Goal: Find contact information: Find contact information

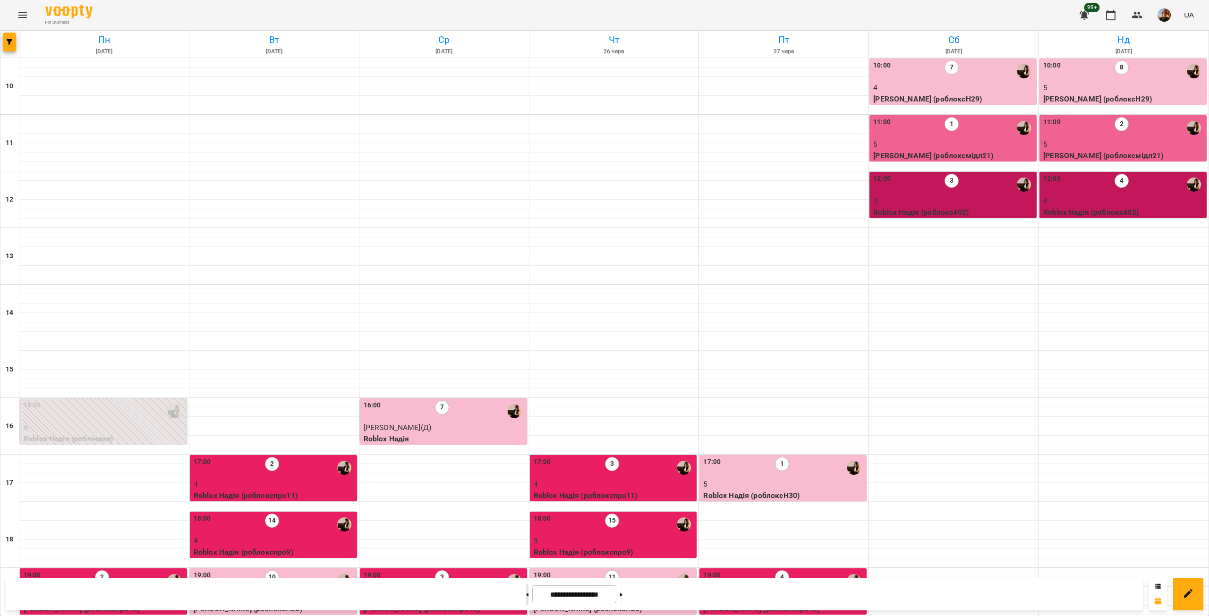
click at [526, 595] on button at bounding box center [527, 594] width 2 height 21
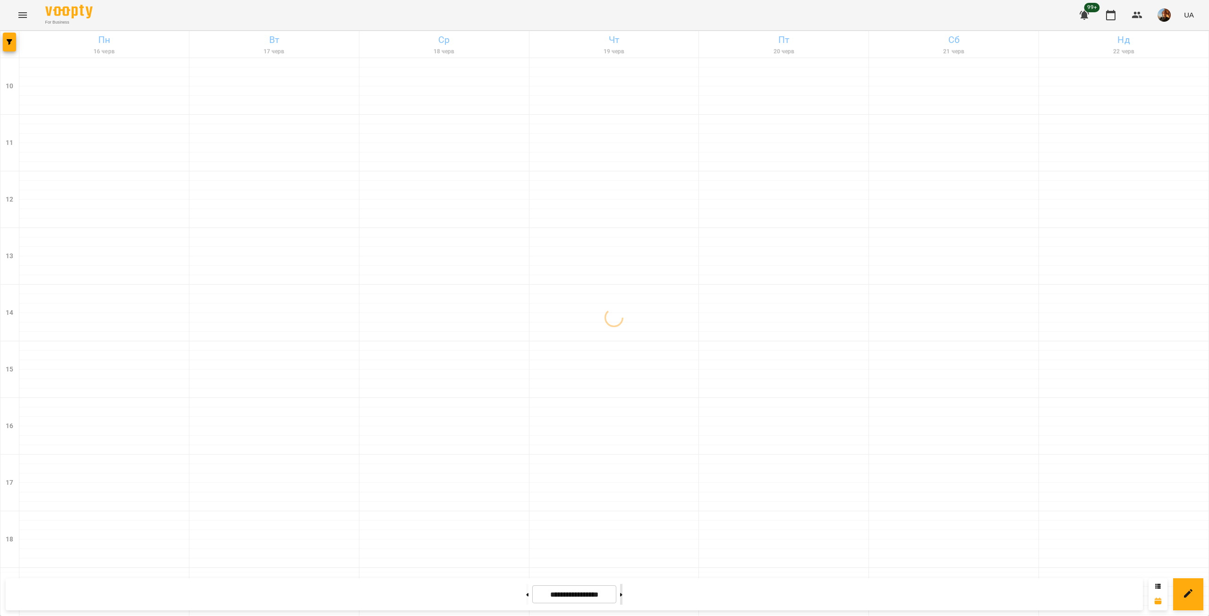
click at [622, 595] on button at bounding box center [621, 594] width 2 height 21
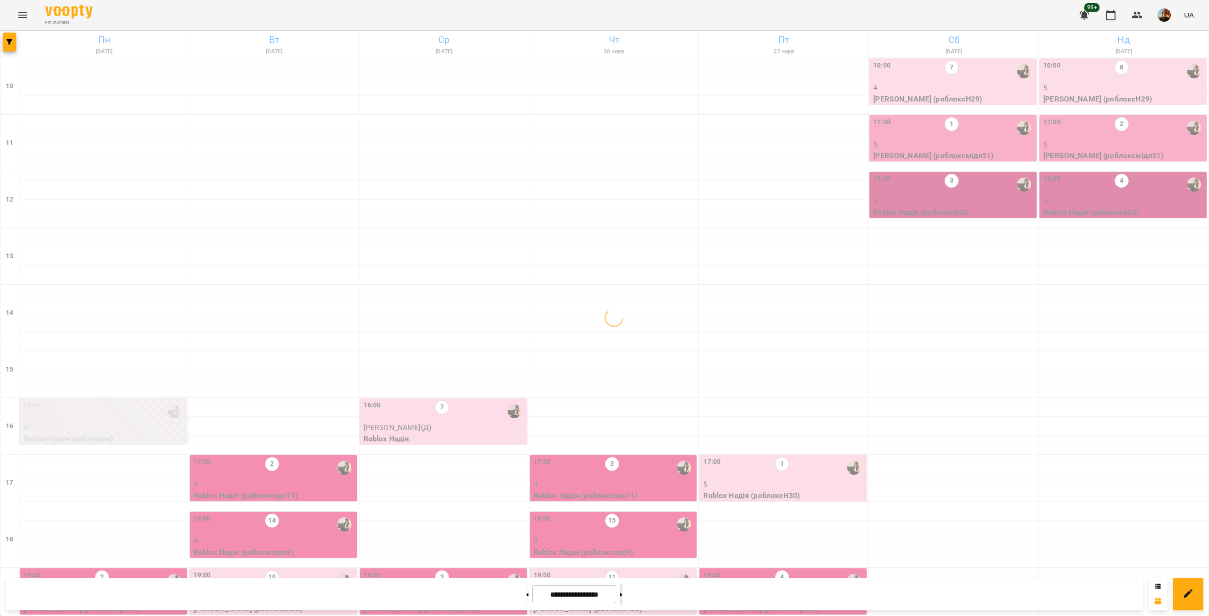
click at [622, 595] on button at bounding box center [621, 594] width 2 height 21
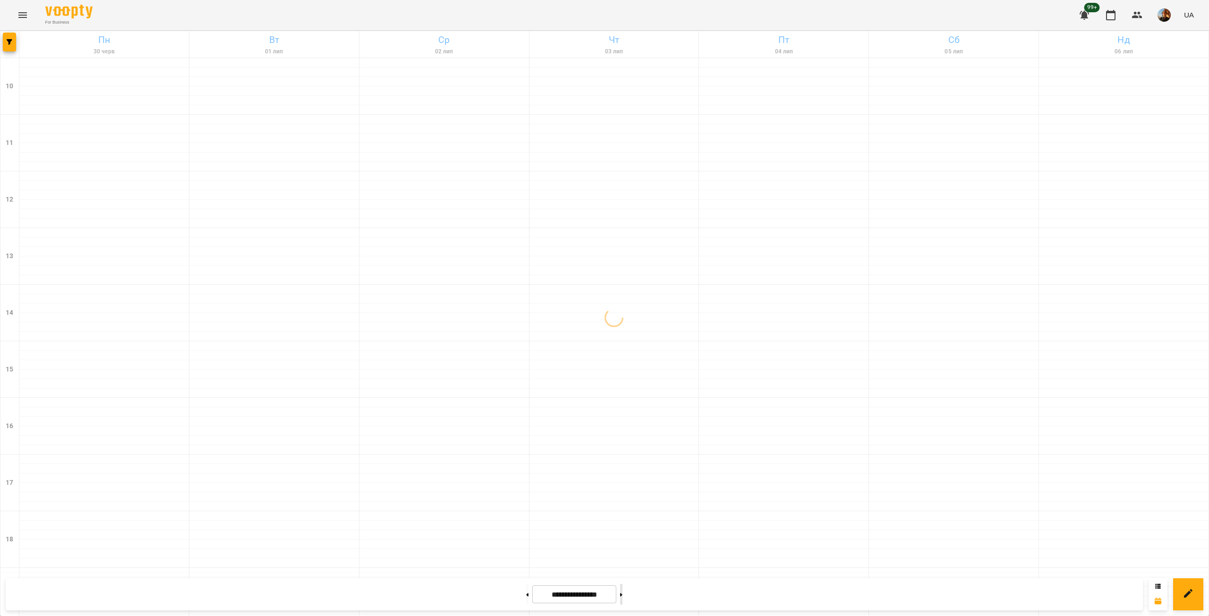
click at [622, 595] on button at bounding box center [621, 594] width 2 height 21
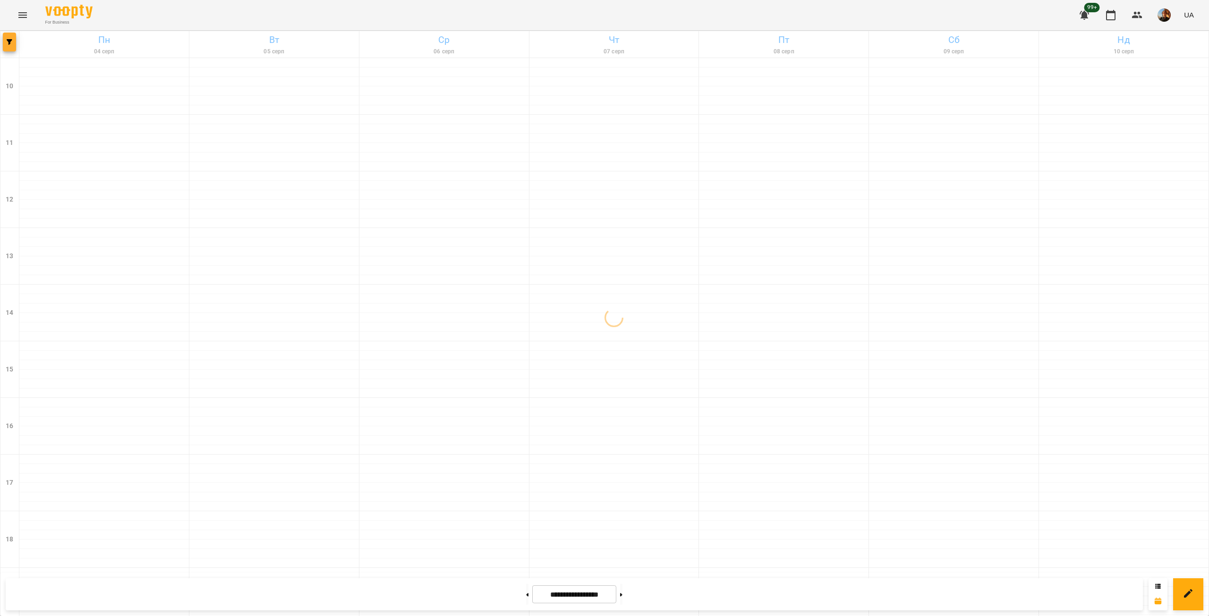
click at [9, 47] on button "button" at bounding box center [9, 42] width 13 height 19
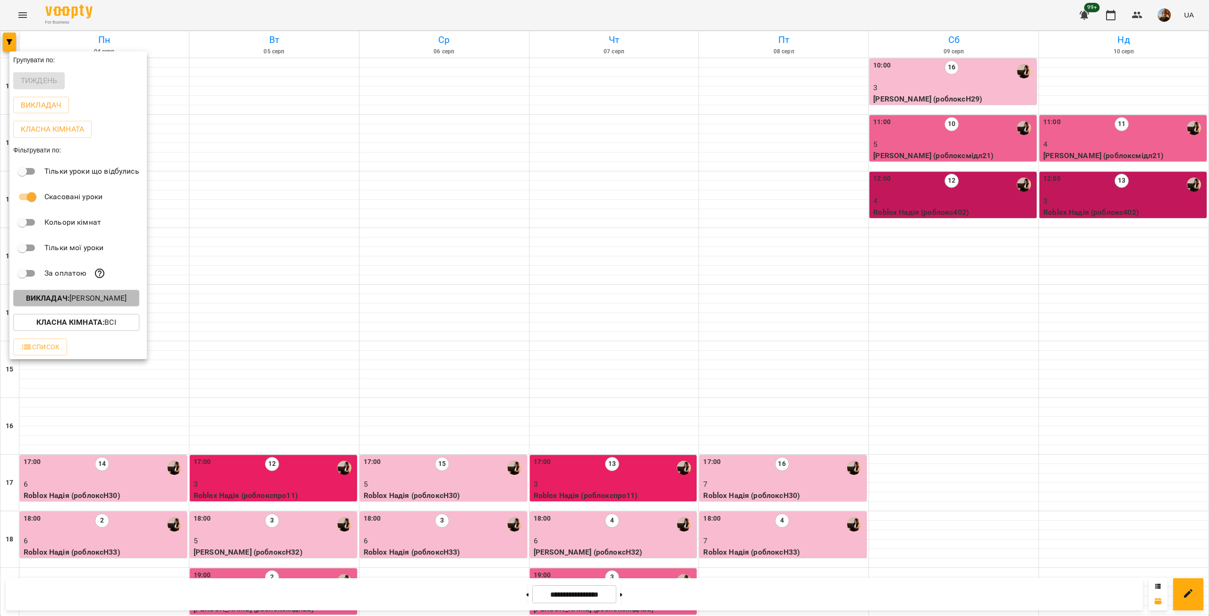
click at [101, 304] on p "Викладач : [PERSON_NAME]" at bounding box center [76, 298] width 101 height 11
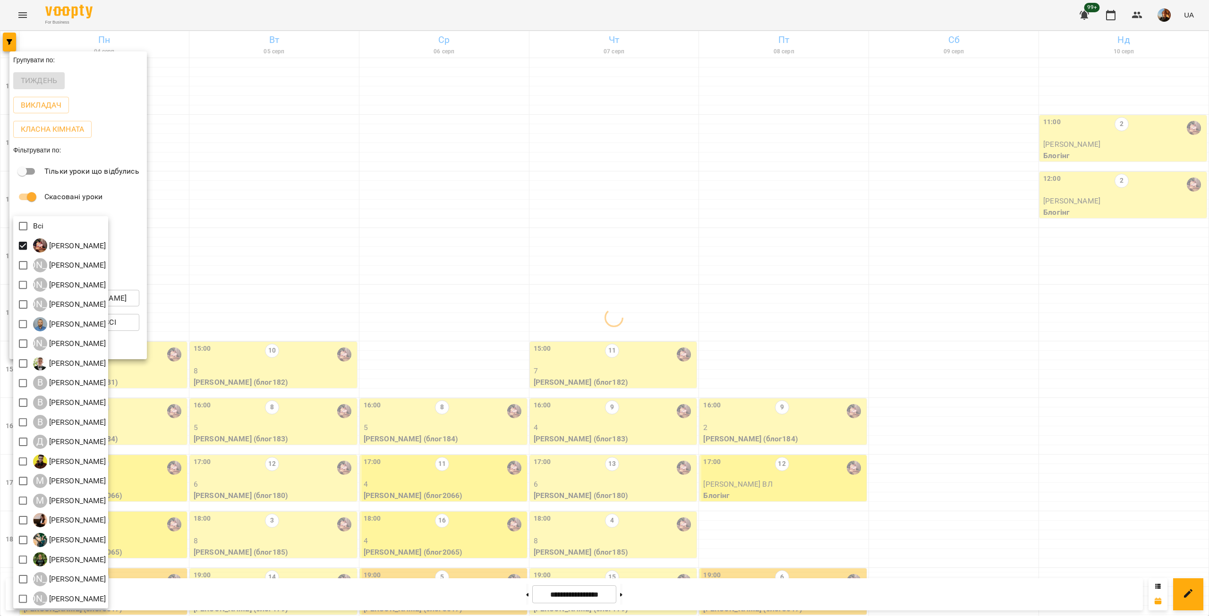
click at [268, 288] on div at bounding box center [604, 308] width 1209 height 616
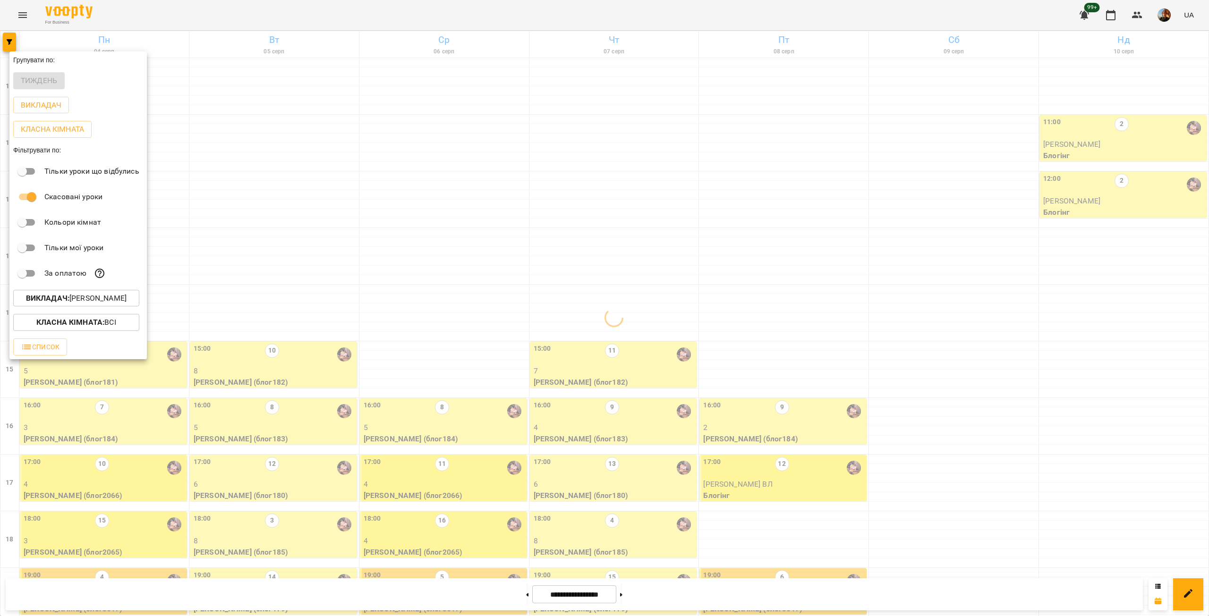
click at [268, 288] on div at bounding box center [604, 308] width 1209 height 616
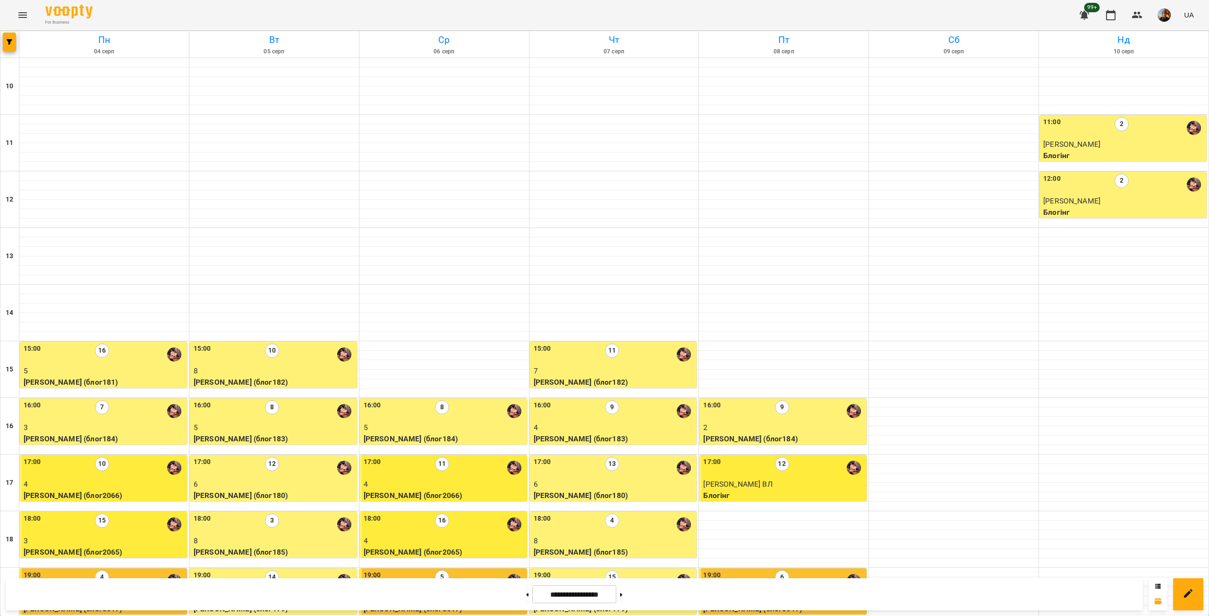
click at [127, 365] on p "5" at bounding box center [104, 370] width 161 height 11
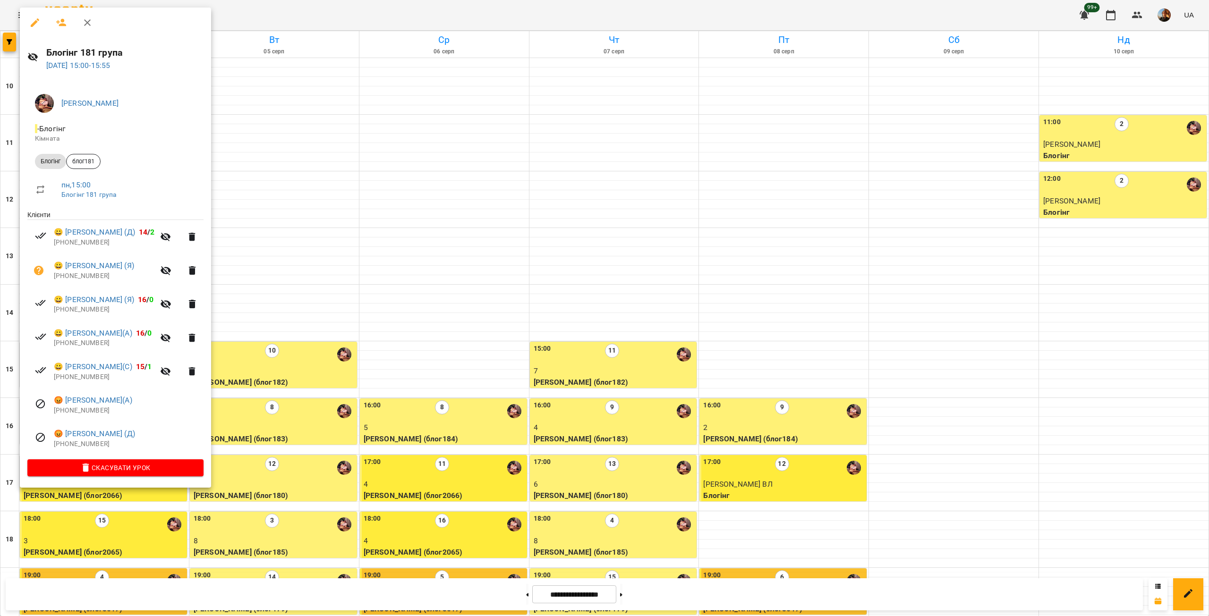
click at [310, 310] on div at bounding box center [604, 308] width 1209 height 616
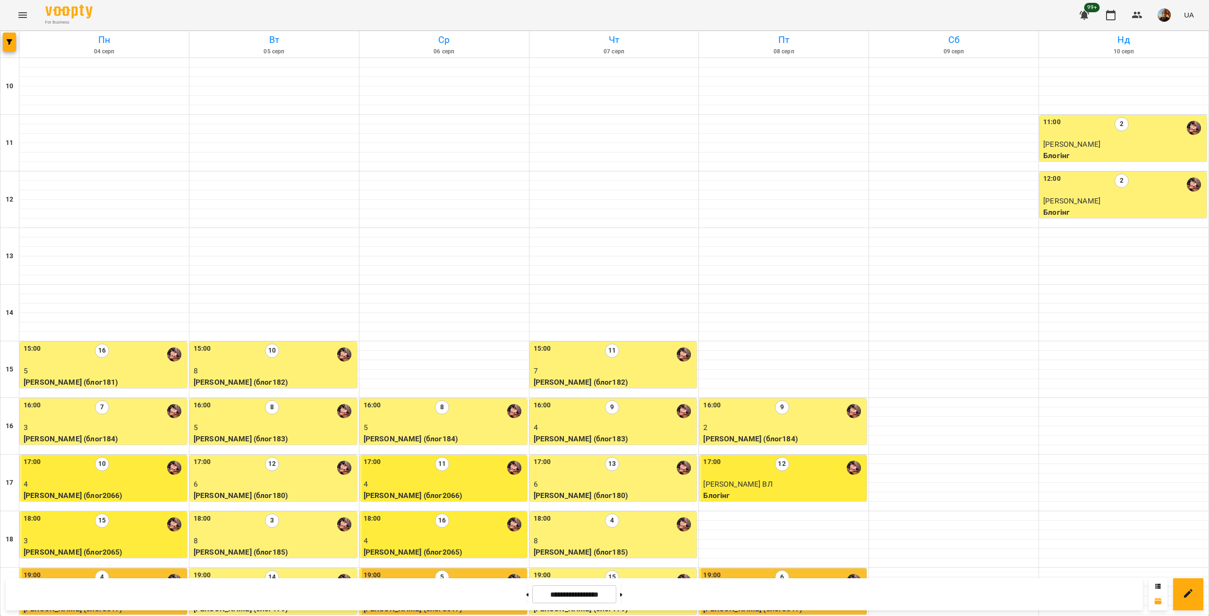
scroll to position [221, 0]
click at [465, 514] on div "18:00 16" at bounding box center [444, 525] width 161 height 22
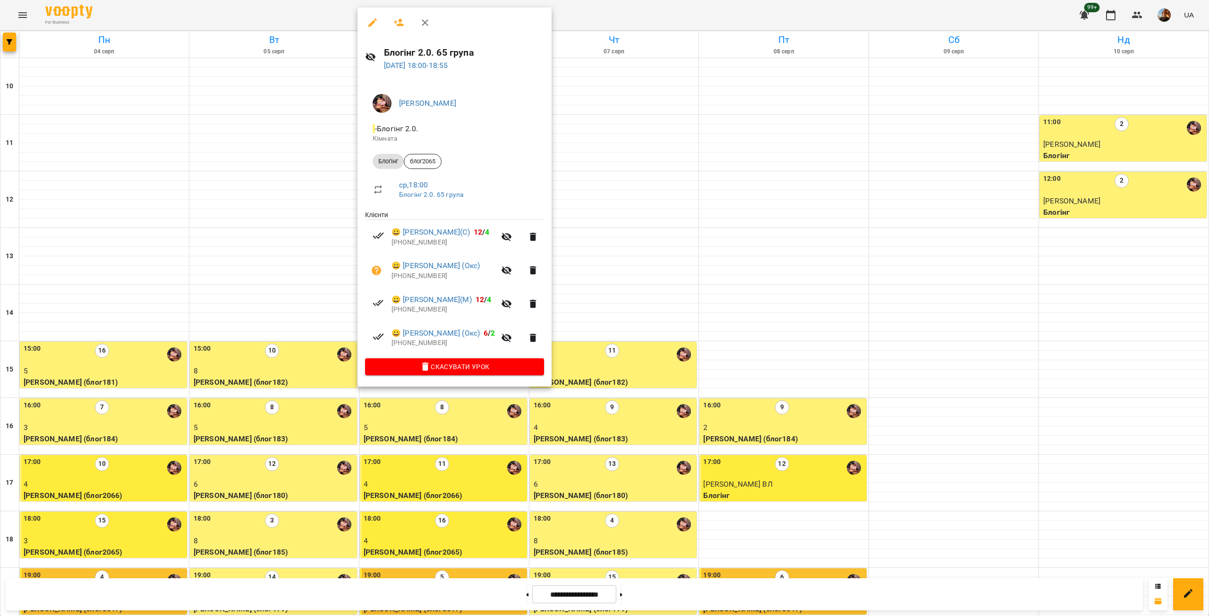
click at [487, 508] on div at bounding box center [604, 308] width 1209 height 616
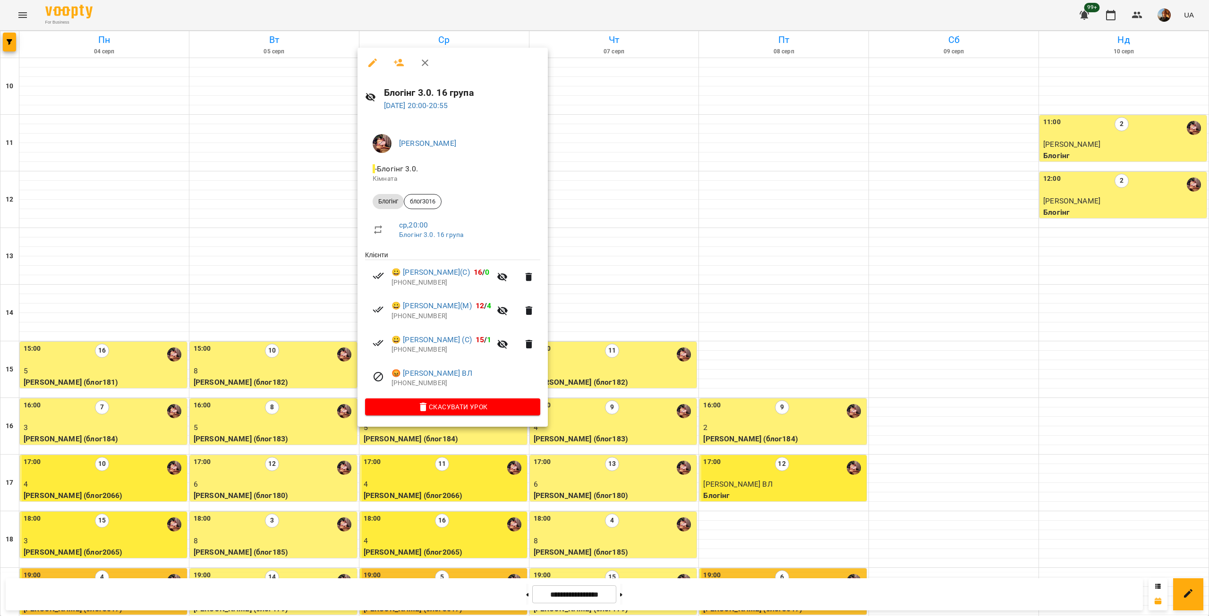
click at [843, 239] on div at bounding box center [604, 308] width 1209 height 616
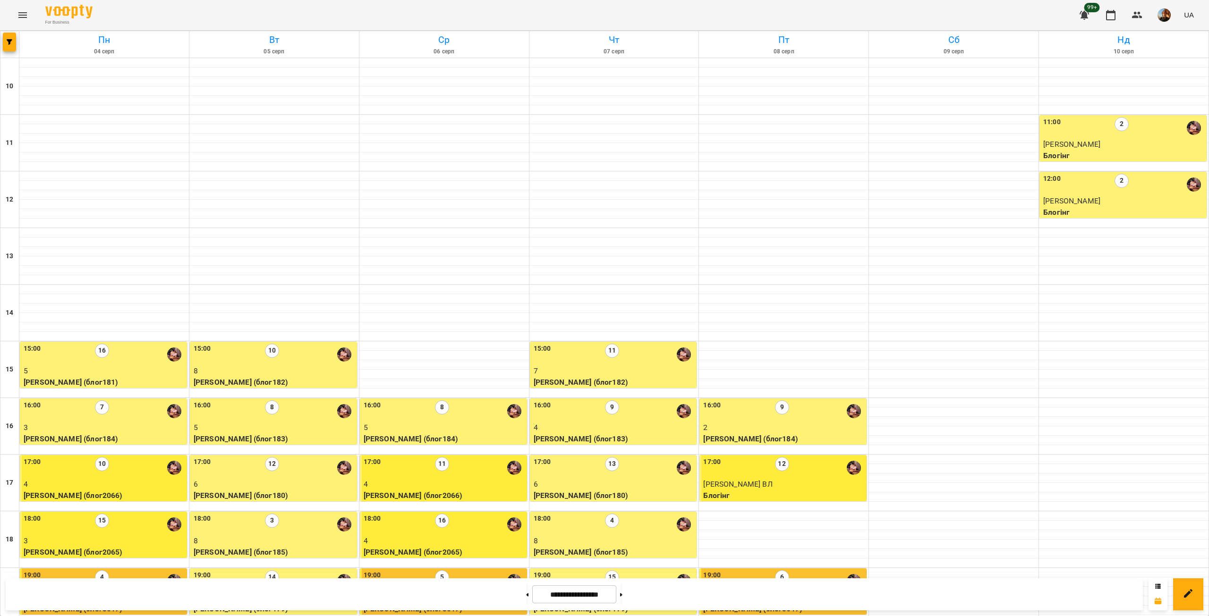
click at [162, 365] on p "5" at bounding box center [104, 370] width 161 height 11
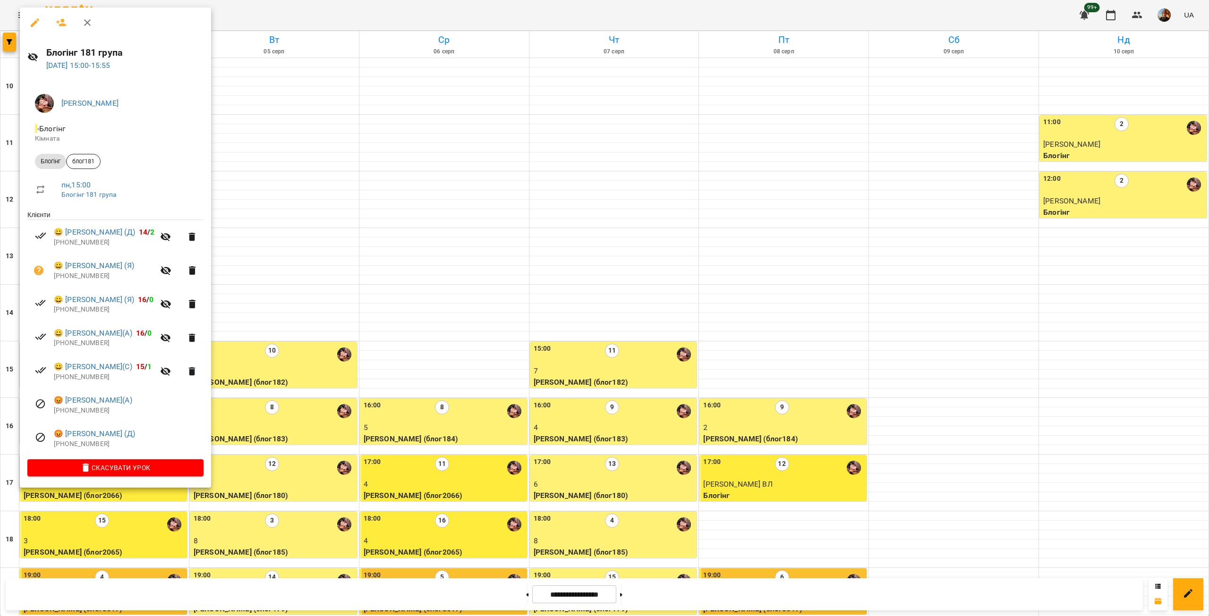
click at [82, 445] on p "[PHONE_NUMBER]" at bounding box center [129, 444] width 150 height 9
copy p "380950556468"
click at [85, 414] on p "[PHONE_NUMBER]" at bounding box center [129, 410] width 150 height 9
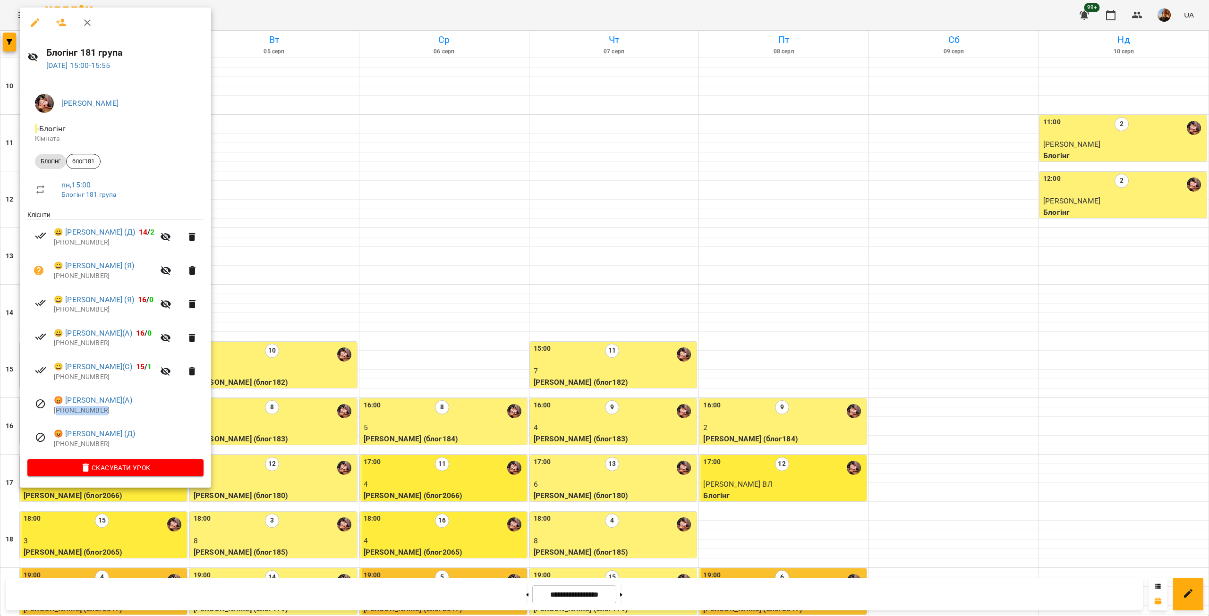
copy p "380967714121"
click at [78, 378] on p "[PHONE_NUMBER]" at bounding box center [104, 377] width 101 height 9
copy p "380967951384"
click at [88, 346] on p "[PHONE_NUMBER]" at bounding box center [104, 343] width 101 height 9
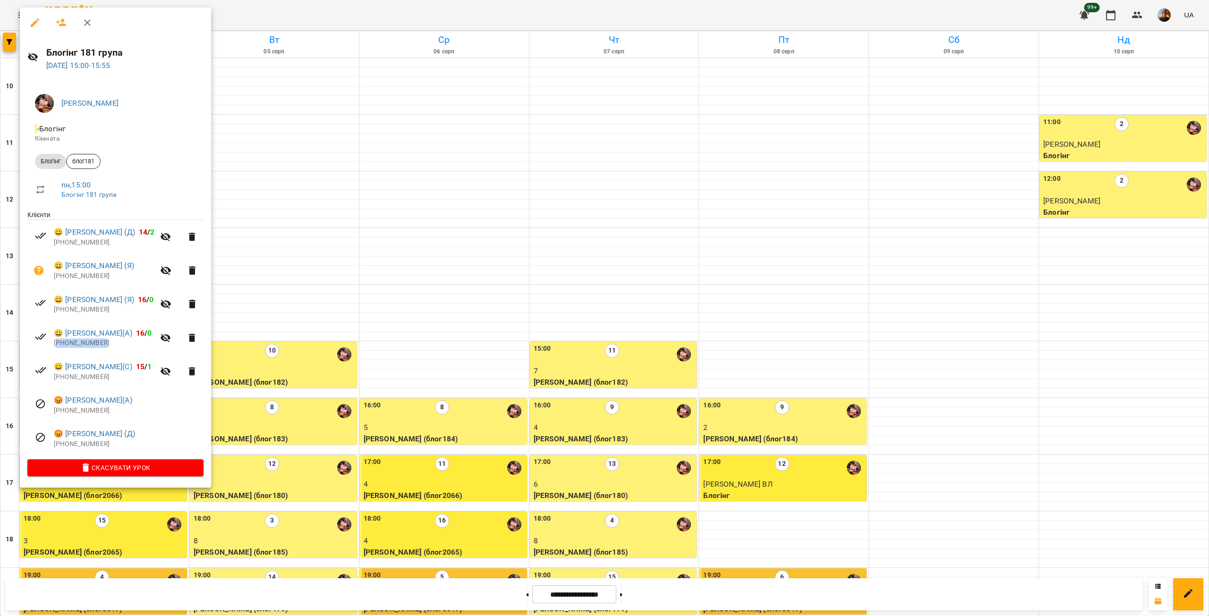
click at [88, 346] on p "[PHONE_NUMBER]" at bounding box center [104, 343] width 101 height 9
copy p "380669306723"
click at [76, 310] on p "[PHONE_NUMBER]" at bounding box center [104, 309] width 101 height 9
copy p "380662297170"
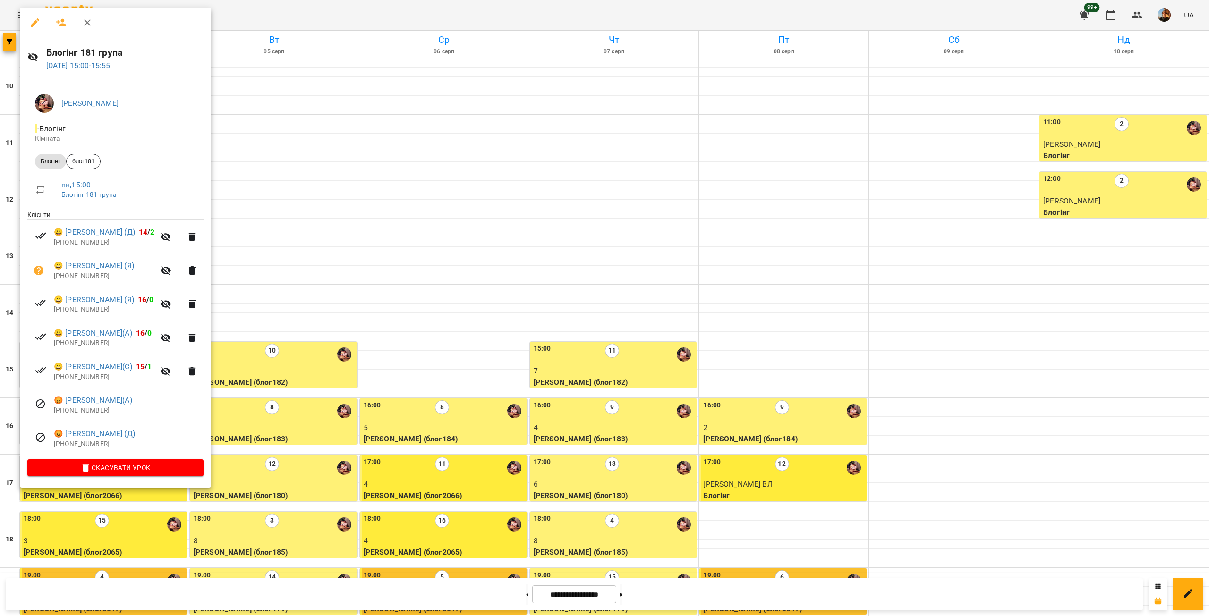
click at [84, 279] on p "[PHONE_NUMBER]" at bounding box center [104, 275] width 101 height 9
copy p "380997135147"
click at [76, 246] on p "[PHONE_NUMBER]" at bounding box center [104, 242] width 101 height 9
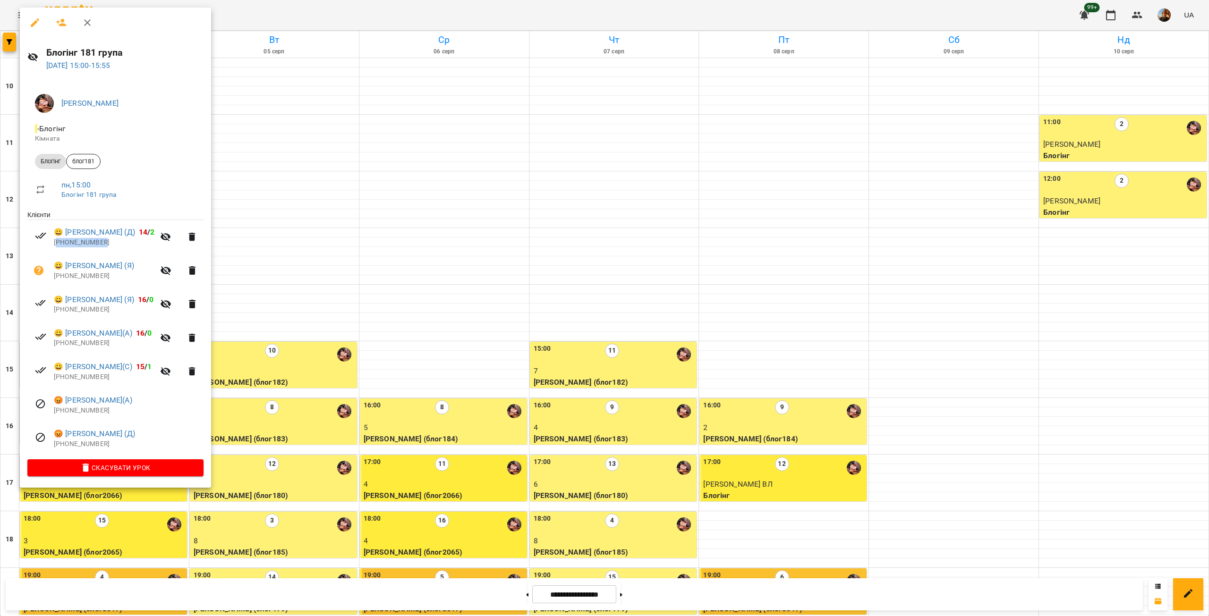
copy p "380965474051"
click at [274, 407] on div at bounding box center [604, 308] width 1209 height 616
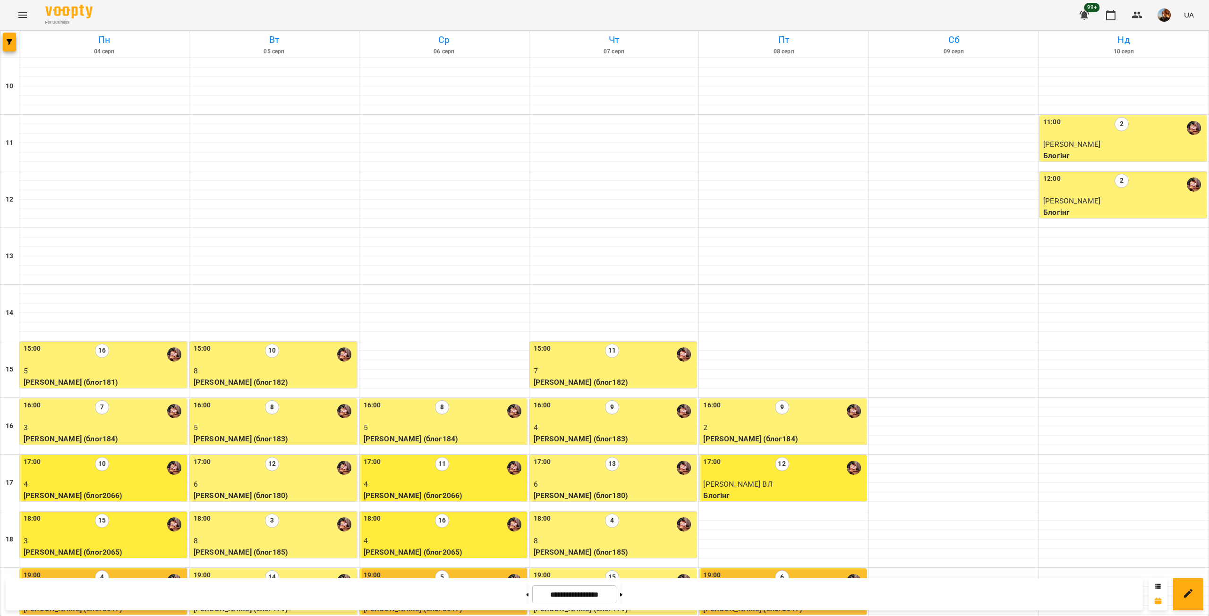
click at [460, 514] on div "18:00 16" at bounding box center [444, 525] width 161 height 22
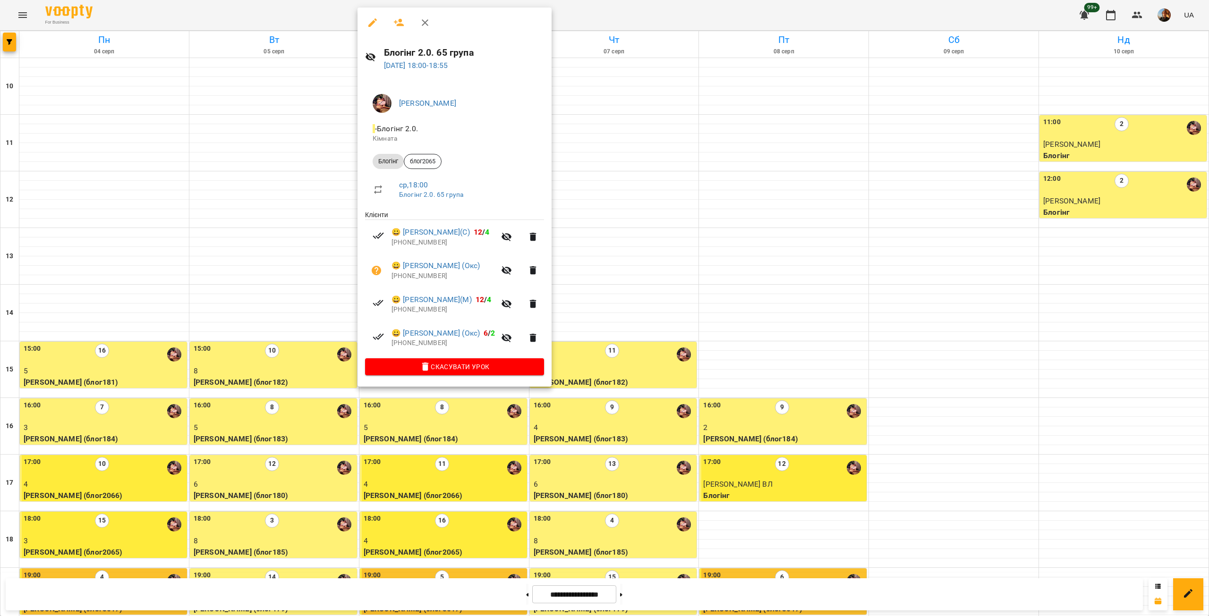
click at [409, 346] on p "[PHONE_NUMBER]" at bounding box center [443, 343] width 104 height 9
copy p "380969826199"
click at [422, 309] on p "[PHONE_NUMBER]" at bounding box center [443, 309] width 104 height 9
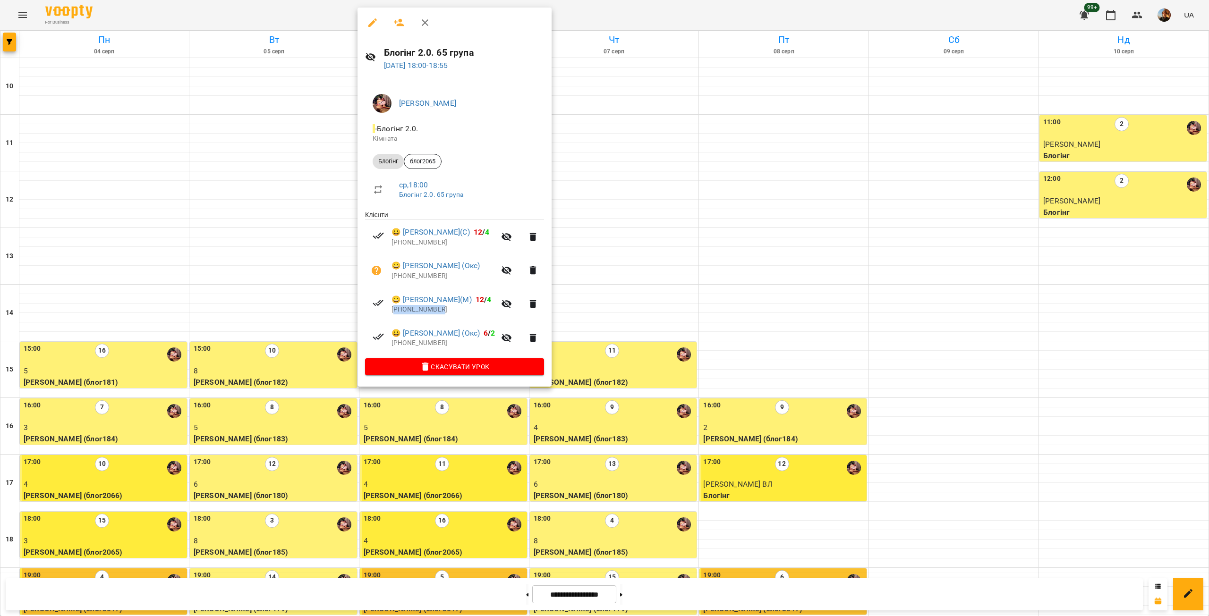
copy p "359882446300"
click at [419, 276] on p "[PHONE_NUMBER]" at bounding box center [443, 275] width 104 height 9
copy p "380689367746"
click at [413, 245] on p "[PHONE_NUMBER]" at bounding box center [443, 242] width 104 height 9
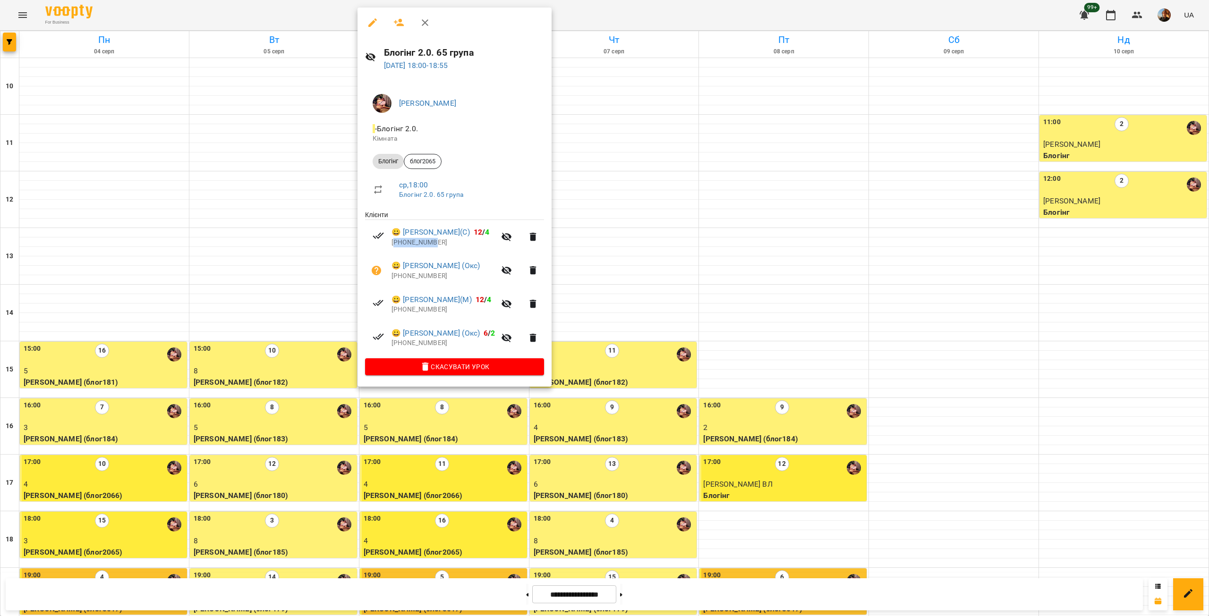
click at [413, 245] on p "[PHONE_NUMBER]" at bounding box center [443, 242] width 104 height 9
click at [470, 431] on div at bounding box center [604, 308] width 1209 height 616
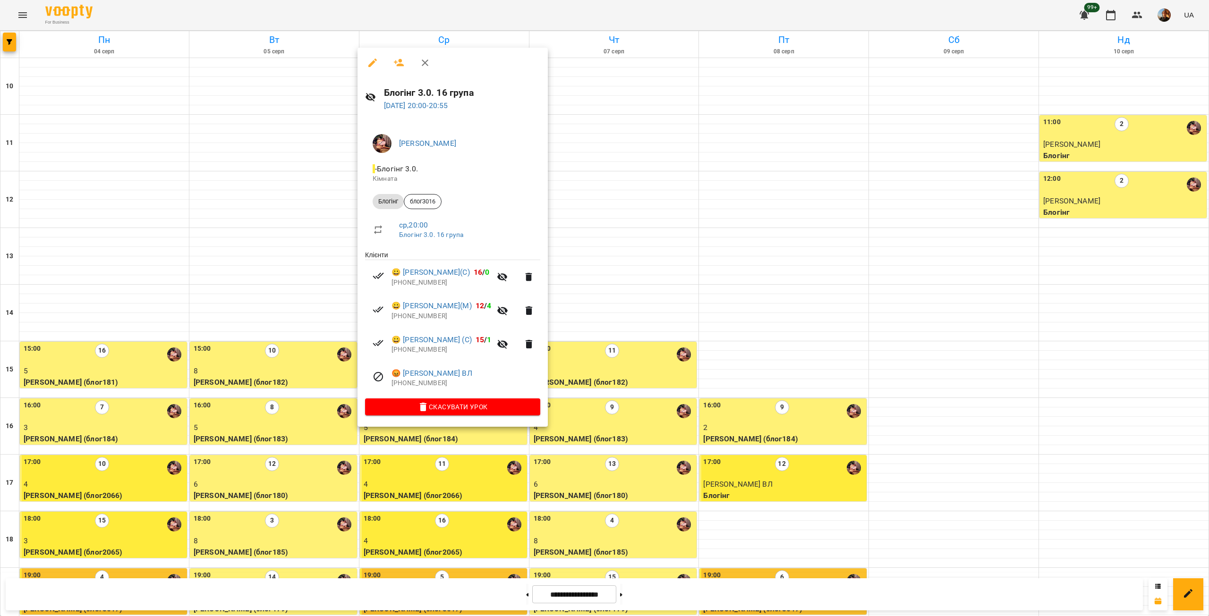
click at [405, 385] on p "[PHONE_NUMBER]" at bounding box center [465, 383] width 149 height 9
click at [429, 350] on p "[PHONE_NUMBER]" at bounding box center [441, 349] width 100 height 9
click at [428, 317] on p "[PHONE_NUMBER]" at bounding box center [441, 316] width 100 height 9
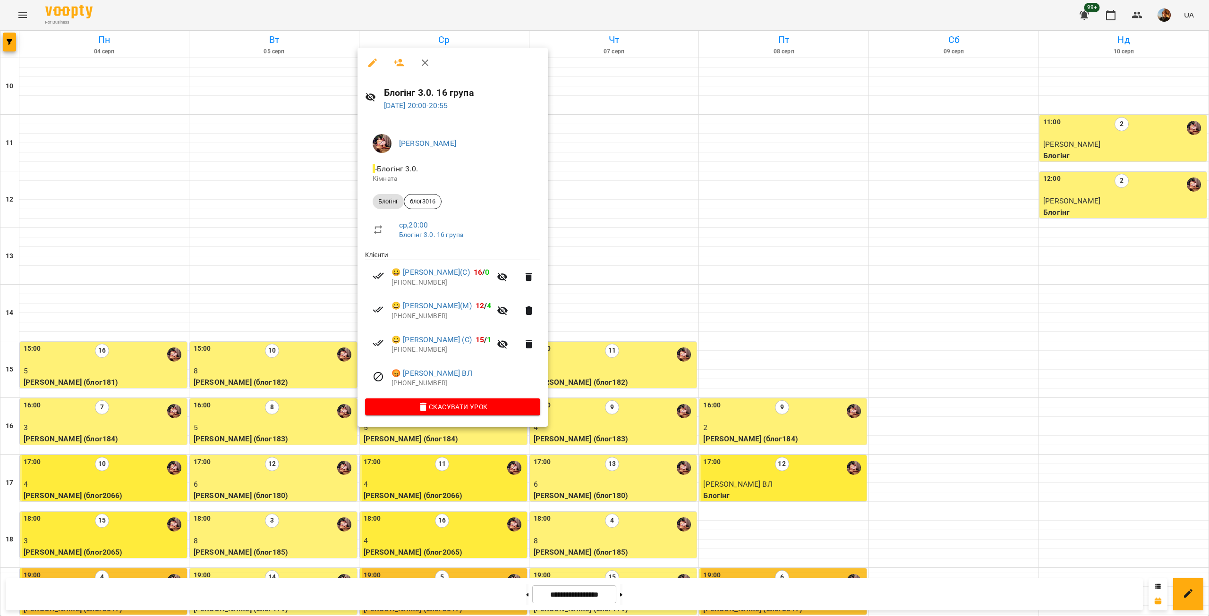
click at [428, 317] on p "[PHONE_NUMBER]" at bounding box center [441, 316] width 100 height 9
click at [411, 285] on p "[PHONE_NUMBER]" at bounding box center [441, 282] width 100 height 9
click at [790, 433] on div at bounding box center [604, 308] width 1209 height 616
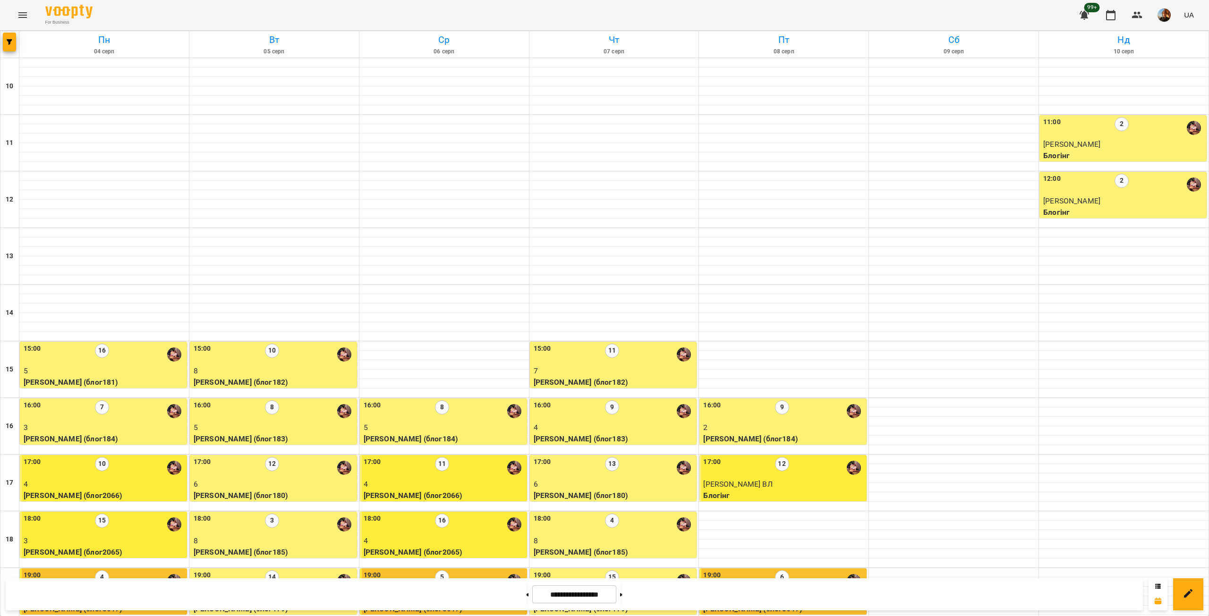
scroll to position [0, 0]
click at [9, 38] on button "button" at bounding box center [9, 42] width 13 height 19
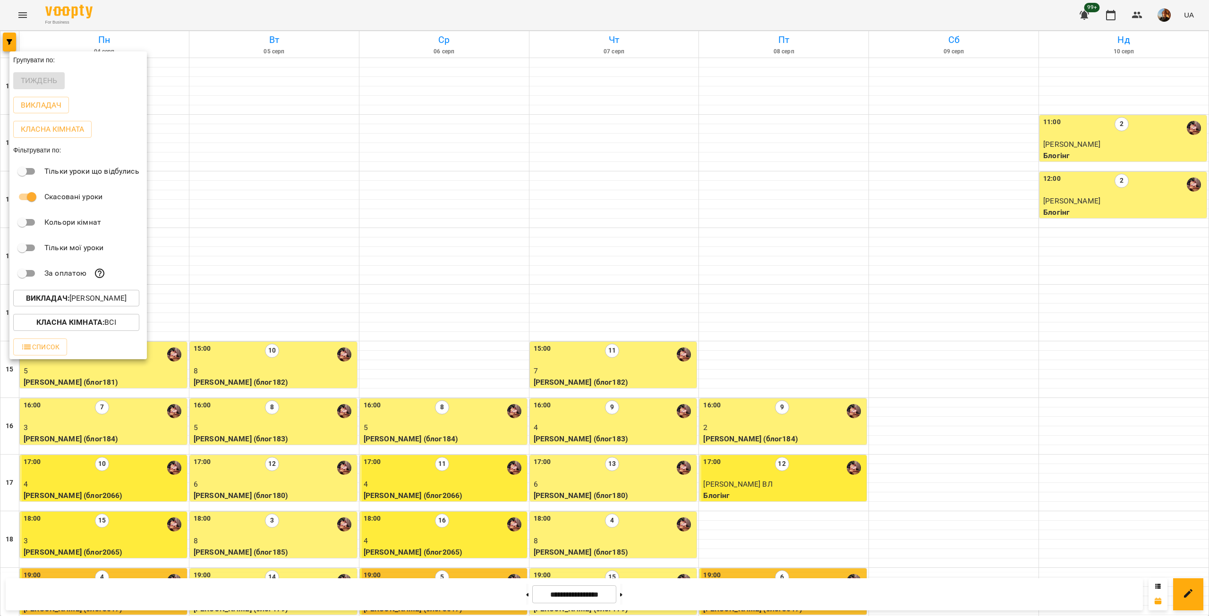
click at [121, 298] on p "Викладач : [PERSON_NAME]" at bounding box center [76, 298] width 101 height 11
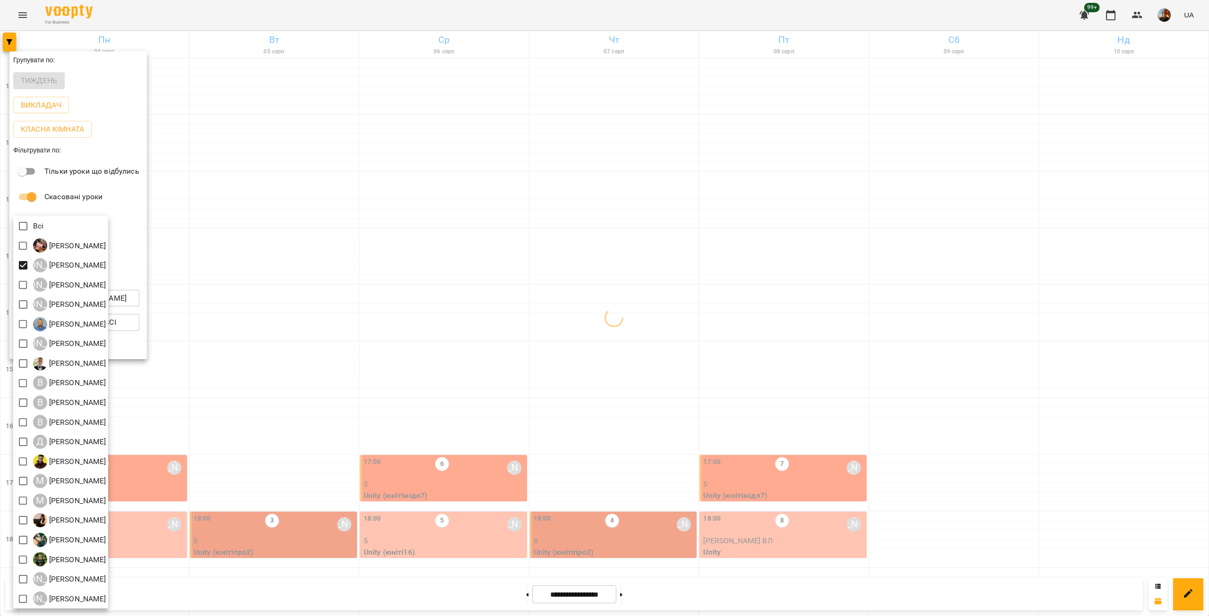
click at [327, 245] on div at bounding box center [604, 308] width 1209 height 616
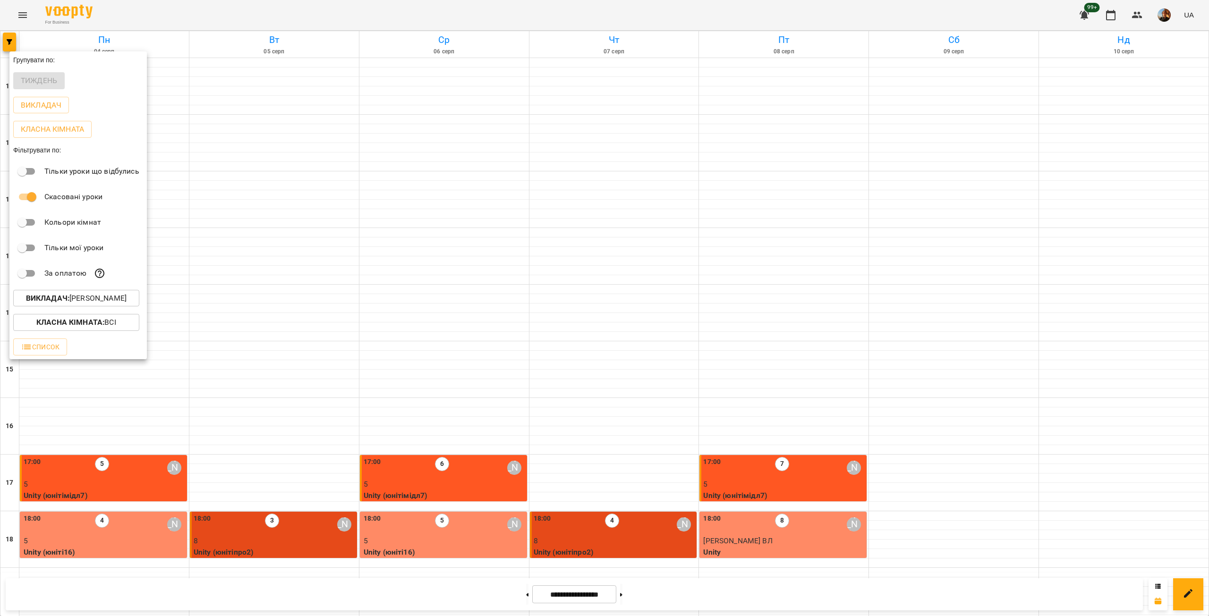
click at [336, 243] on div at bounding box center [604, 308] width 1209 height 616
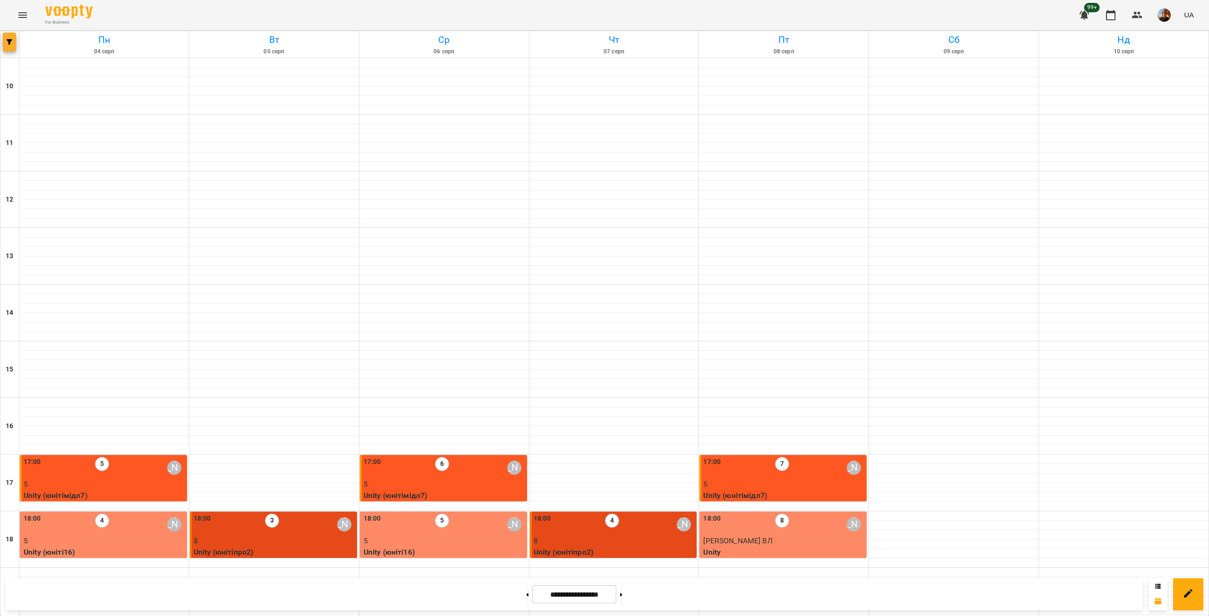
click at [10, 43] on icon "button" at bounding box center [10, 42] width 6 height 6
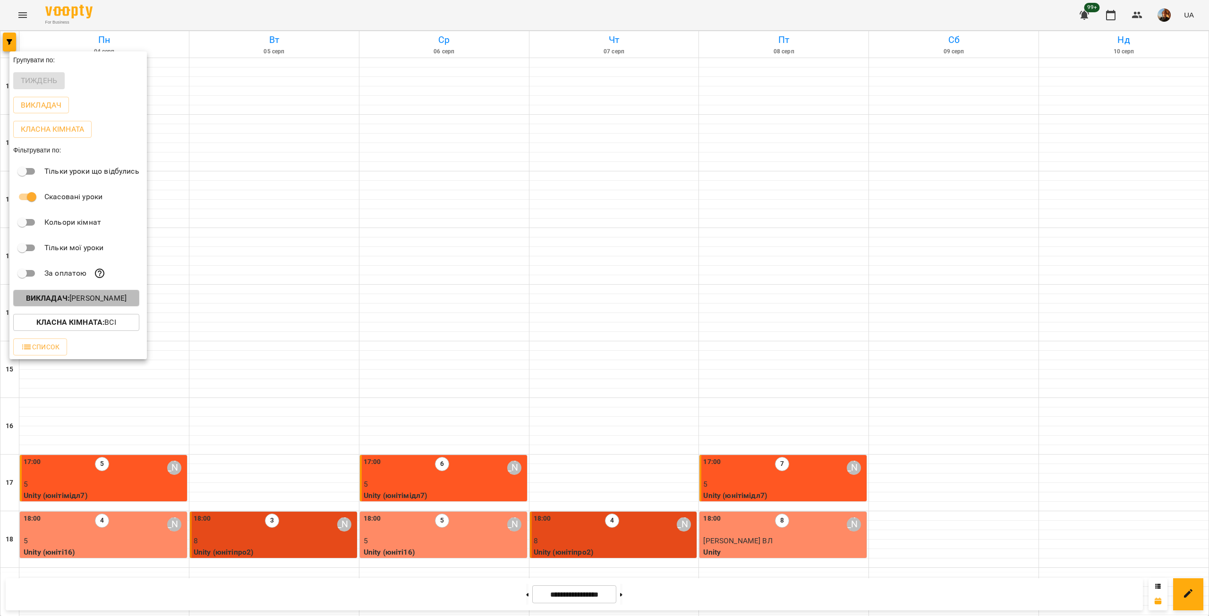
click at [88, 296] on p "Викладач : [PERSON_NAME]" at bounding box center [76, 298] width 101 height 11
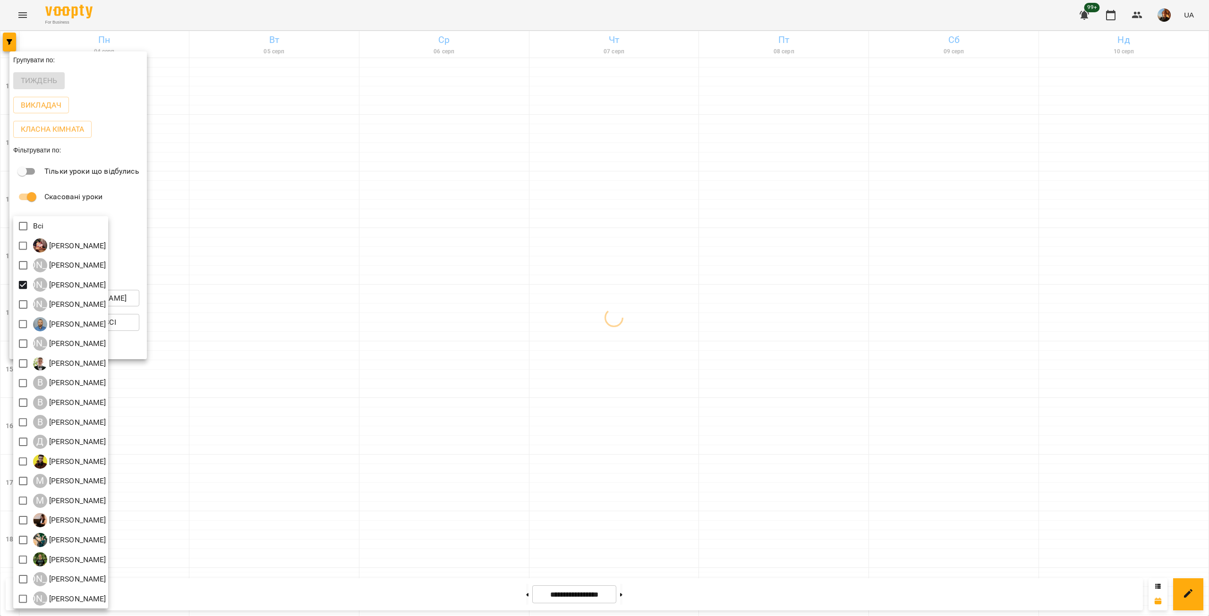
click at [229, 268] on div at bounding box center [604, 308] width 1209 height 616
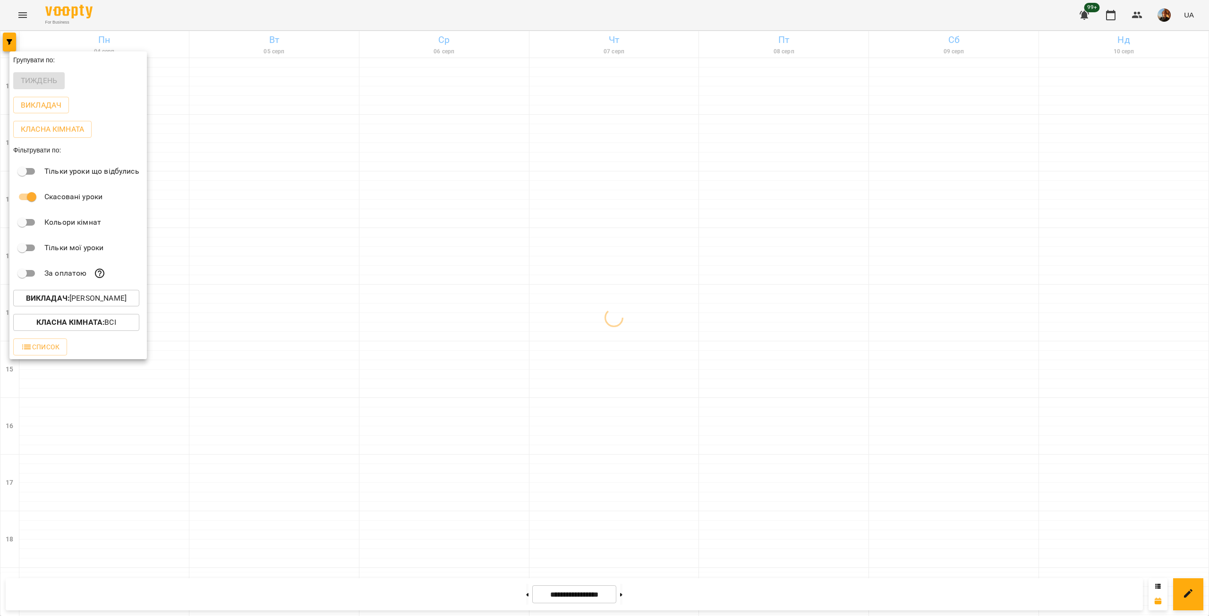
click at [229, 268] on div at bounding box center [604, 308] width 1209 height 616
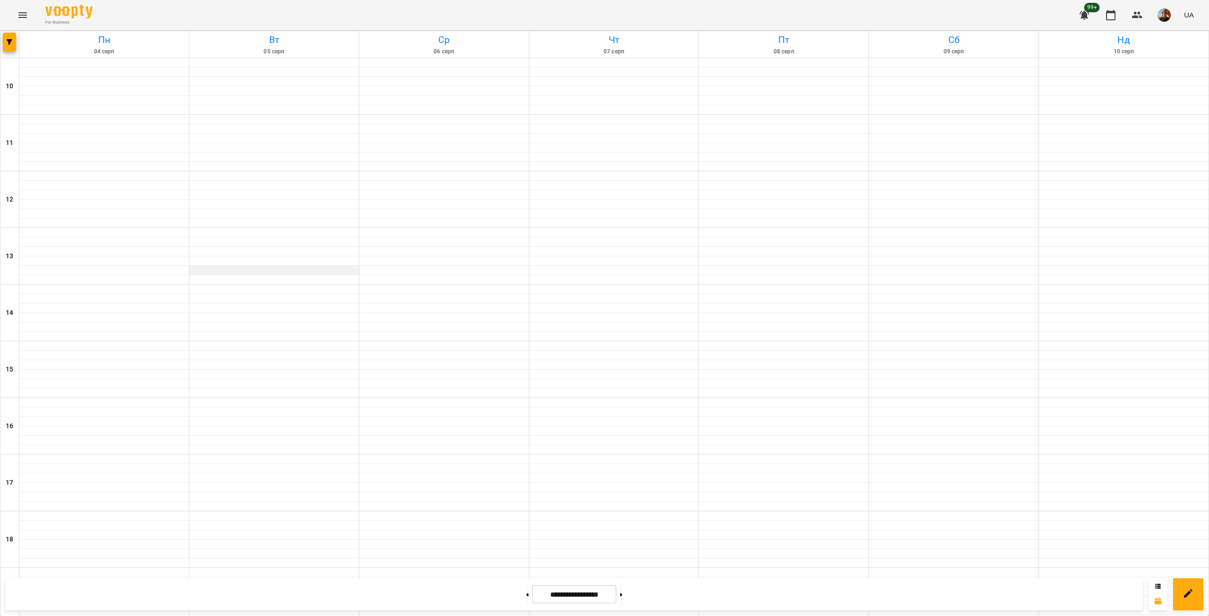
scroll to position [221, 0]
click at [6, 41] on span "button" at bounding box center [9, 42] width 13 height 6
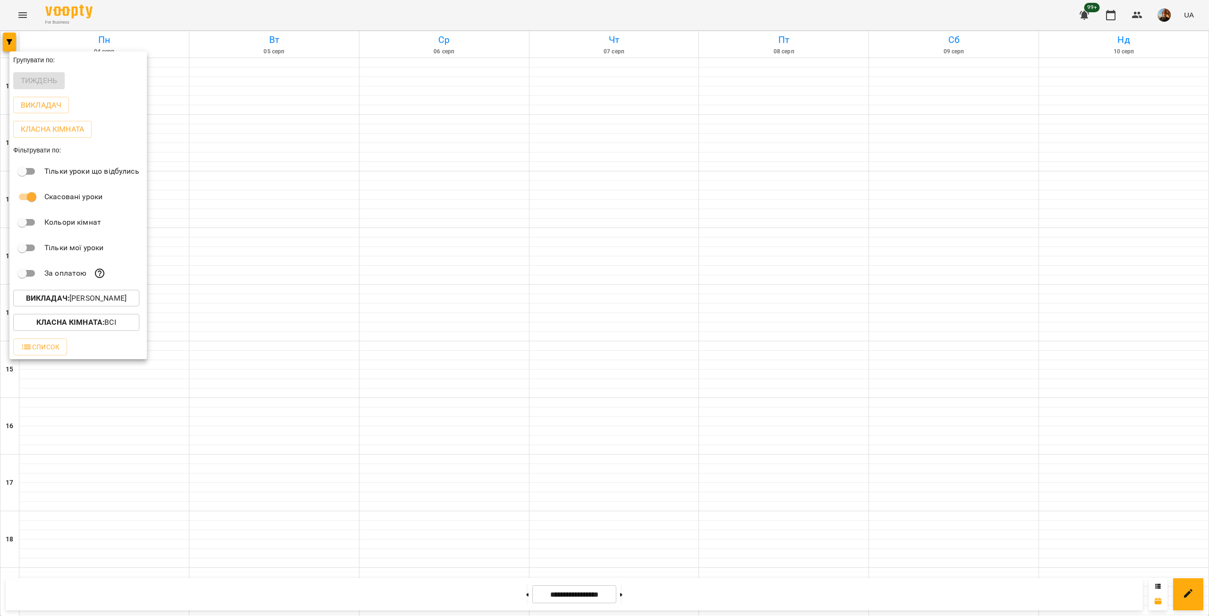
click at [123, 296] on p "Викладач : [PERSON_NAME]" at bounding box center [76, 298] width 101 height 11
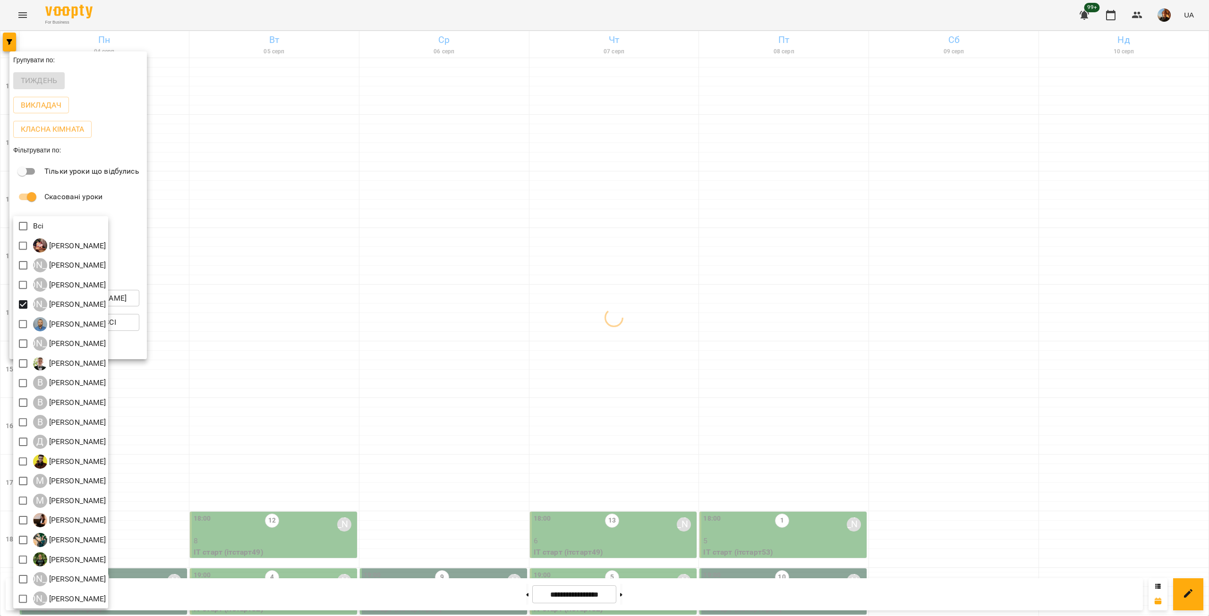
click at [231, 249] on div at bounding box center [604, 308] width 1209 height 616
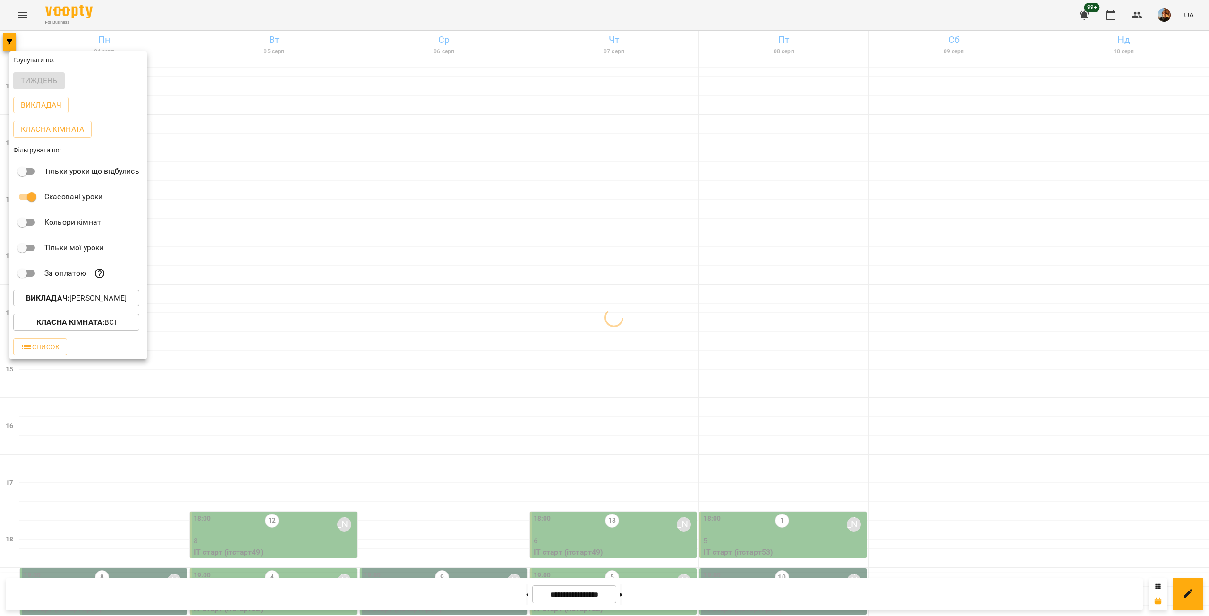
click at [231, 249] on div at bounding box center [604, 308] width 1209 height 616
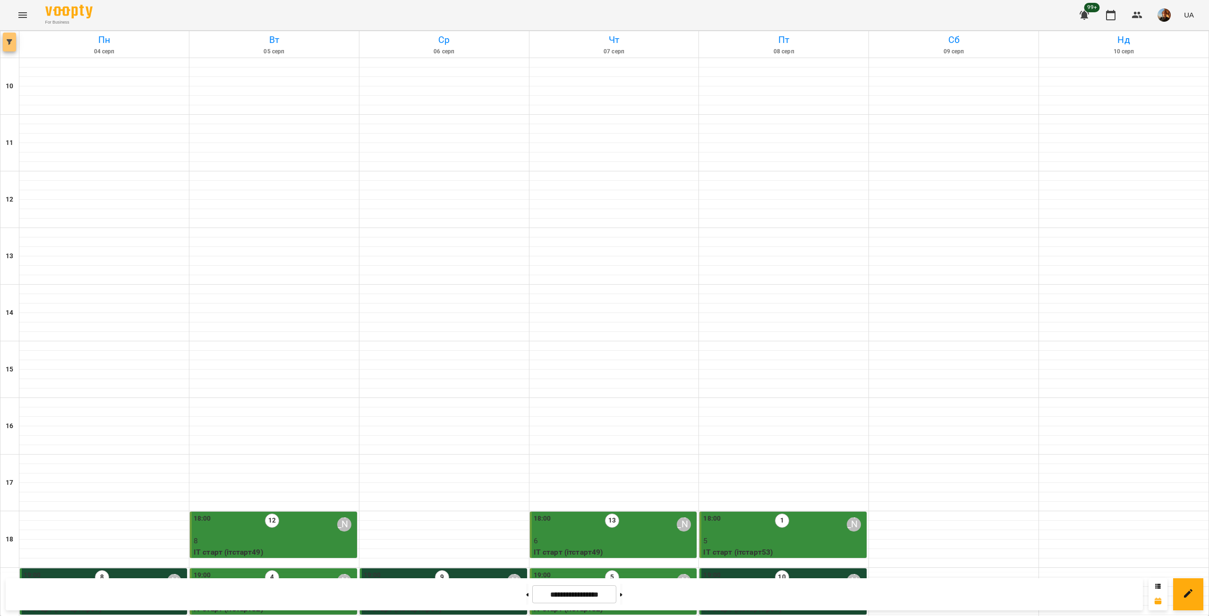
click at [3, 41] on span "button" at bounding box center [9, 42] width 13 height 6
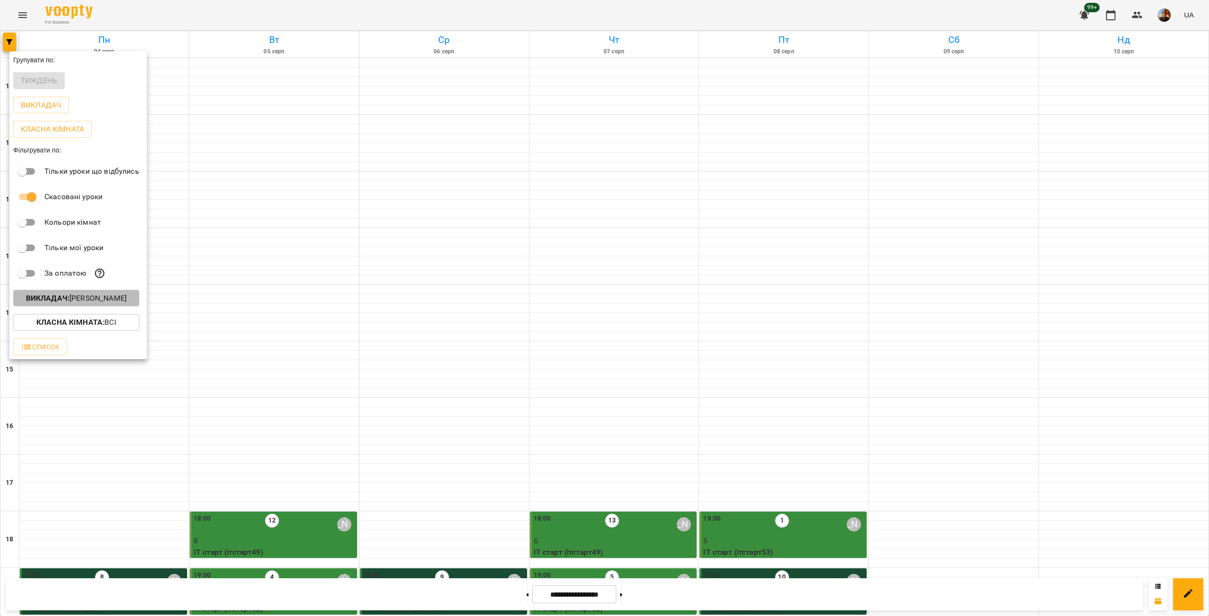
click at [103, 307] on button "Викладач : [PERSON_NAME]" at bounding box center [76, 298] width 126 height 17
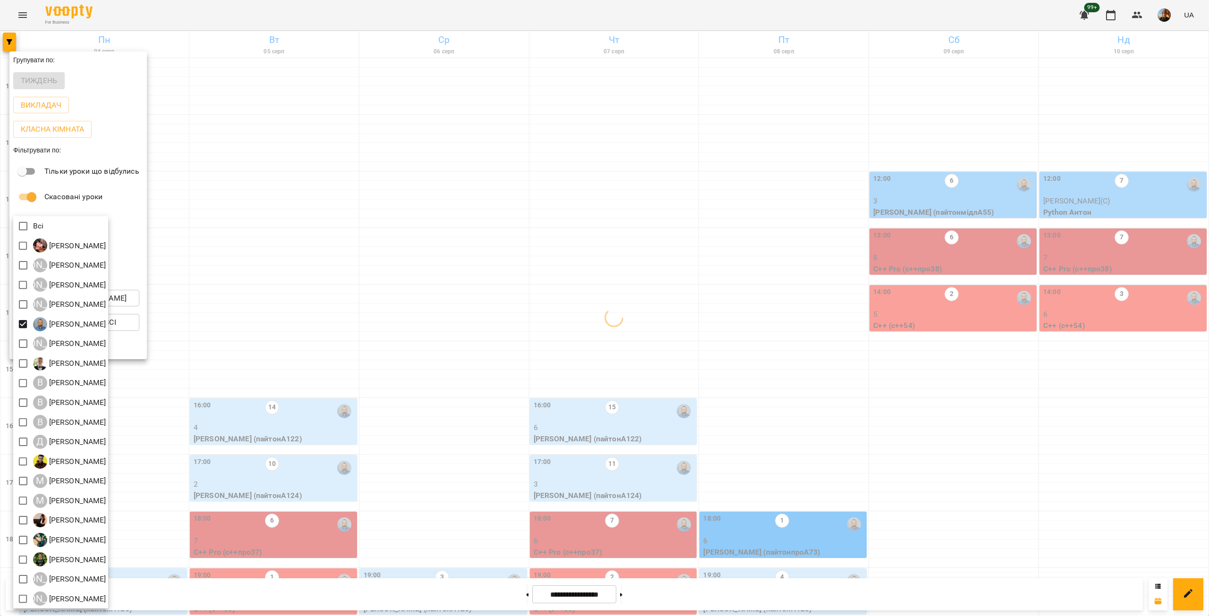
click at [182, 152] on div at bounding box center [604, 308] width 1209 height 616
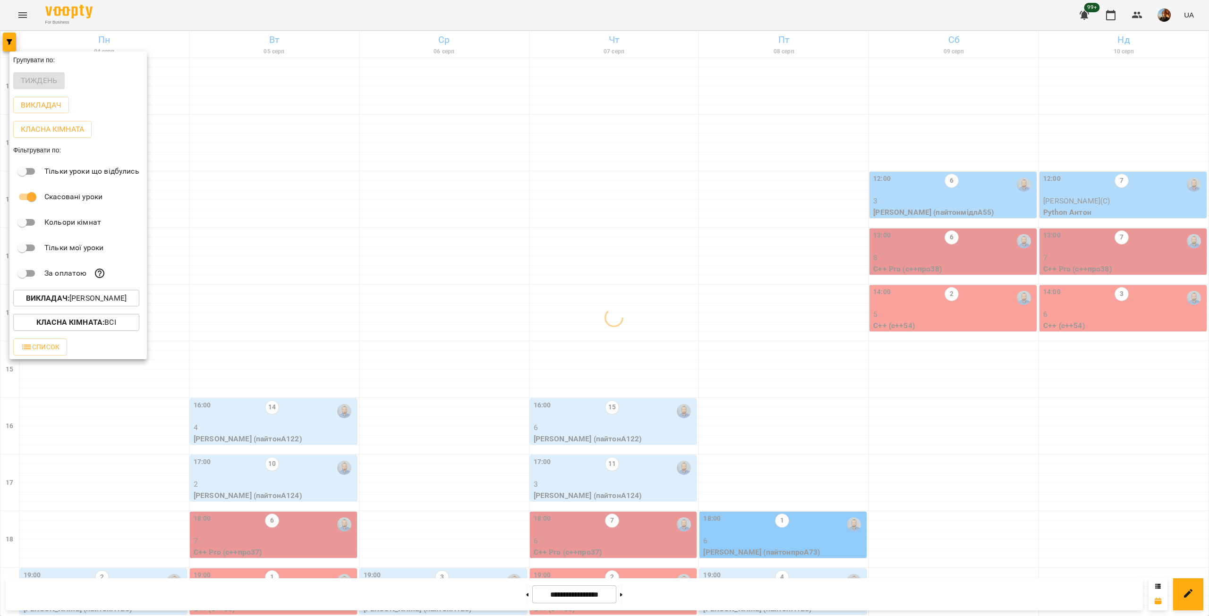
click at [182, 152] on div at bounding box center [604, 308] width 1209 height 616
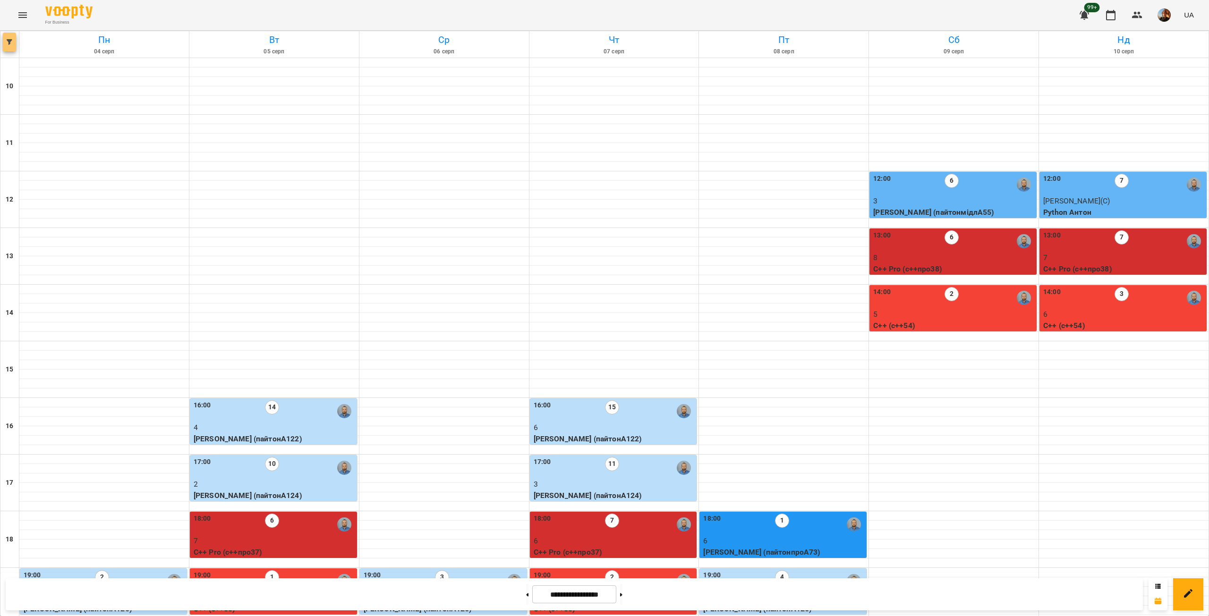
click at [11, 42] on icon "button" at bounding box center [10, 42] width 6 height 6
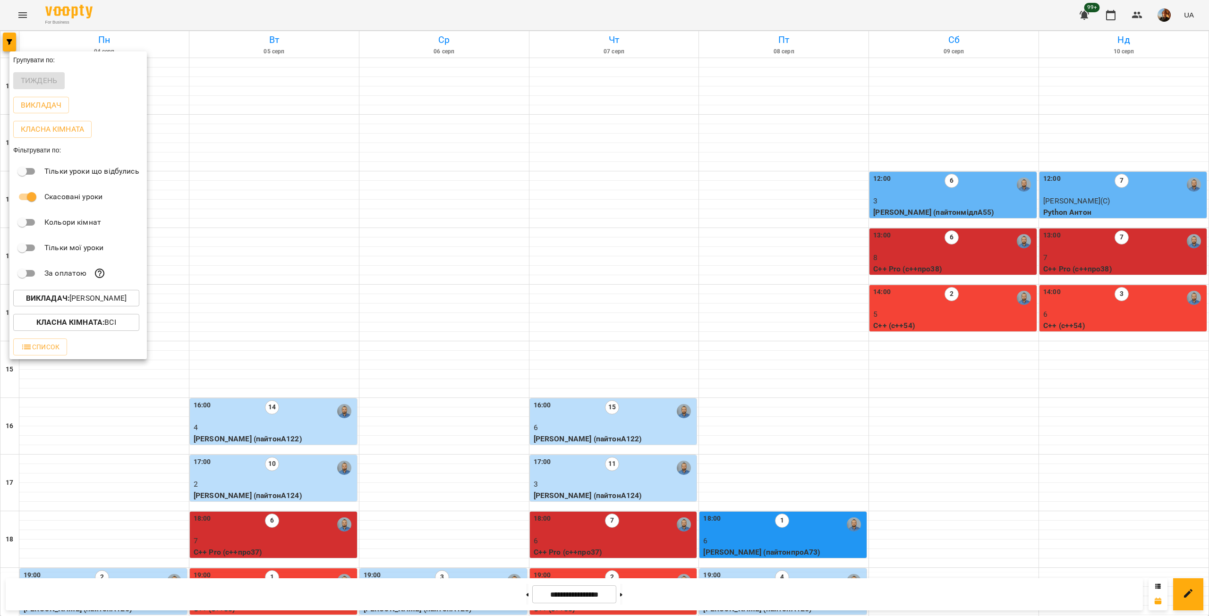
click at [114, 301] on p "Викладач : [PERSON_NAME]" at bounding box center [76, 298] width 101 height 11
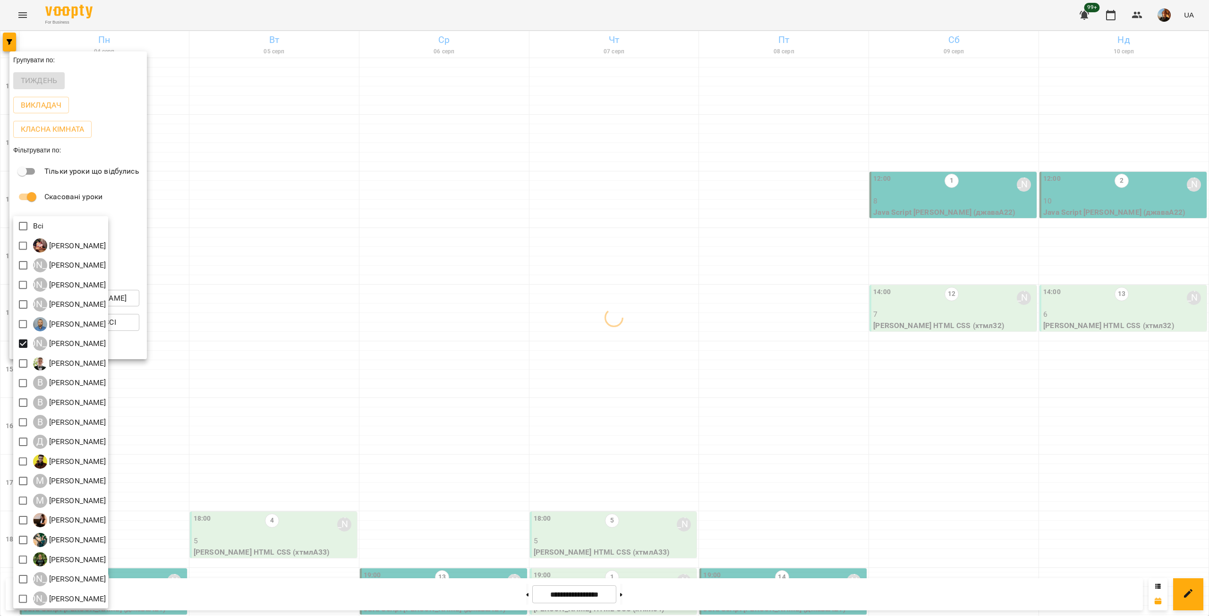
click at [185, 185] on div at bounding box center [604, 308] width 1209 height 616
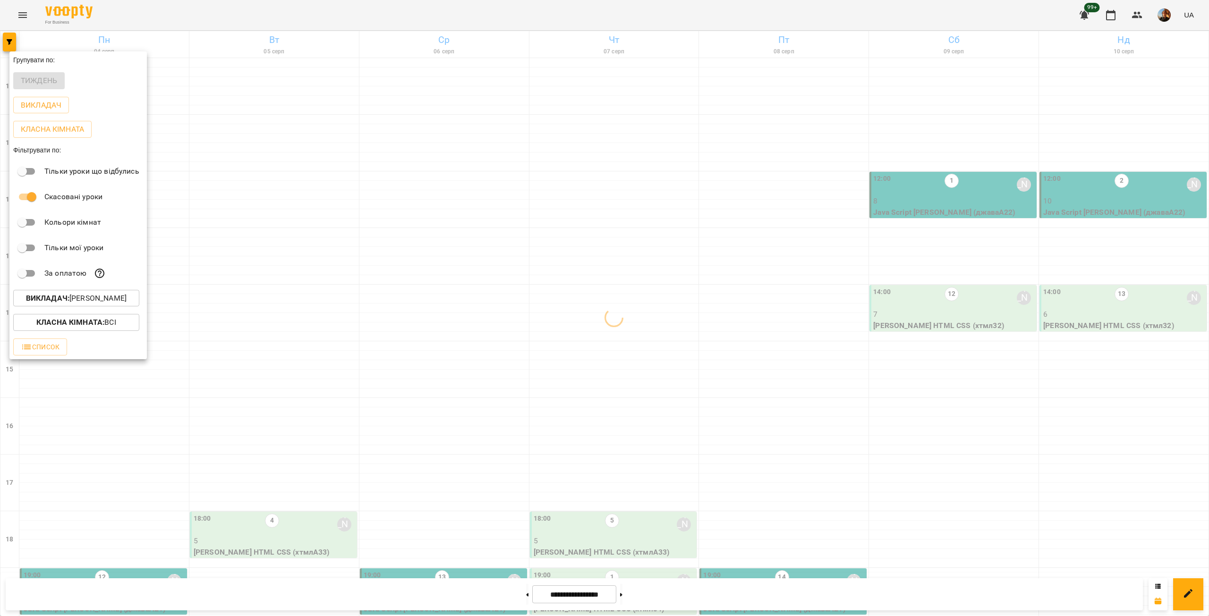
click at [185, 185] on div at bounding box center [604, 308] width 1209 height 616
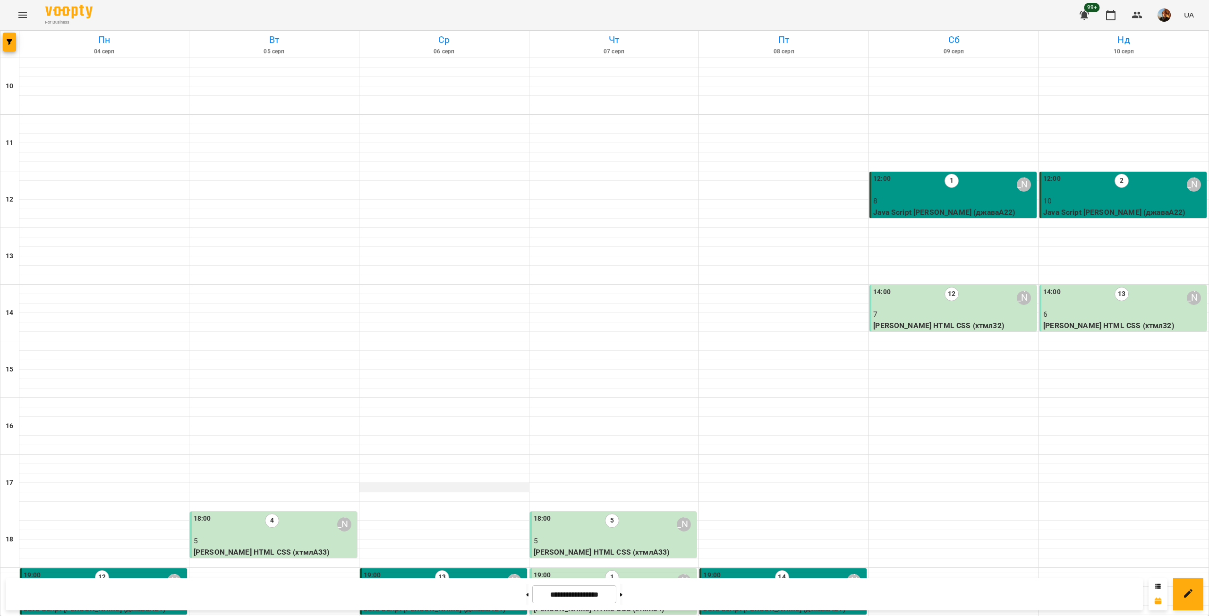
scroll to position [0, 0]
click at [4, 47] on button "button" at bounding box center [9, 42] width 13 height 19
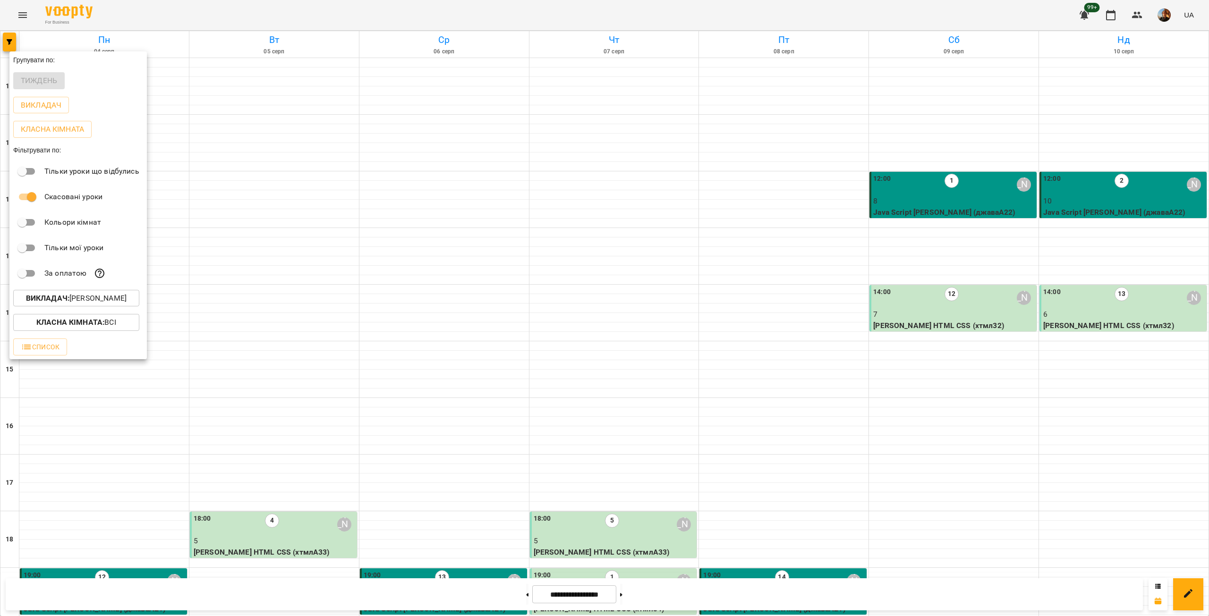
click at [112, 293] on button "Викладач : [PERSON_NAME]" at bounding box center [76, 298] width 126 height 17
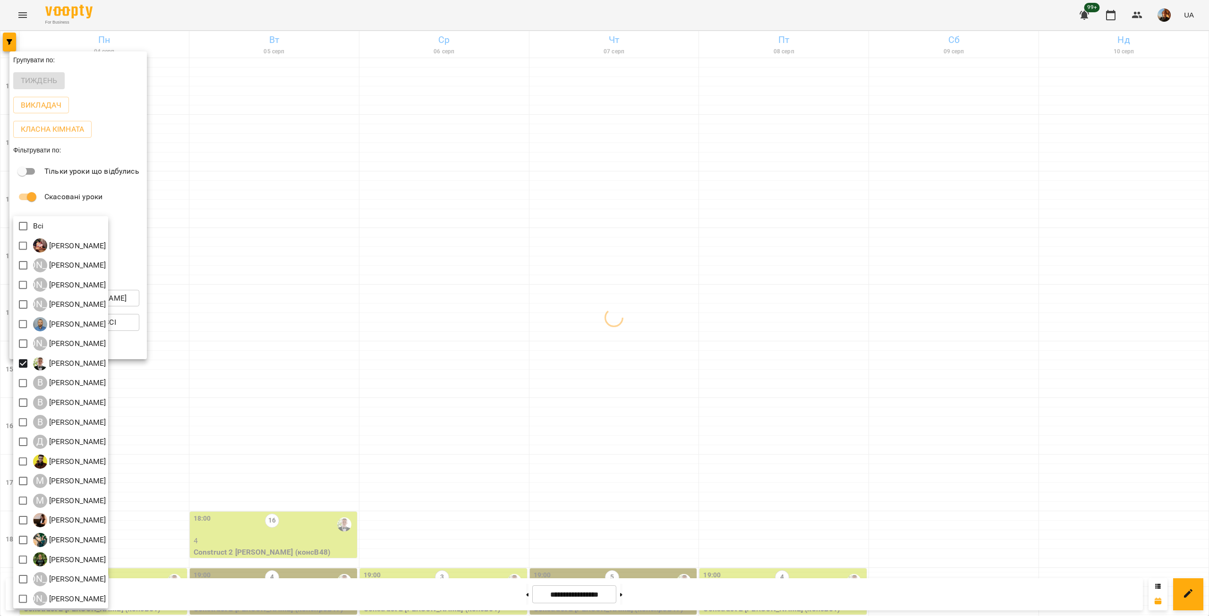
click at [254, 316] on div at bounding box center [604, 308] width 1209 height 616
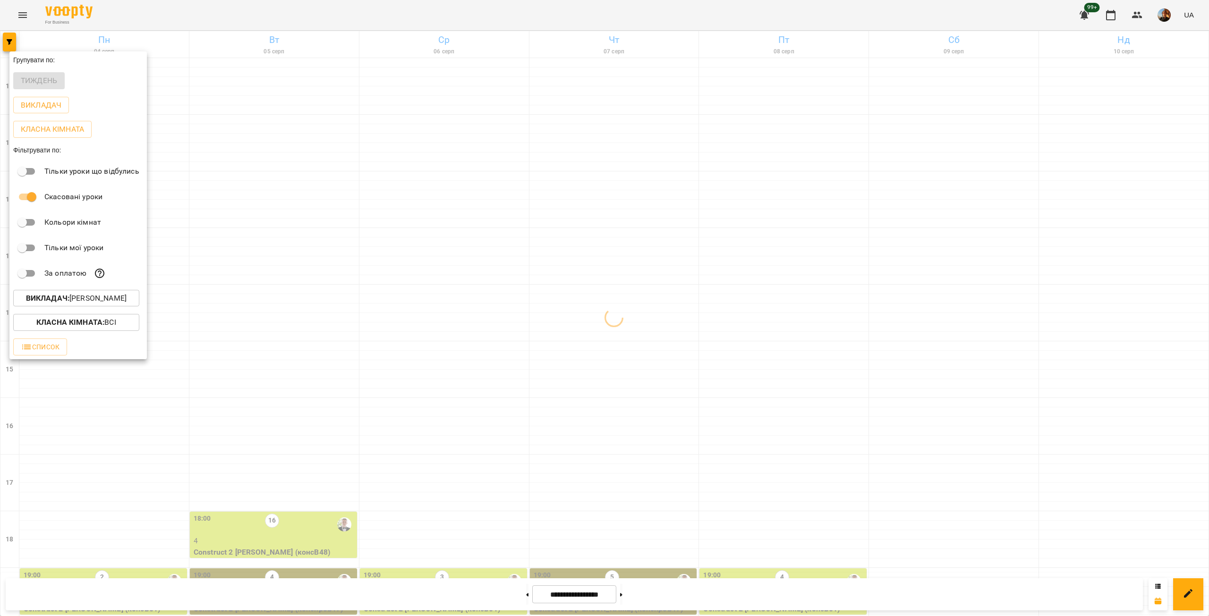
click at [212, 329] on div at bounding box center [604, 308] width 1209 height 616
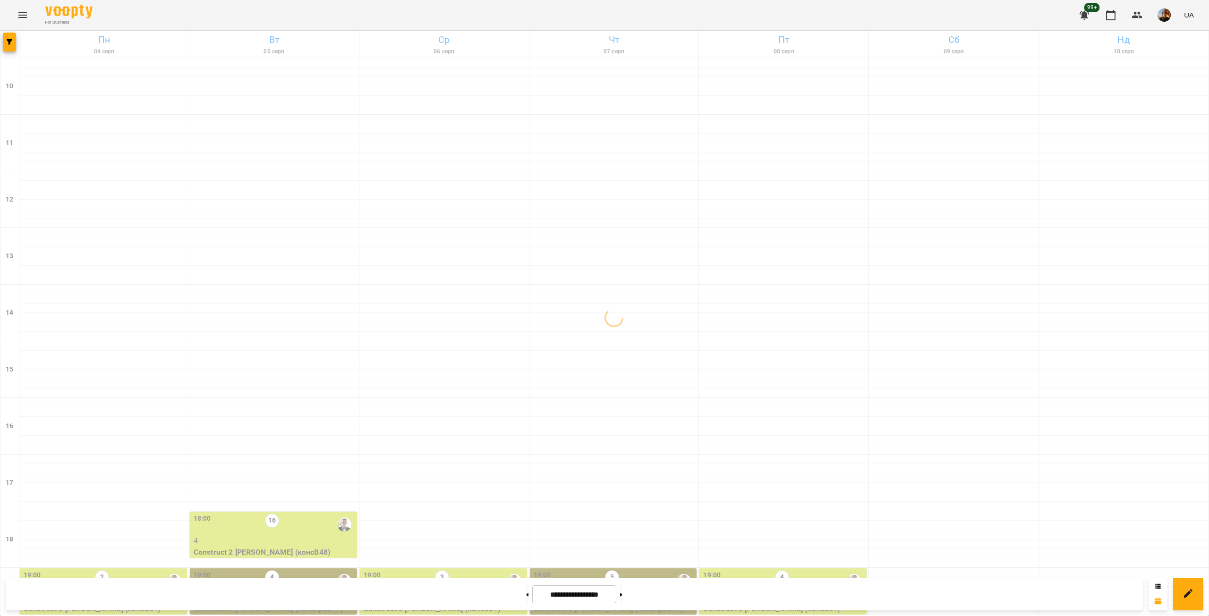
scroll to position [221, 0]
click at [287, 514] on div "18:00 16" at bounding box center [274, 525] width 161 height 22
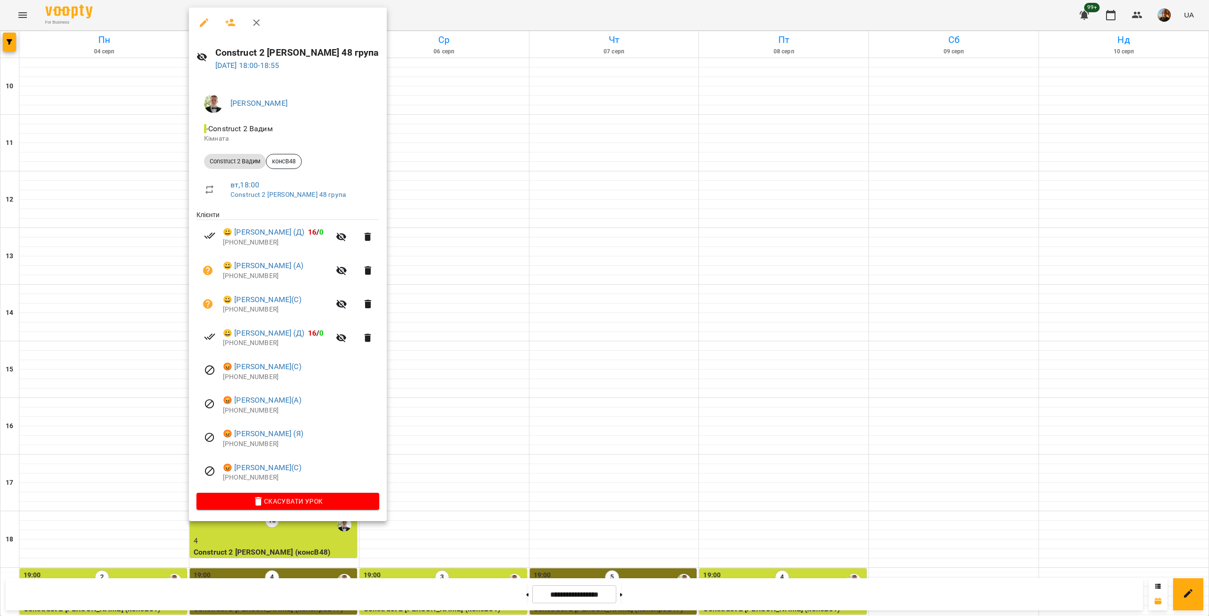
click at [255, 477] on p "[PHONE_NUMBER]" at bounding box center [301, 477] width 156 height 9
click at [247, 440] on p "[PHONE_NUMBER]" at bounding box center [301, 444] width 156 height 9
click at [247, 445] on p "[PHONE_NUMBER]" at bounding box center [301, 444] width 156 height 9
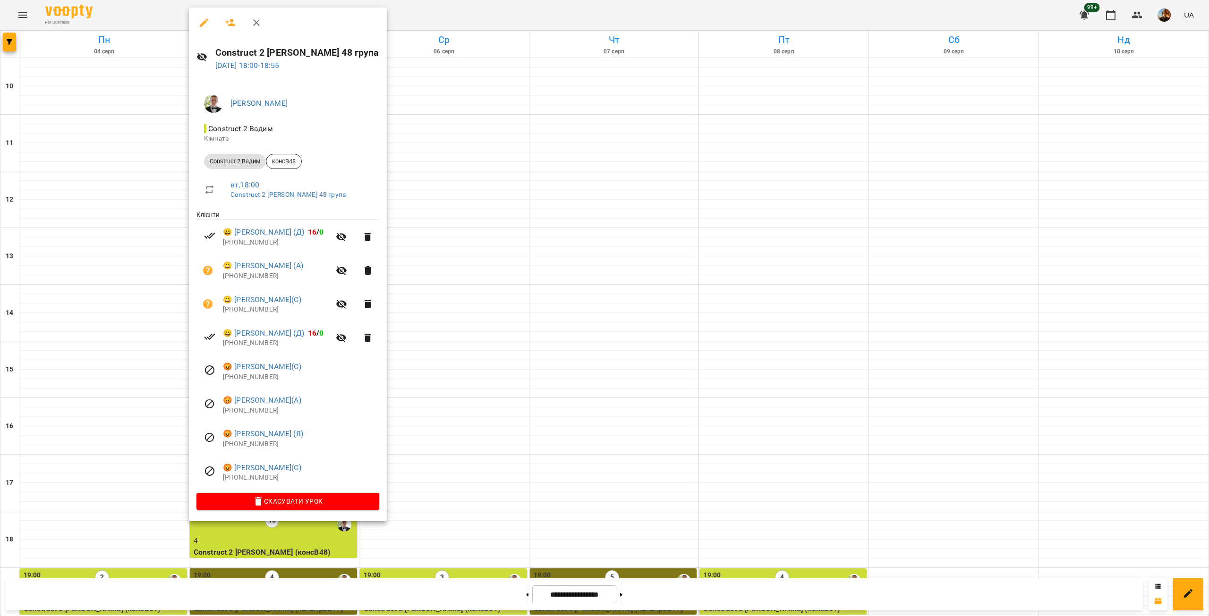
click at [253, 413] on p "[PHONE_NUMBER]" at bounding box center [301, 410] width 156 height 9
click at [247, 381] on p "[PHONE_NUMBER]" at bounding box center [301, 377] width 156 height 9
click at [252, 347] on p "[PHONE_NUMBER]" at bounding box center [276, 343] width 107 height 9
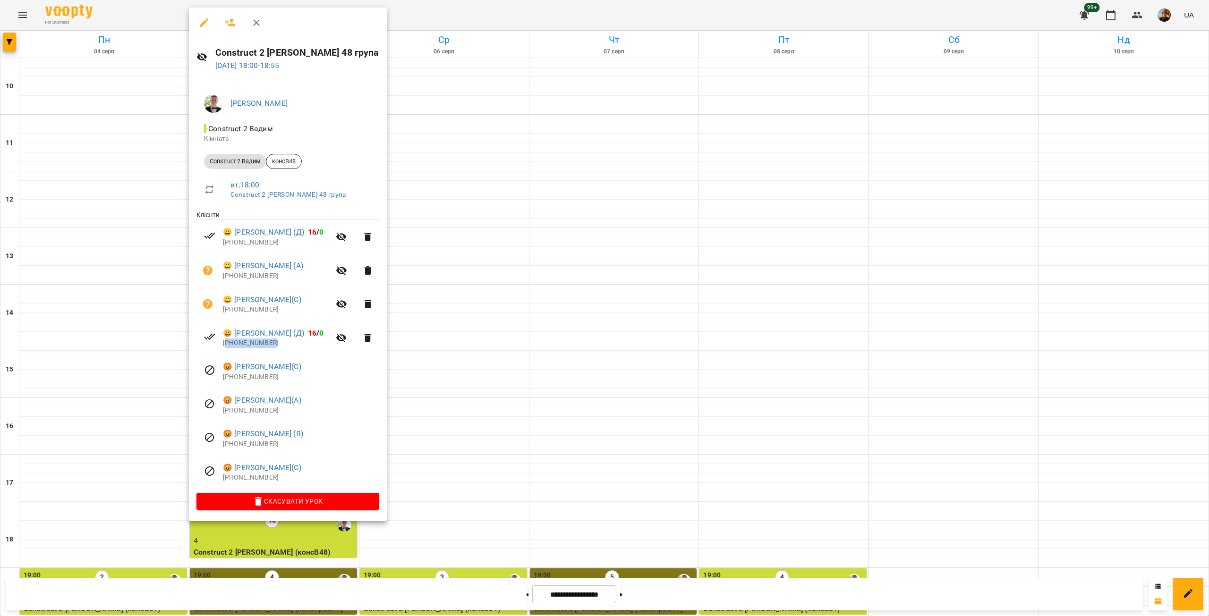
click at [252, 347] on p "[PHONE_NUMBER]" at bounding box center [276, 343] width 107 height 9
click at [251, 313] on p "[PHONE_NUMBER]" at bounding box center [276, 309] width 107 height 9
click at [237, 279] on p "[PHONE_NUMBER]" at bounding box center [276, 275] width 107 height 9
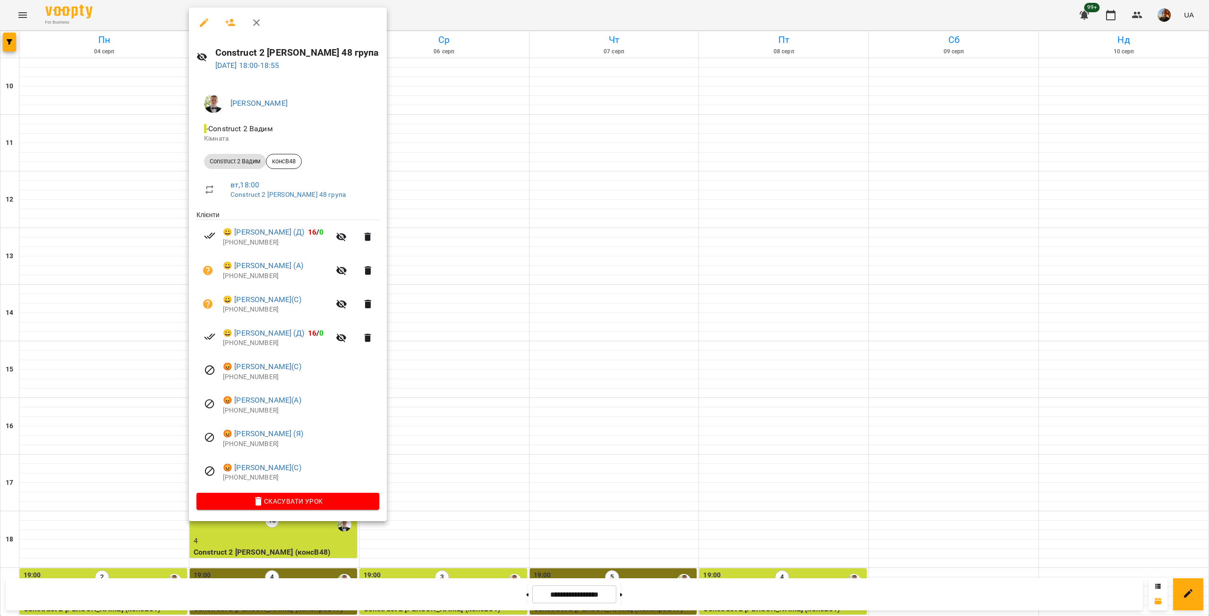
click at [241, 242] on p "[PHONE_NUMBER]" at bounding box center [276, 242] width 107 height 9
click at [505, 228] on div at bounding box center [604, 308] width 1209 height 616
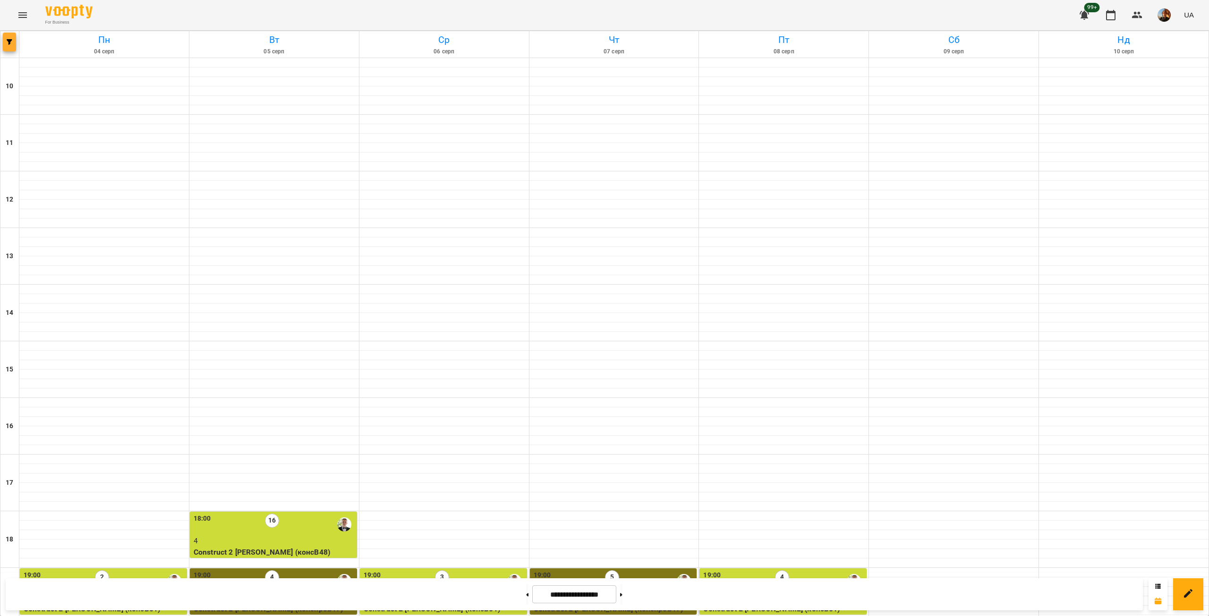
click at [5, 36] on button "button" at bounding box center [9, 42] width 13 height 19
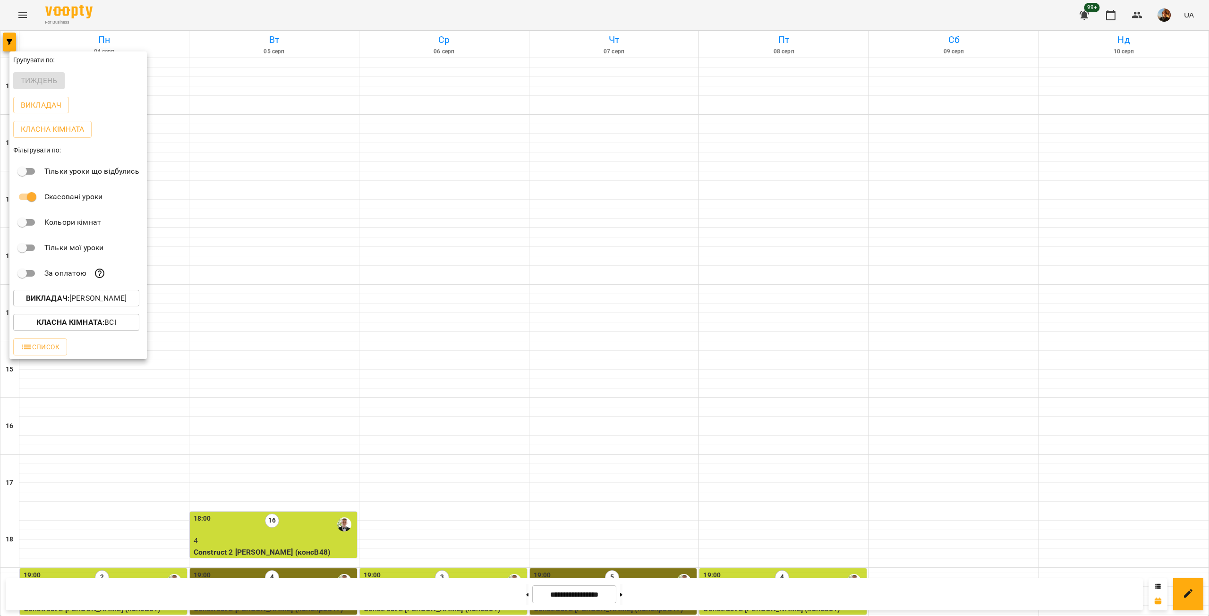
click at [110, 294] on button "Викладач : [PERSON_NAME]" at bounding box center [76, 298] width 126 height 17
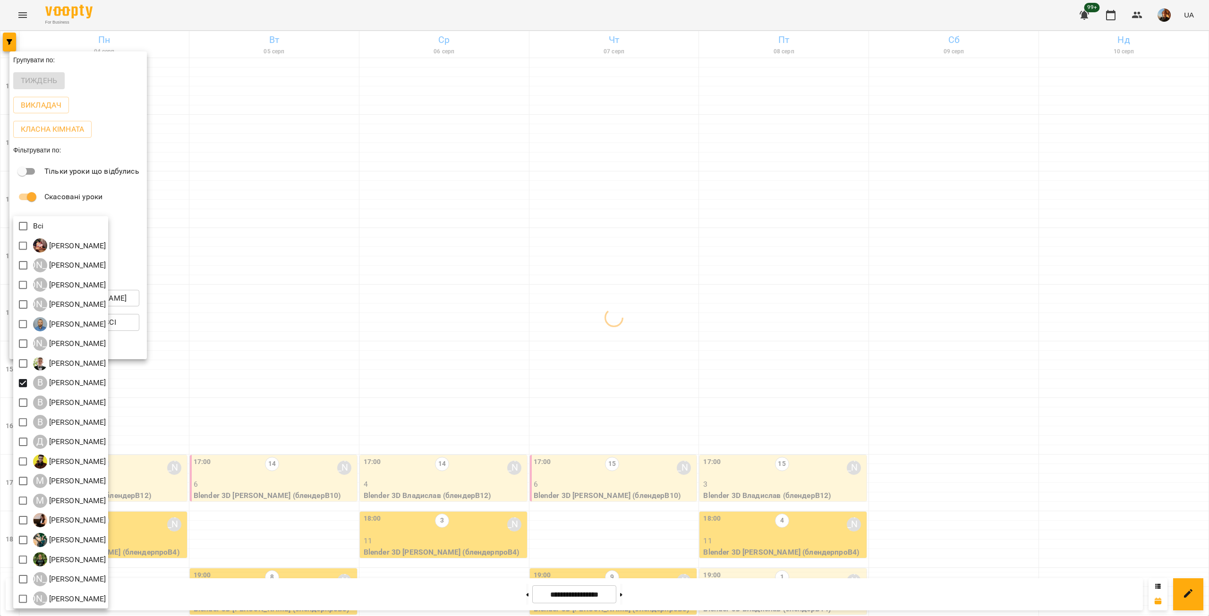
click at [248, 195] on div at bounding box center [604, 308] width 1209 height 616
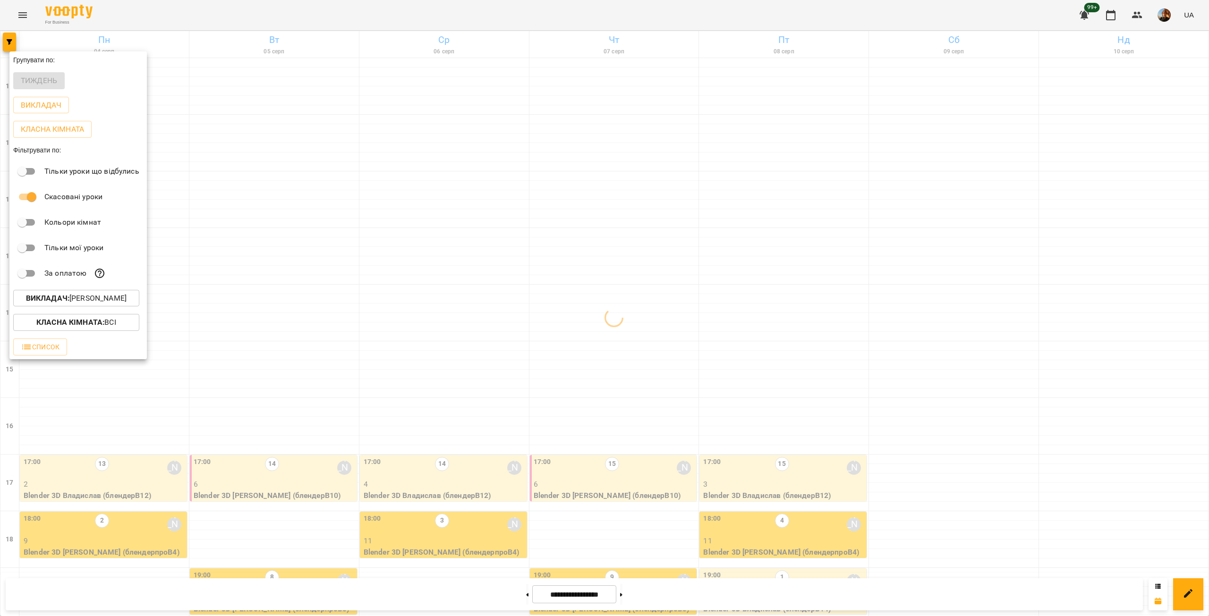
click at [248, 195] on div at bounding box center [604, 308] width 1209 height 616
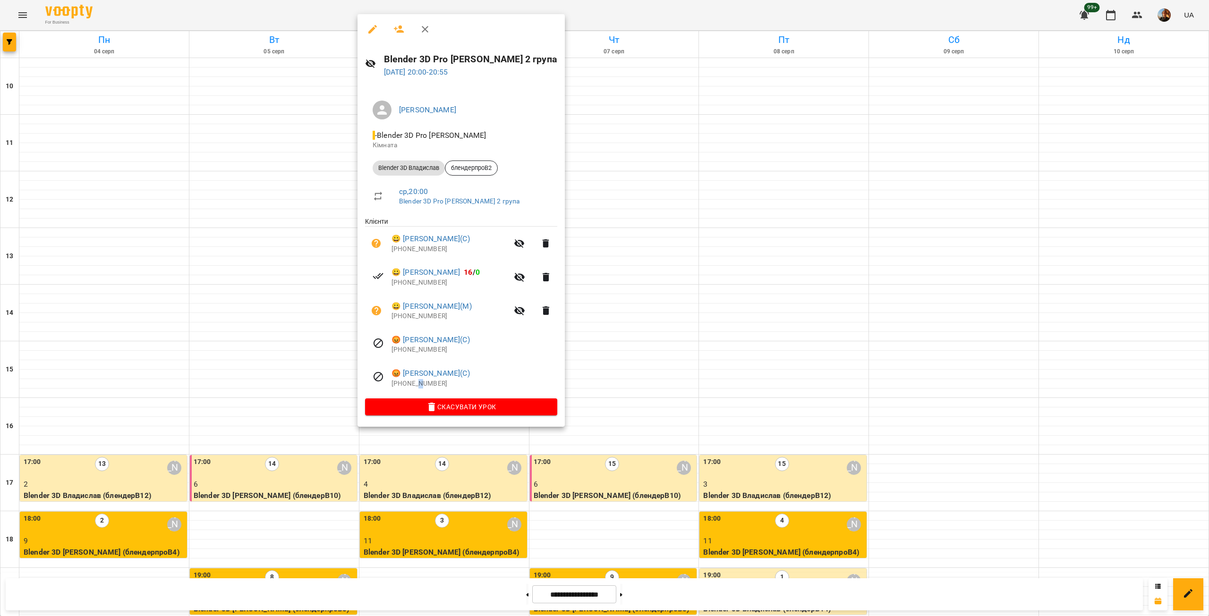
click at [421, 386] on p "[PHONE_NUMBER]" at bounding box center [474, 383] width 166 height 9
click at [414, 352] on p "[PHONE_NUMBER]" at bounding box center [474, 349] width 166 height 9
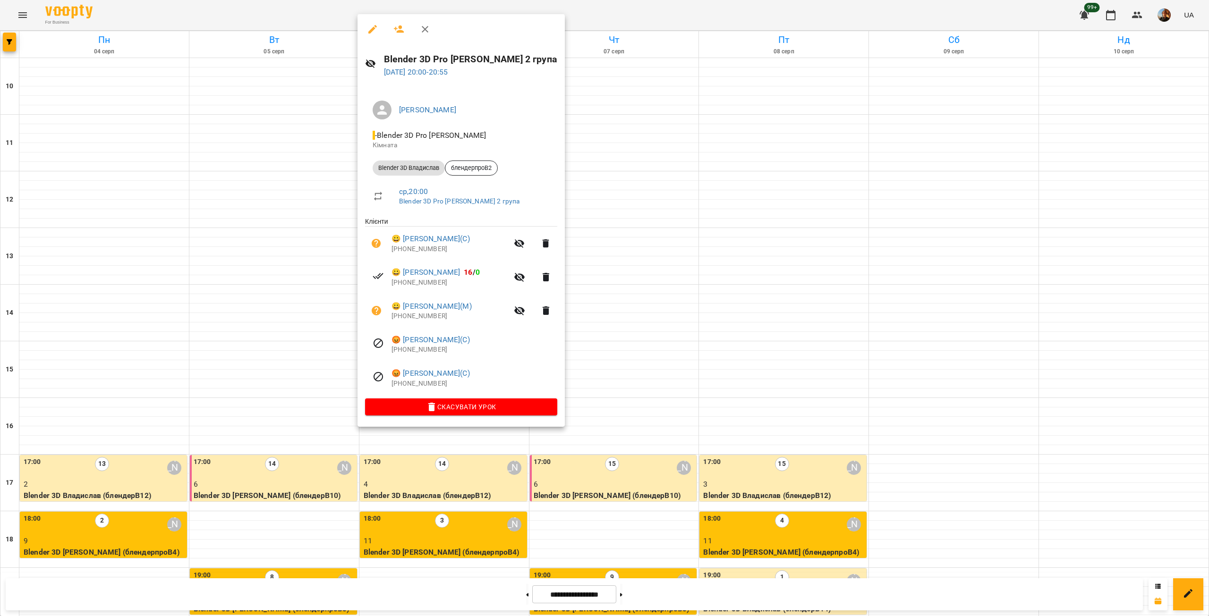
click at [414, 352] on p "[PHONE_NUMBER]" at bounding box center [474, 349] width 166 height 9
click at [423, 317] on p "[PHONE_NUMBER]" at bounding box center [449, 316] width 117 height 9
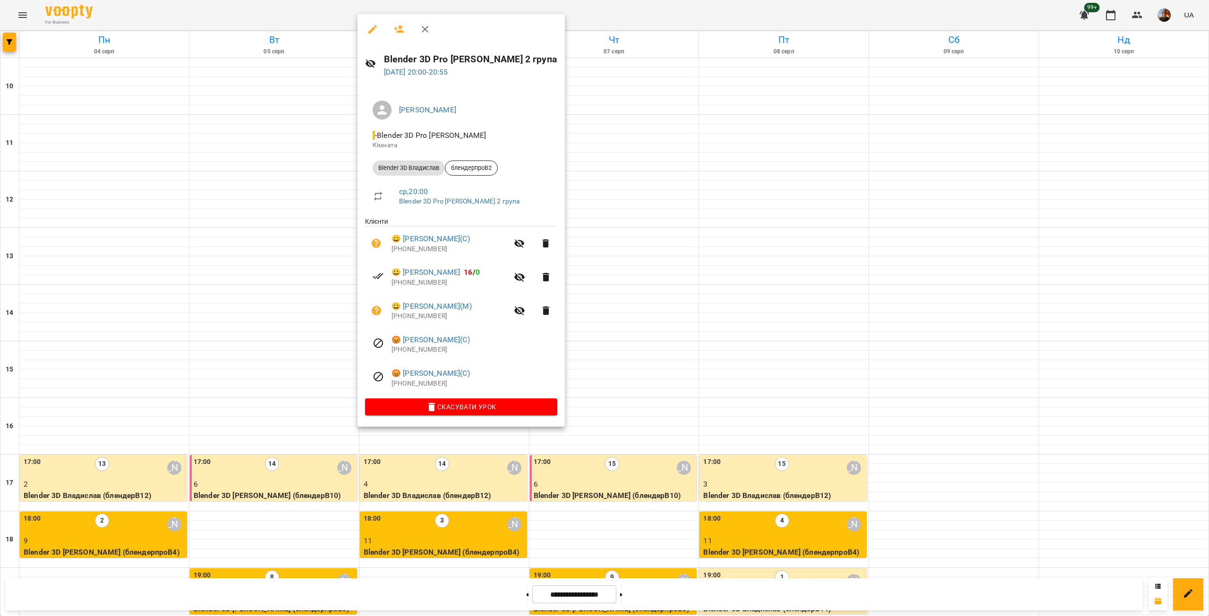
click at [427, 284] on p "[PHONE_NUMBER]" at bounding box center [449, 282] width 117 height 9
click at [418, 249] on p "[PHONE_NUMBER]" at bounding box center [449, 249] width 117 height 9
click at [673, 155] on div at bounding box center [604, 308] width 1209 height 616
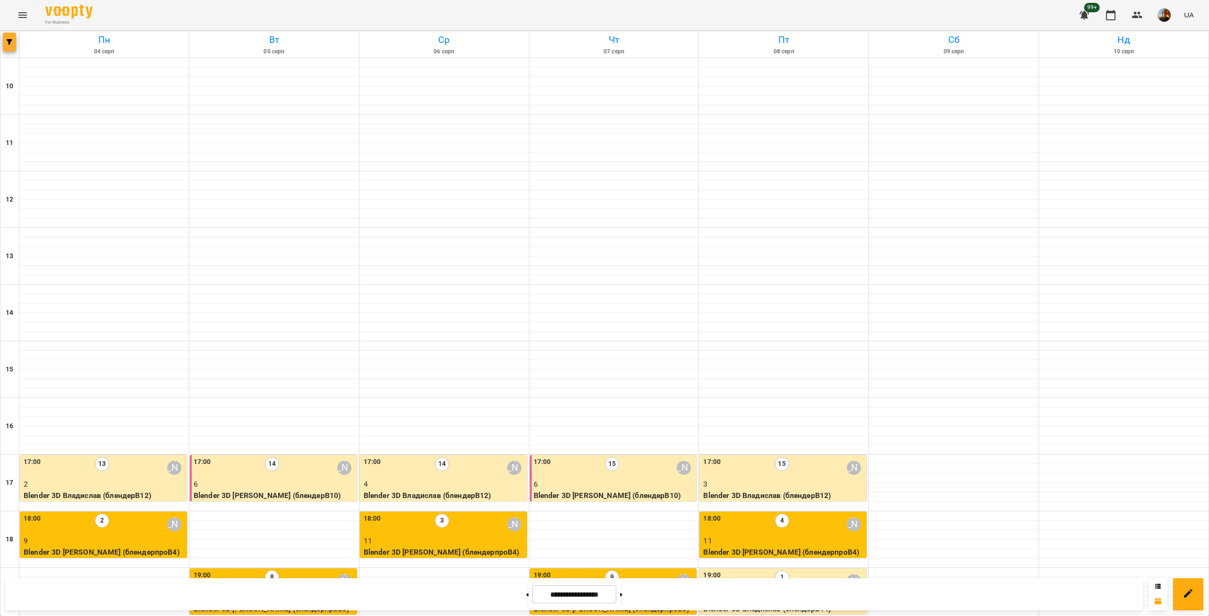
click at [4, 43] on span "button" at bounding box center [9, 42] width 13 height 6
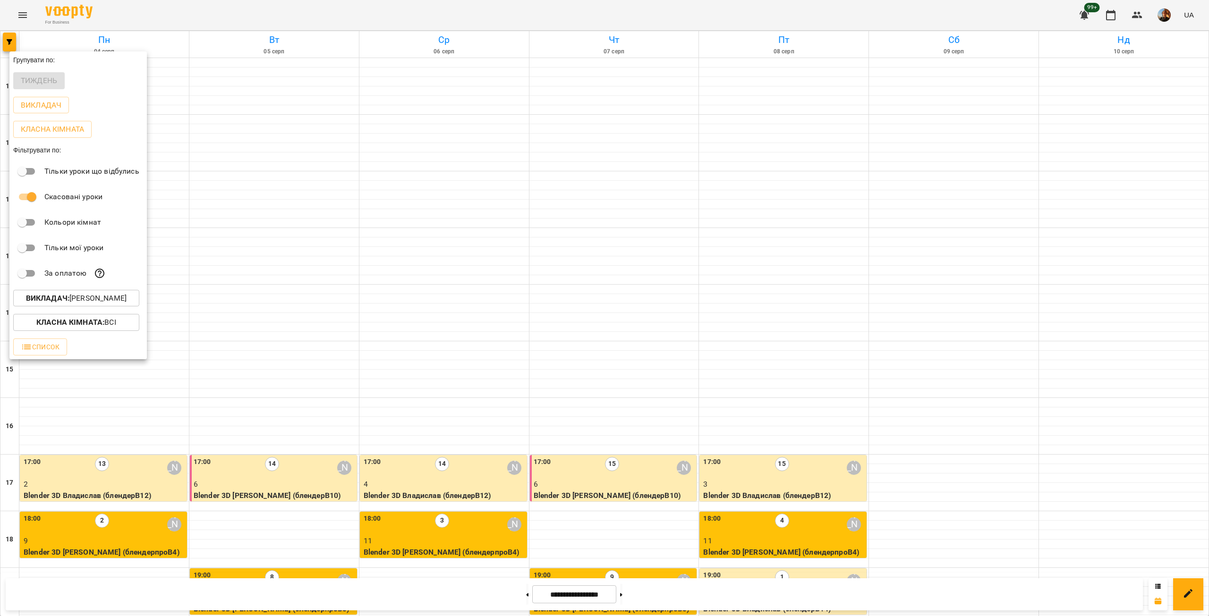
click at [86, 306] on button "Викладач : [PERSON_NAME]" at bounding box center [76, 298] width 126 height 17
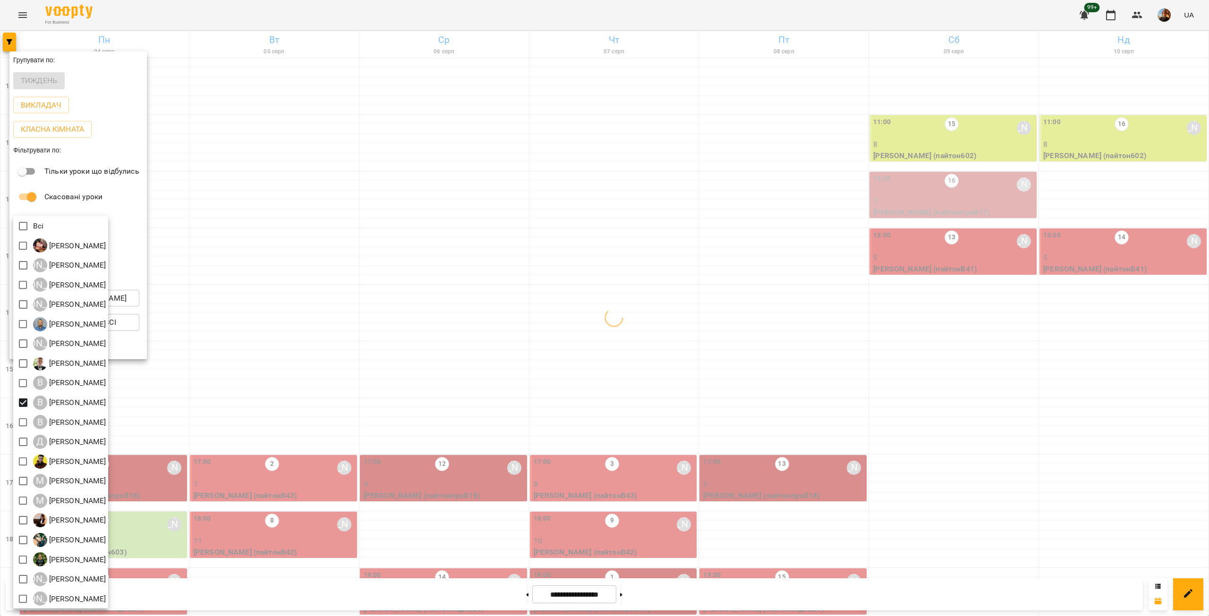
click at [229, 202] on div at bounding box center [604, 308] width 1209 height 616
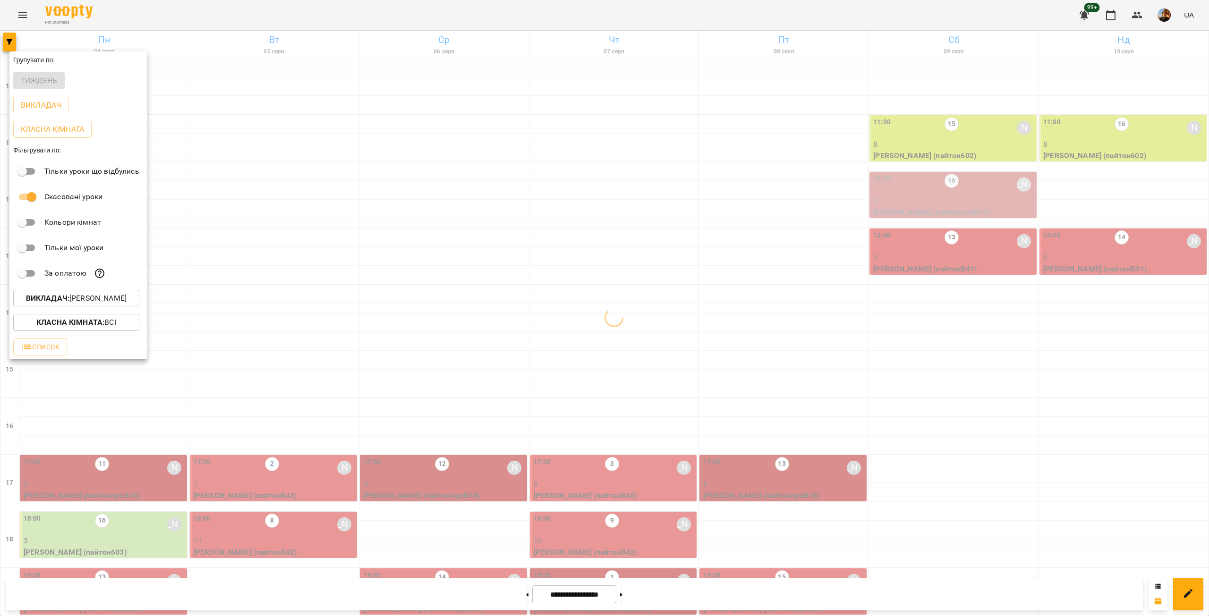
click at [229, 202] on div at bounding box center [604, 308] width 1209 height 616
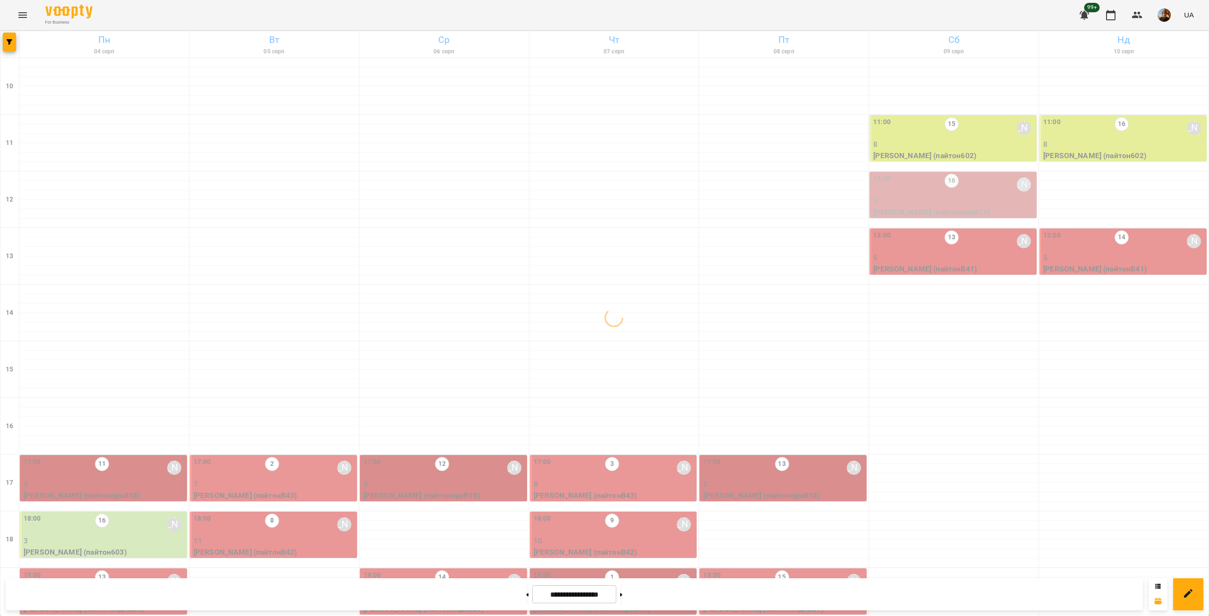
scroll to position [0, 0]
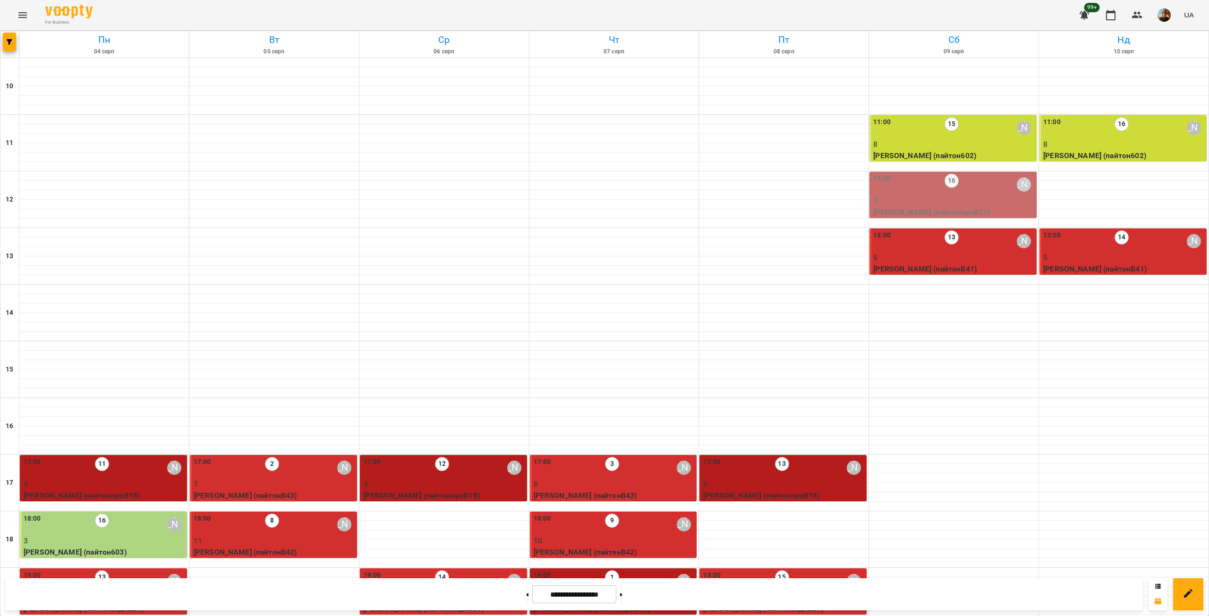
click at [906, 197] on p "3" at bounding box center [953, 200] width 161 height 11
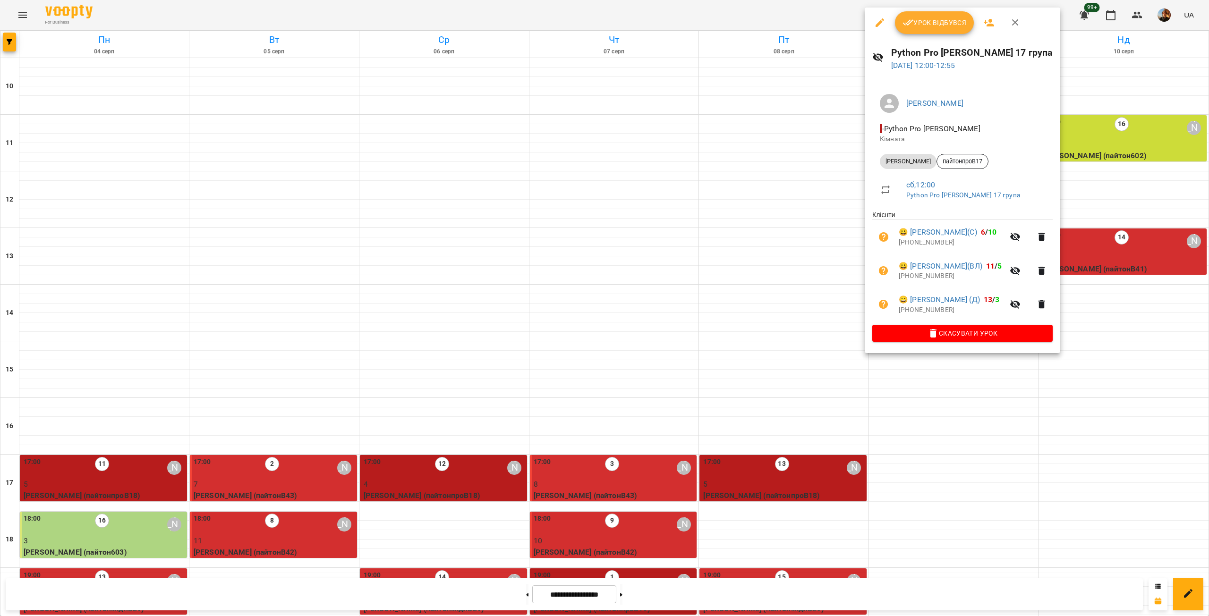
click at [1018, 29] on button "button" at bounding box center [1015, 22] width 23 height 23
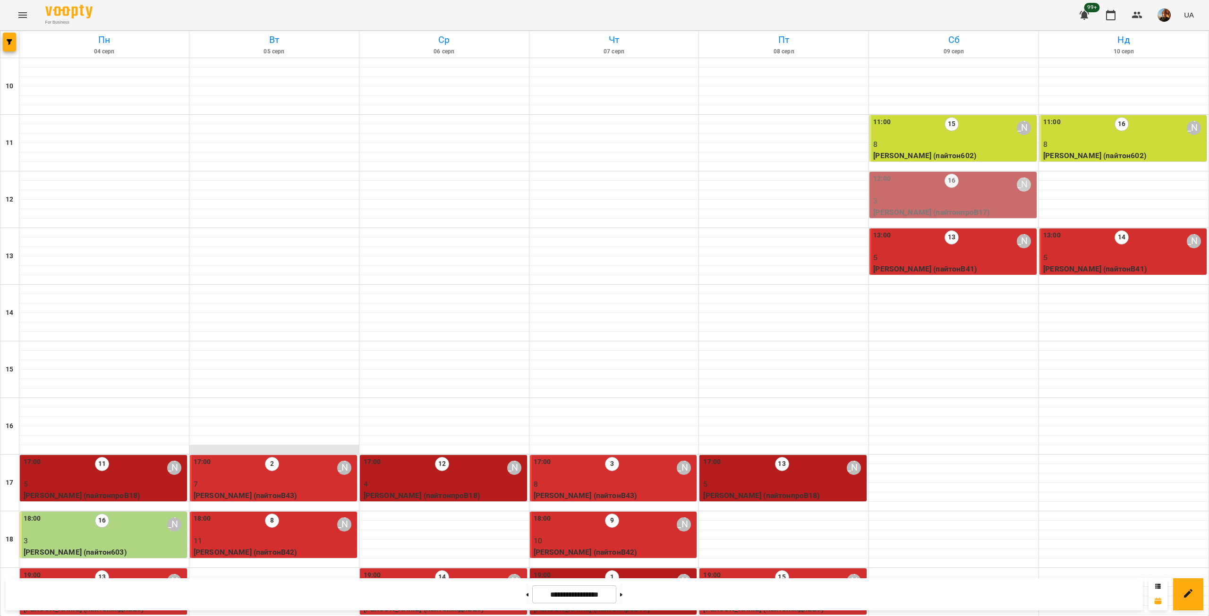
scroll to position [221, 0]
click at [125, 535] on p "3" at bounding box center [104, 540] width 161 height 11
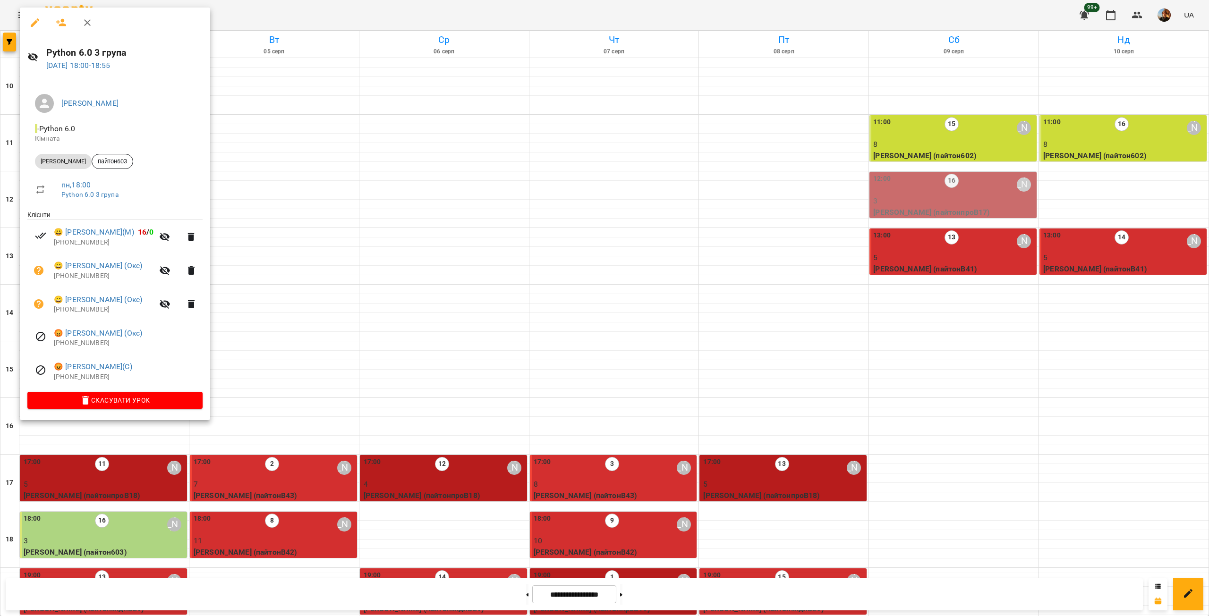
click at [85, 381] on p "[PHONE_NUMBER]" at bounding box center [128, 377] width 149 height 9
click at [78, 345] on p "[PHONE_NUMBER]" at bounding box center [128, 343] width 149 height 9
click at [70, 310] on p "[PHONE_NUMBER]" at bounding box center [104, 309] width 100 height 9
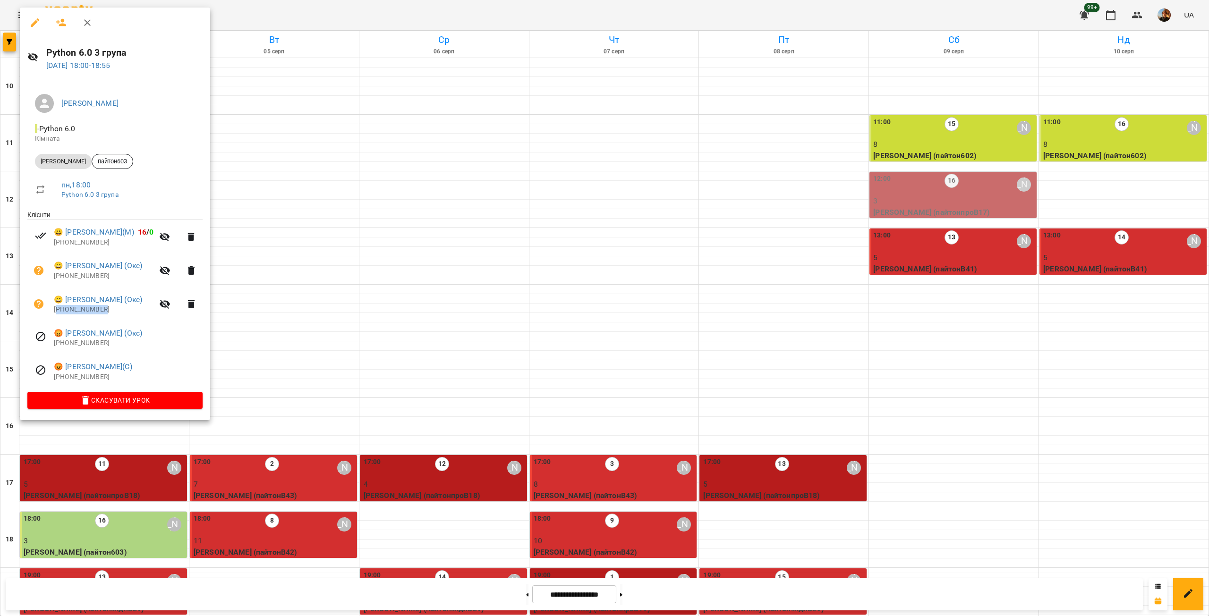
click at [70, 310] on p "[PHONE_NUMBER]" at bounding box center [104, 309] width 100 height 9
click at [77, 280] on p "[PHONE_NUMBER]" at bounding box center [104, 275] width 100 height 9
click at [75, 246] on p "[PHONE_NUMBER]" at bounding box center [104, 242] width 100 height 9
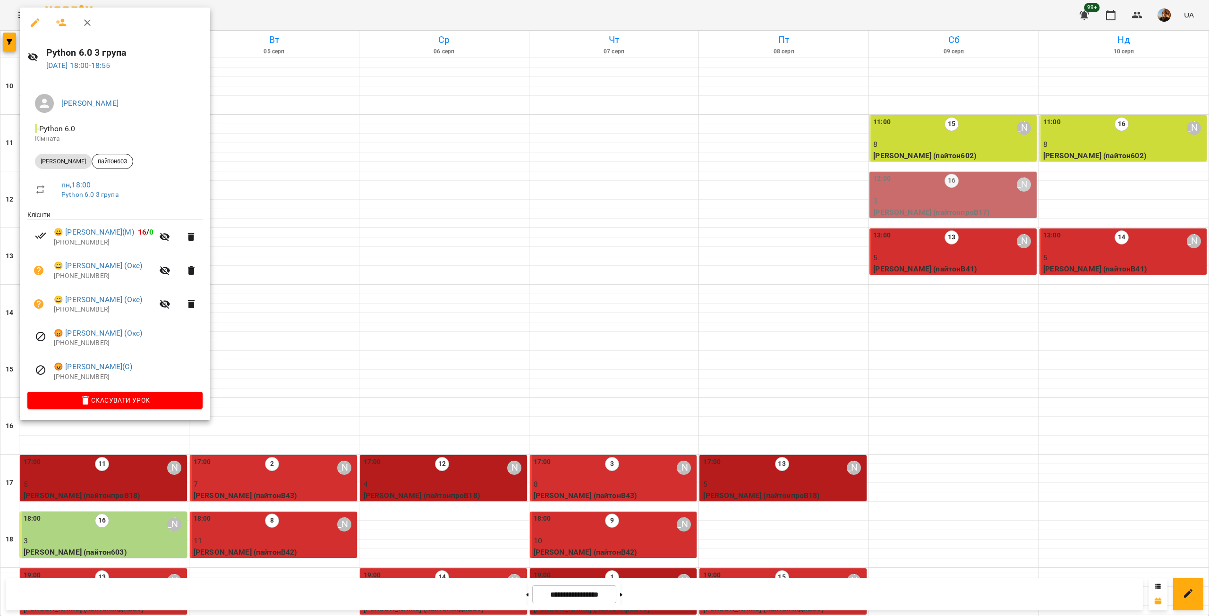
click at [473, 170] on div at bounding box center [604, 308] width 1209 height 616
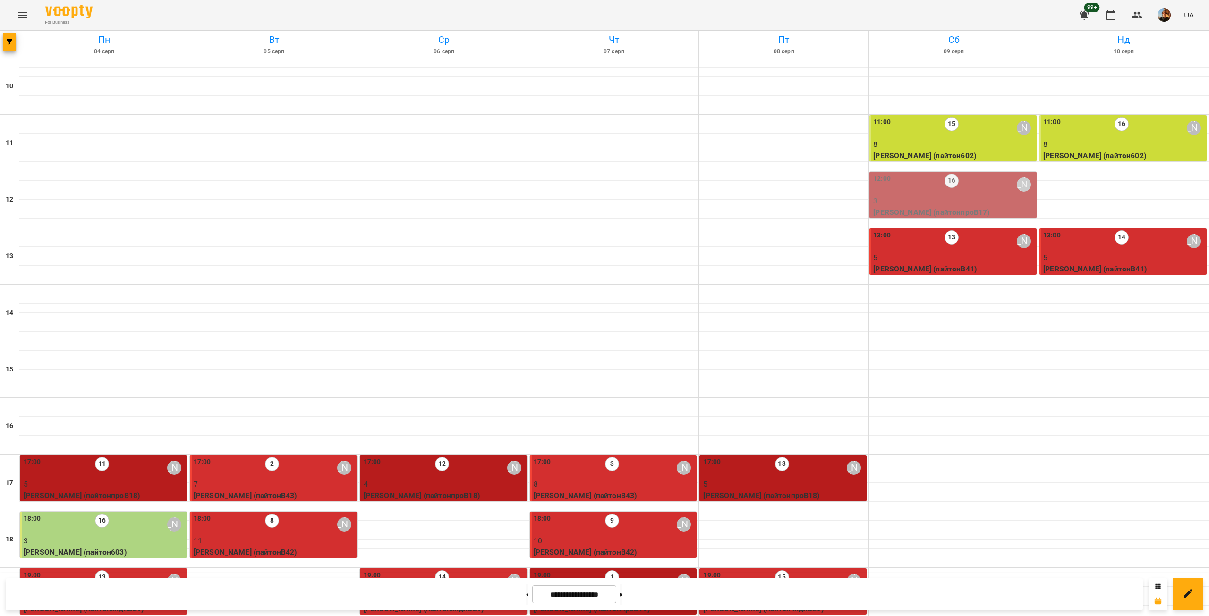
scroll to position [0, 0]
click at [976, 198] on p "3" at bounding box center [953, 200] width 161 height 11
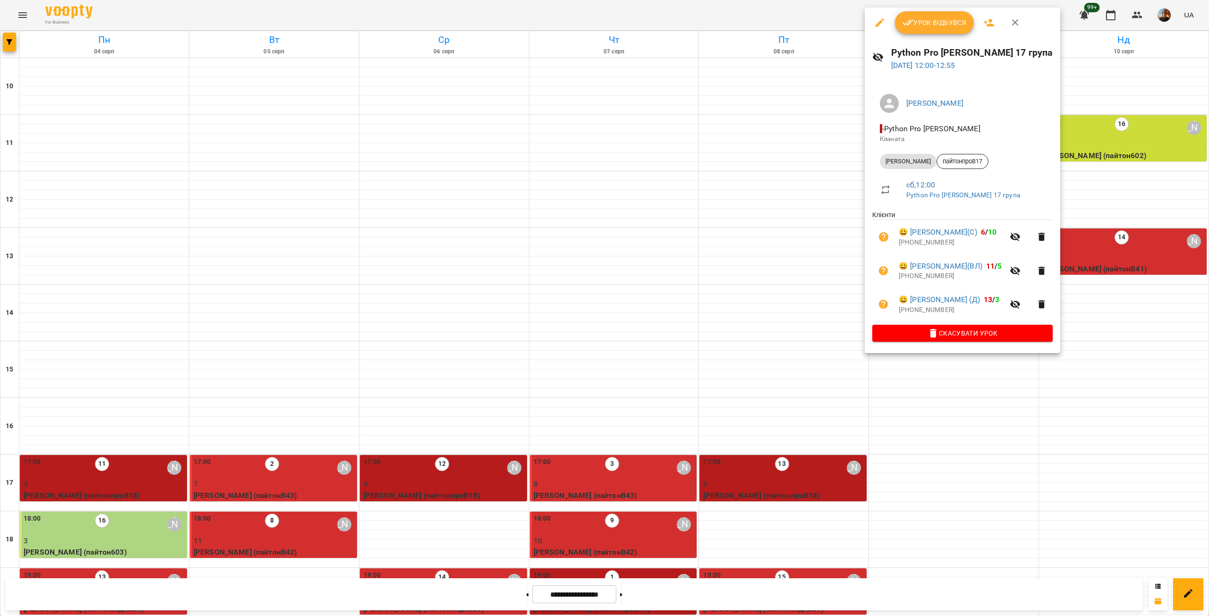
click at [1014, 26] on icon "button" at bounding box center [1014, 22] width 11 height 11
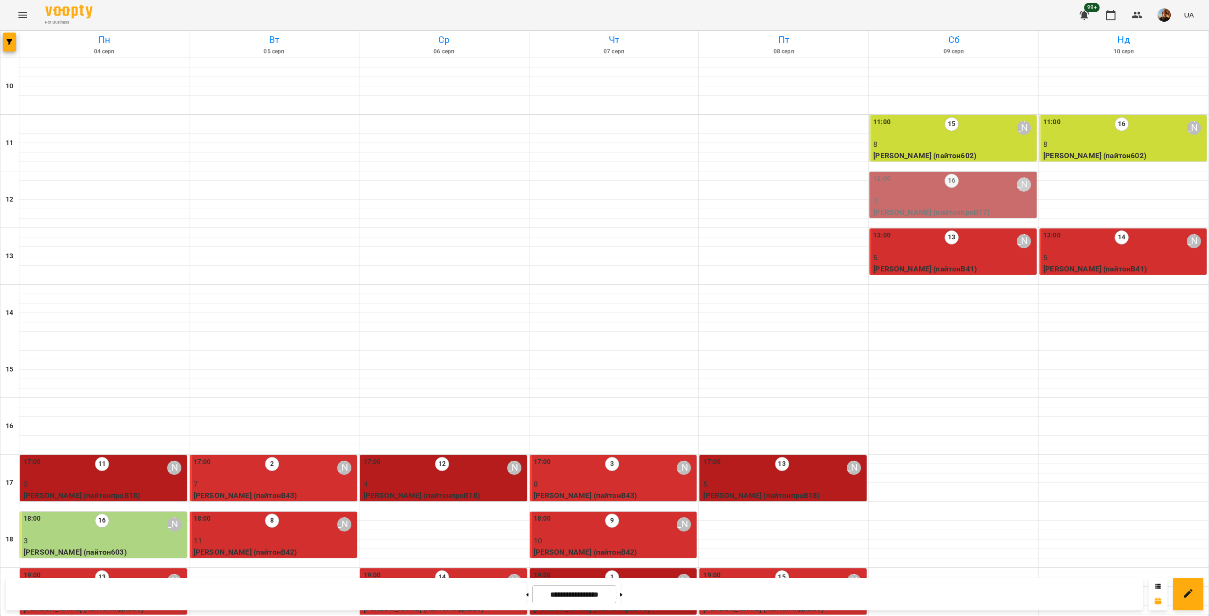
click at [1093, 132] on div "11:00 16 [PERSON_NAME]" at bounding box center [1123, 128] width 161 height 22
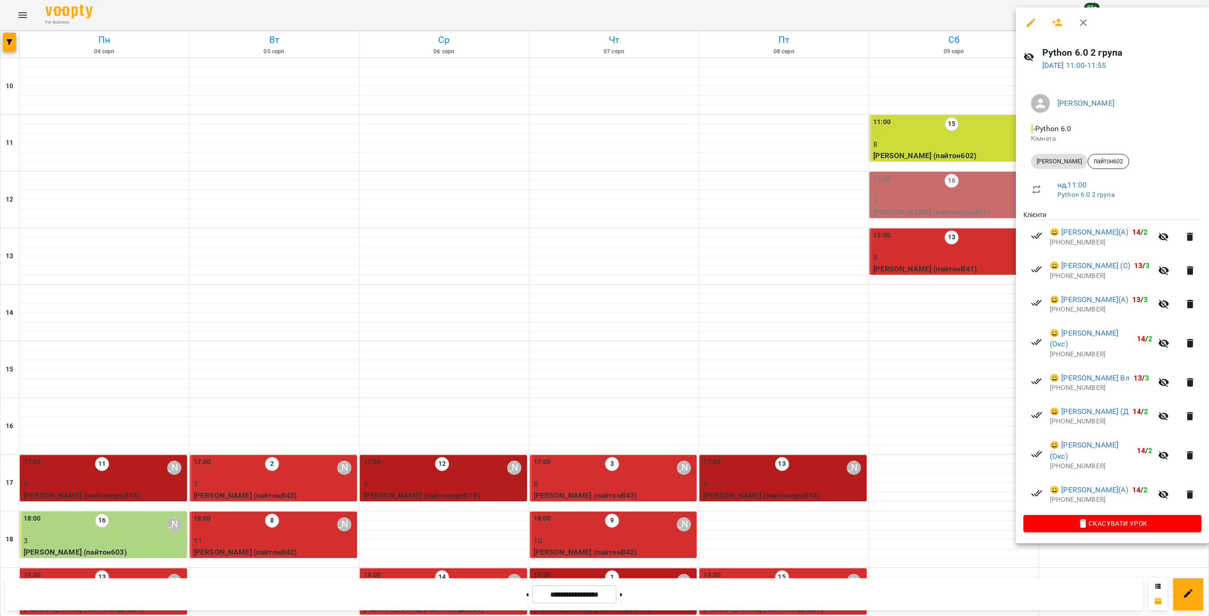
click at [1090, 505] on p "[PHONE_NUMBER]" at bounding box center [1101, 499] width 102 height 9
click at [1073, 471] on p "[PHONE_NUMBER]" at bounding box center [1101, 466] width 102 height 9
click at [1075, 426] on p "[PHONE_NUMBER]" at bounding box center [1101, 421] width 102 height 9
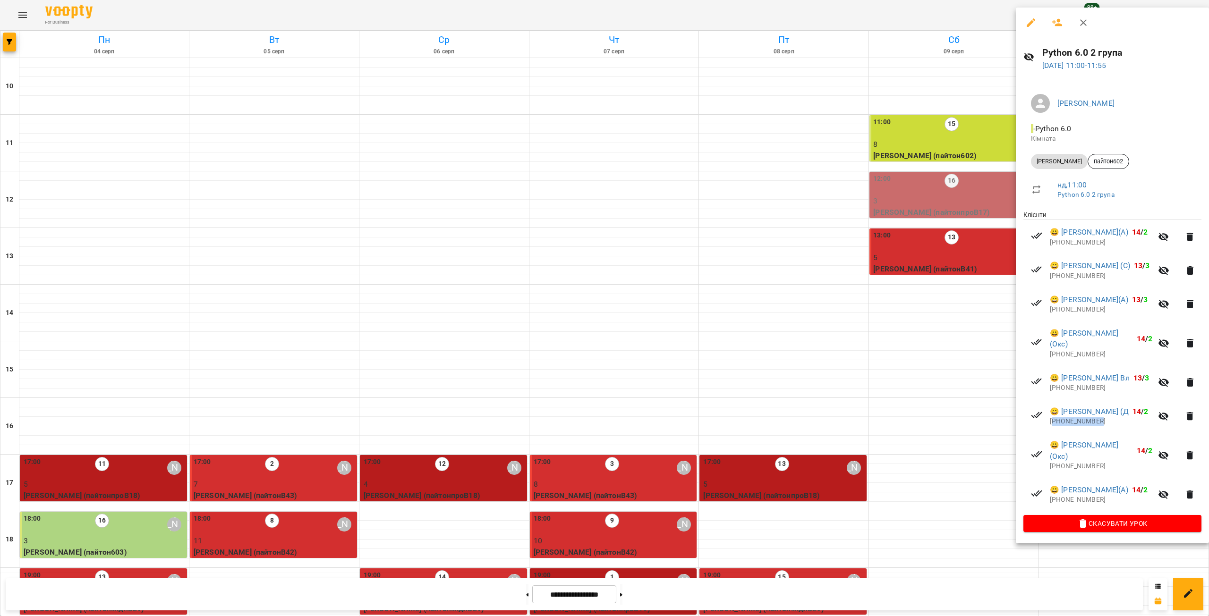
click at [1075, 426] on p "[PHONE_NUMBER]" at bounding box center [1101, 421] width 102 height 9
click at [1069, 393] on p "[PHONE_NUMBER]" at bounding box center [1101, 387] width 102 height 9
click at [1071, 359] on p "[PHONE_NUMBER]" at bounding box center [1101, 354] width 102 height 9
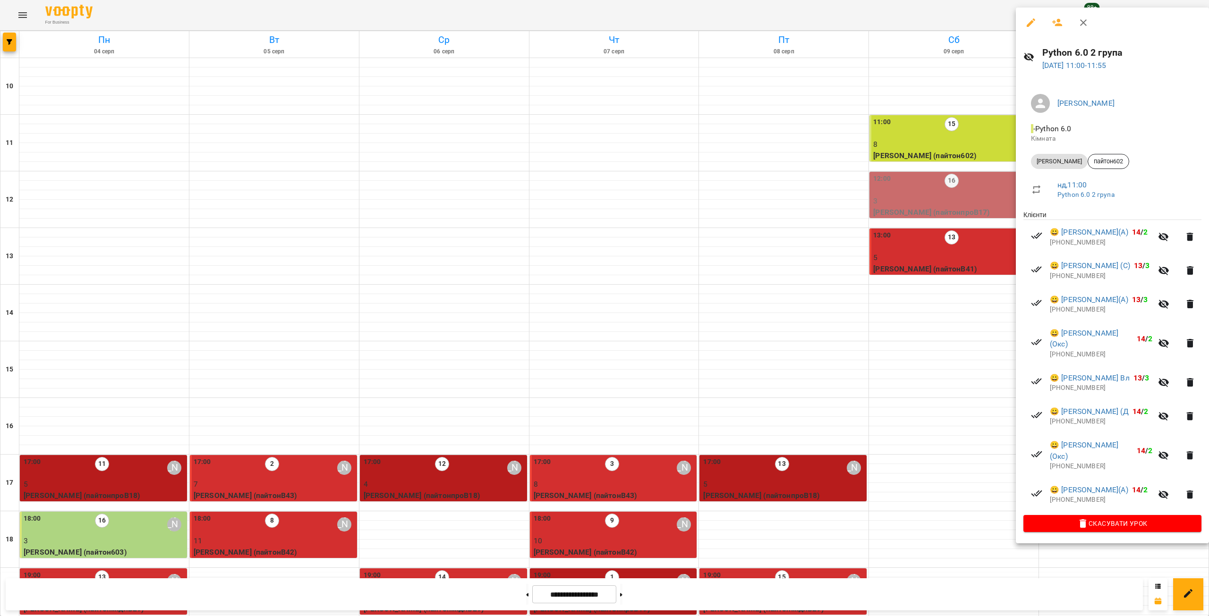
click at [1067, 314] on p "[PHONE_NUMBER]" at bounding box center [1101, 309] width 102 height 9
click at [1078, 281] on p "[PHONE_NUMBER]" at bounding box center [1101, 275] width 102 height 9
click at [1073, 245] on p "[PHONE_NUMBER]" at bounding box center [1101, 242] width 102 height 9
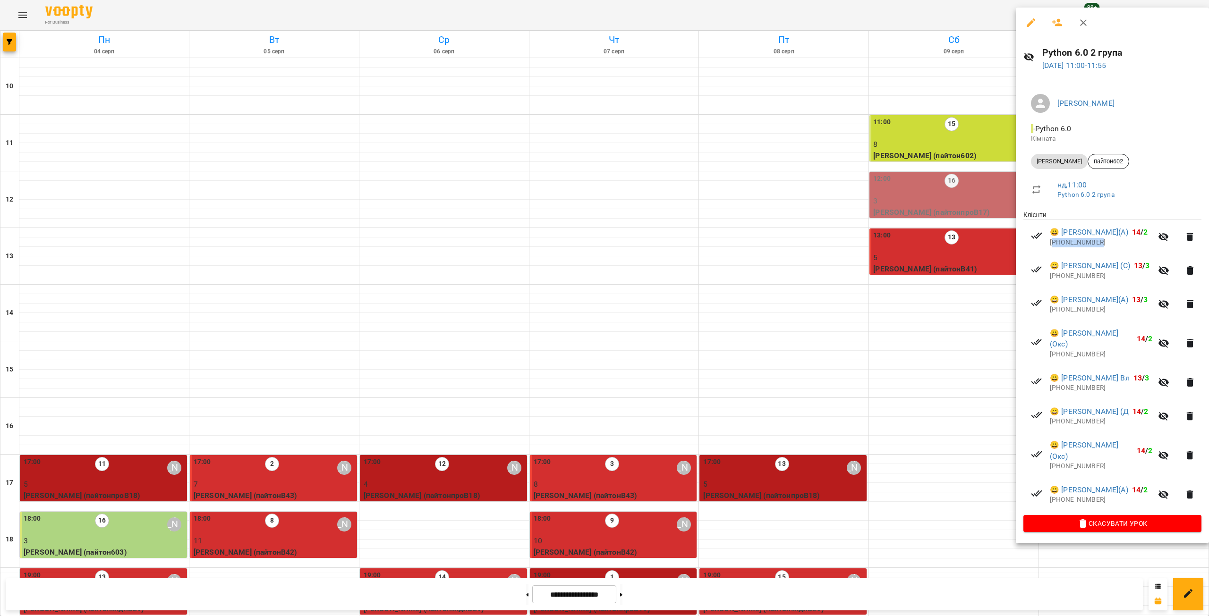
click at [1073, 245] on p "[PHONE_NUMBER]" at bounding box center [1101, 242] width 102 height 9
click at [616, 234] on div at bounding box center [604, 308] width 1209 height 616
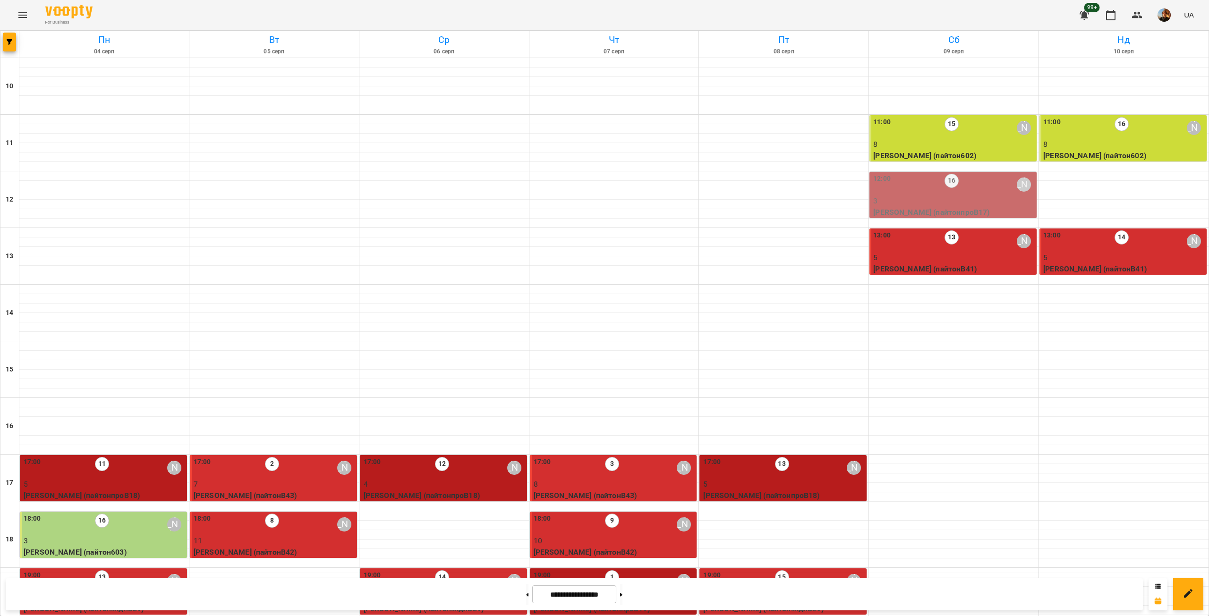
scroll to position [221, 0]
click at [10, 34] on button "button" at bounding box center [9, 42] width 13 height 19
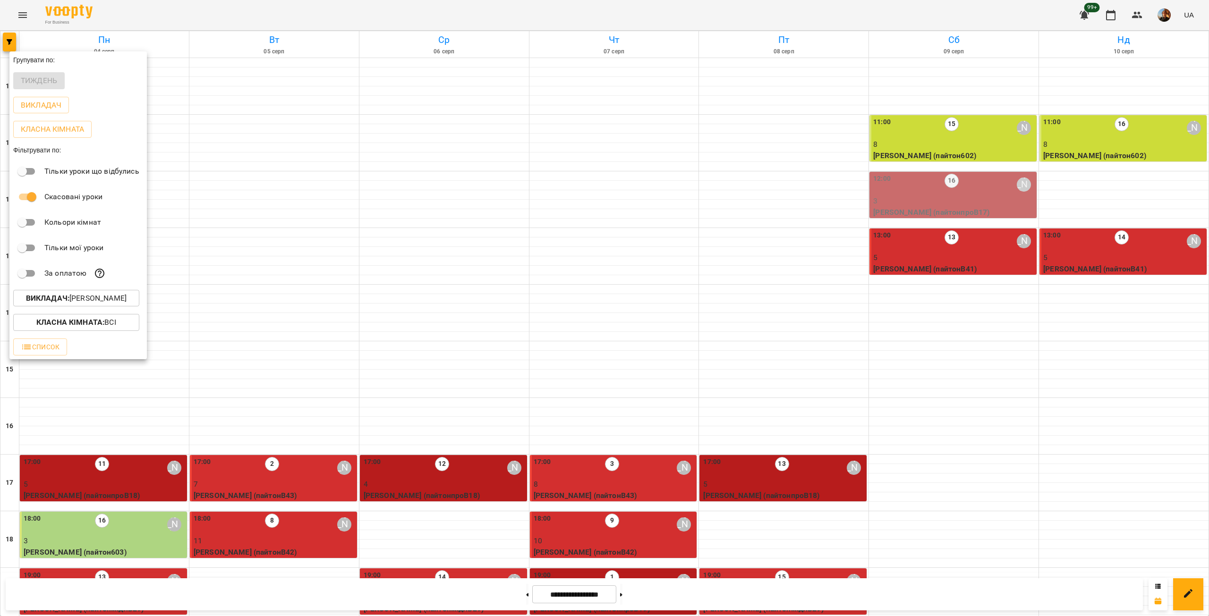
click at [78, 293] on button "Викладач : [PERSON_NAME]" at bounding box center [76, 298] width 126 height 17
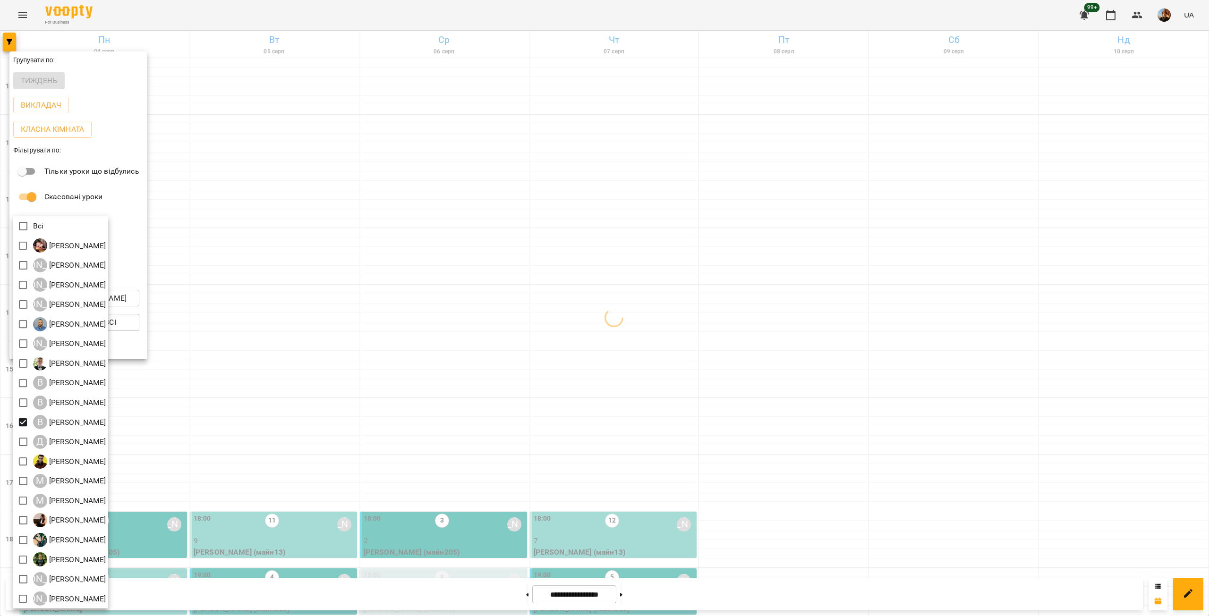
click at [228, 238] on div at bounding box center [604, 308] width 1209 height 616
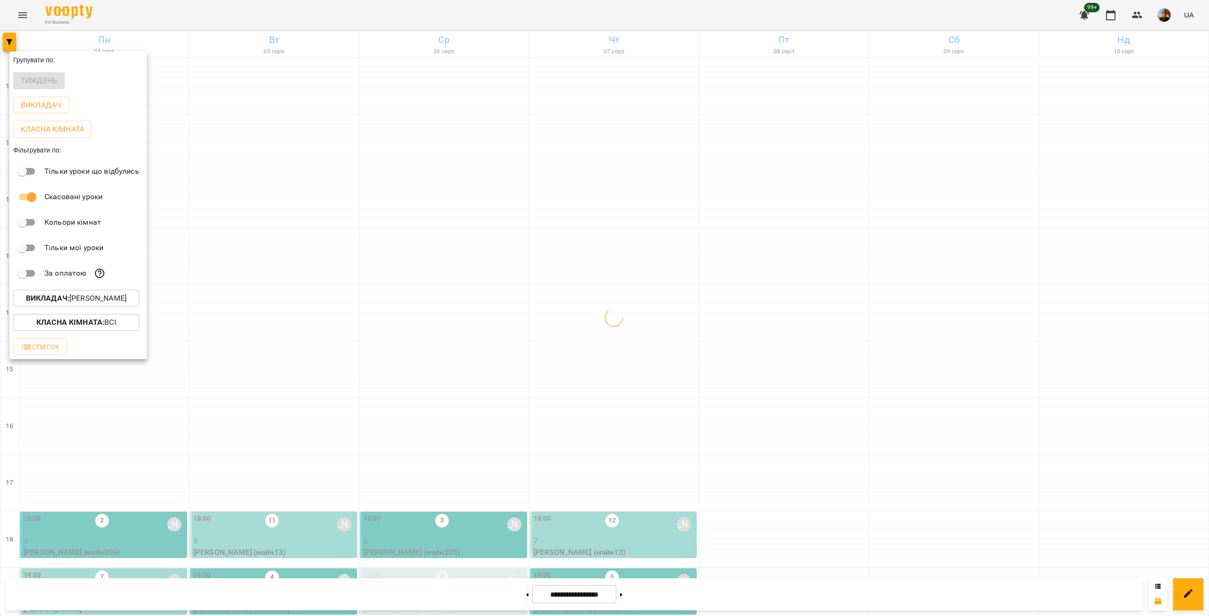
click at [228, 238] on div at bounding box center [604, 308] width 1209 height 616
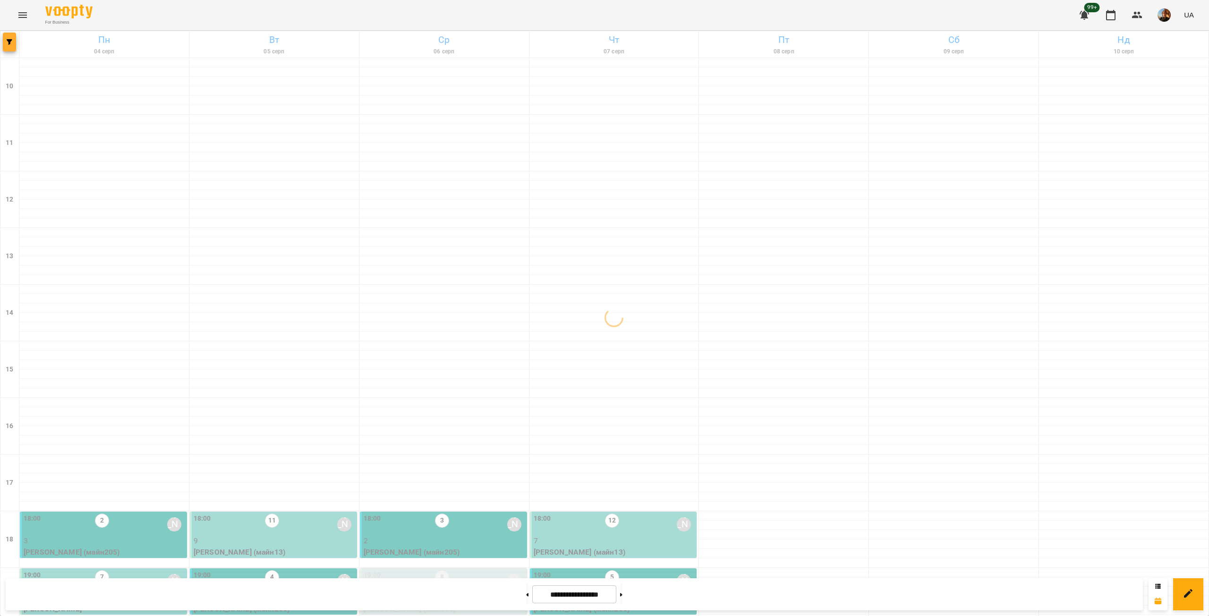
click at [8, 46] on button "button" at bounding box center [9, 42] width 13 height 19
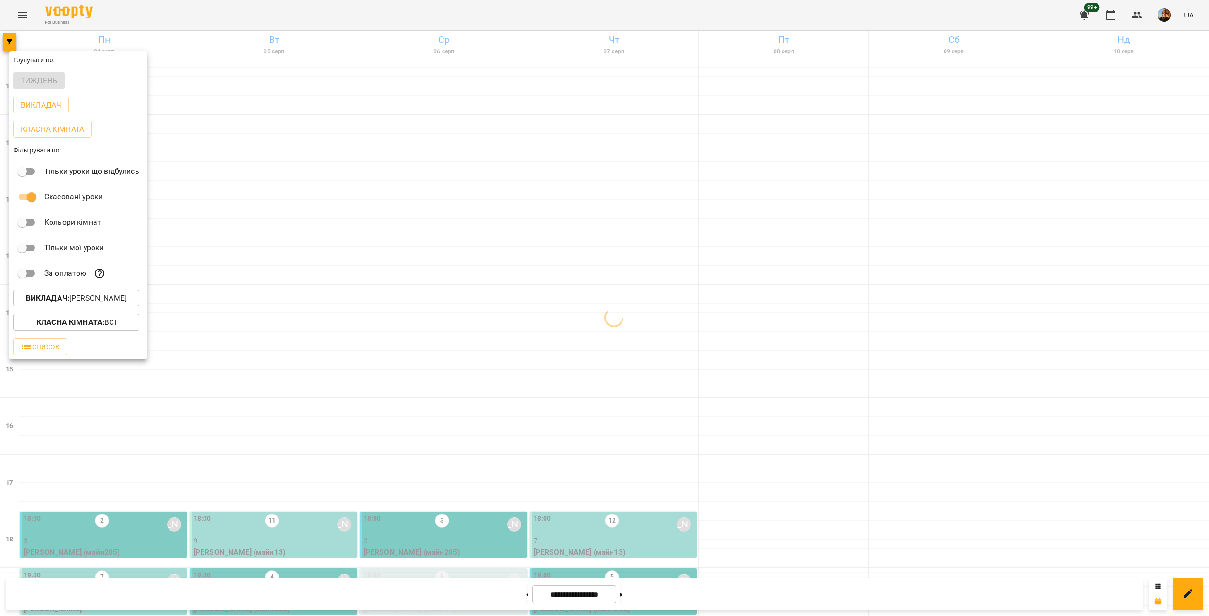
click at [90, 297] on p "Викладач : [PERSON_NAME]" at bounding box center [76, 298] width 101 height 11
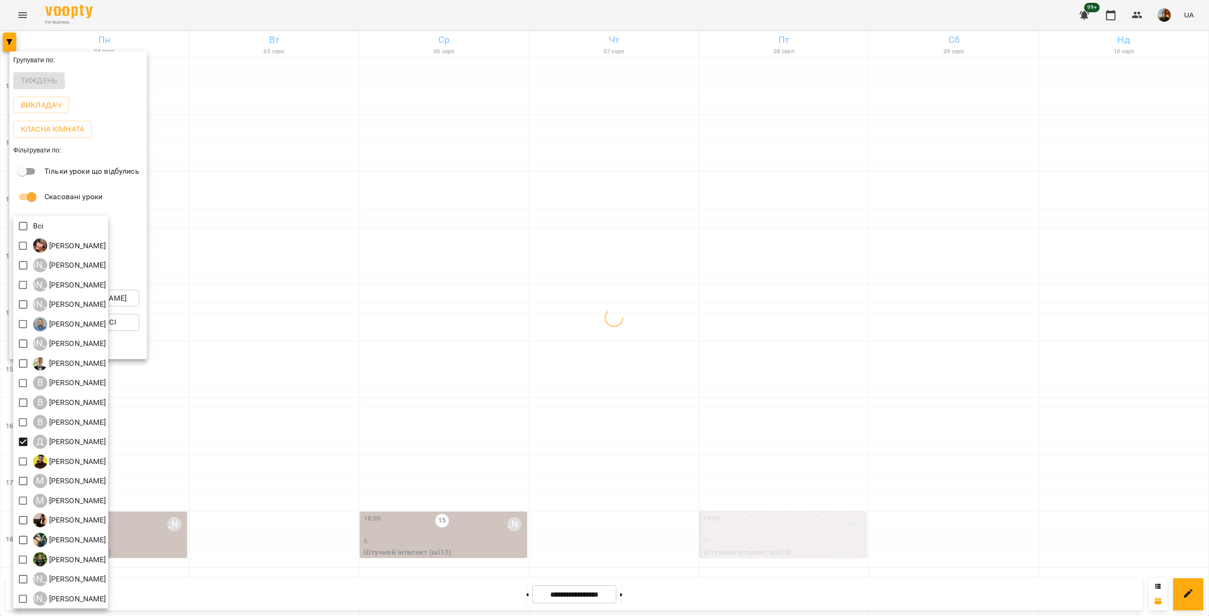
click at [188, 281] on div at bounding box center [604, 308] width 1209 height 616
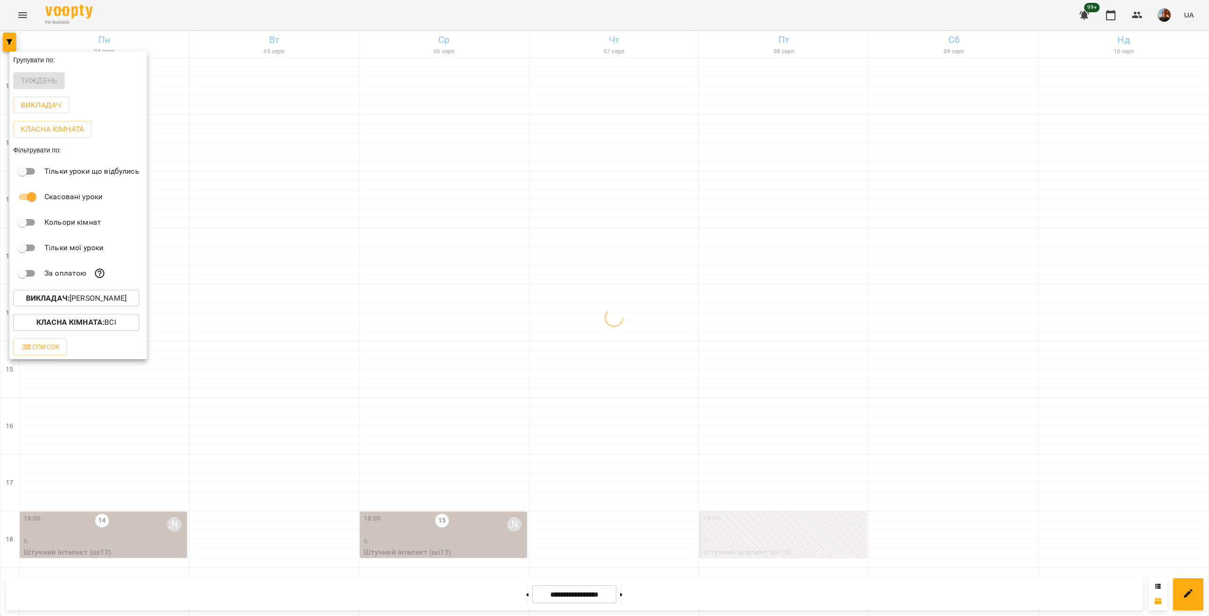
click at [222, 257] on div at bounding box center [604, 308] width 1209 height 616
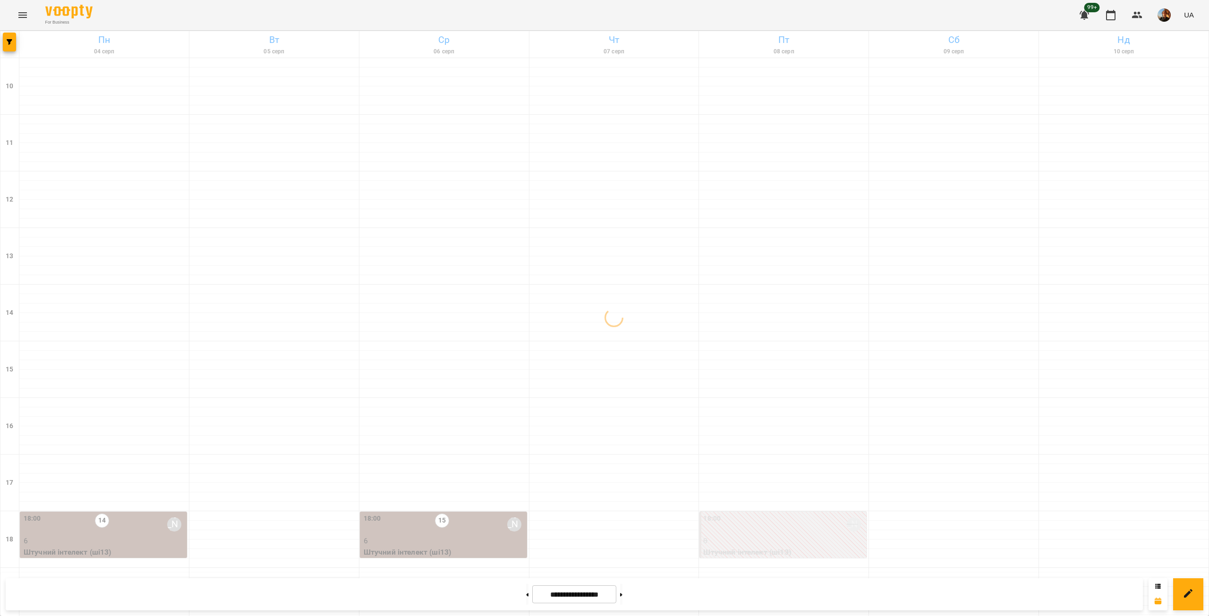
scroll to position [0, 0]
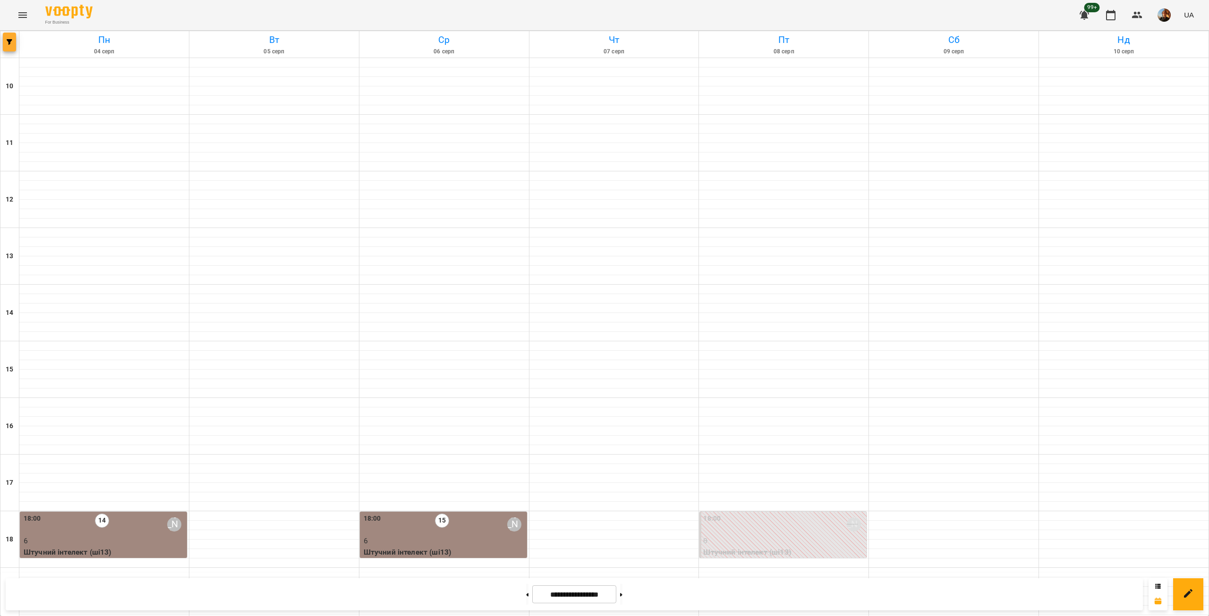
click at [13, 40] on span "button" at bounding box center [9, 42] width 13 height 6
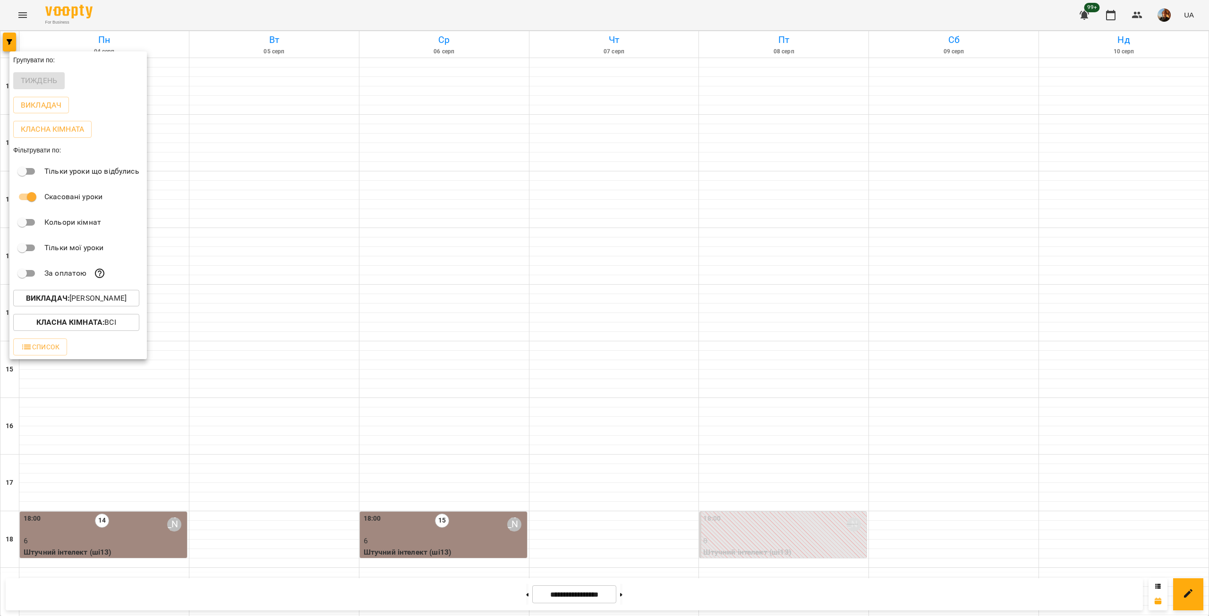
click at [100, 301] on p "Викладач : [PERSON_NAME]" at bounding box center [76, 298] width 101 height 11
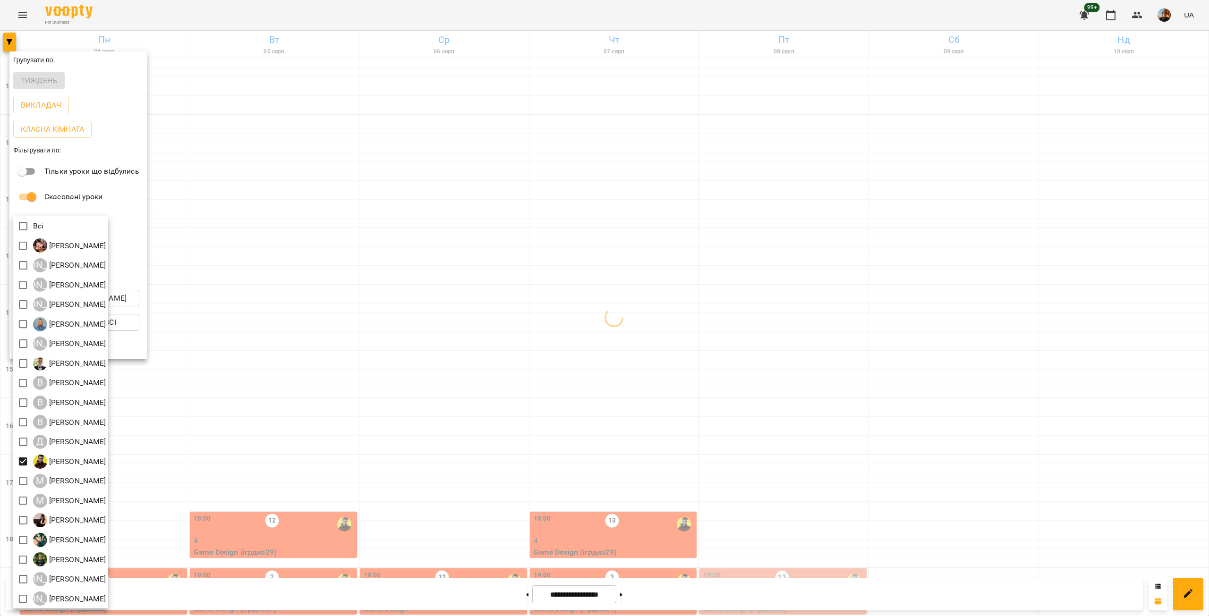
click at [264, 377] on div at bounding box center [604, 308] width 1209 height 616
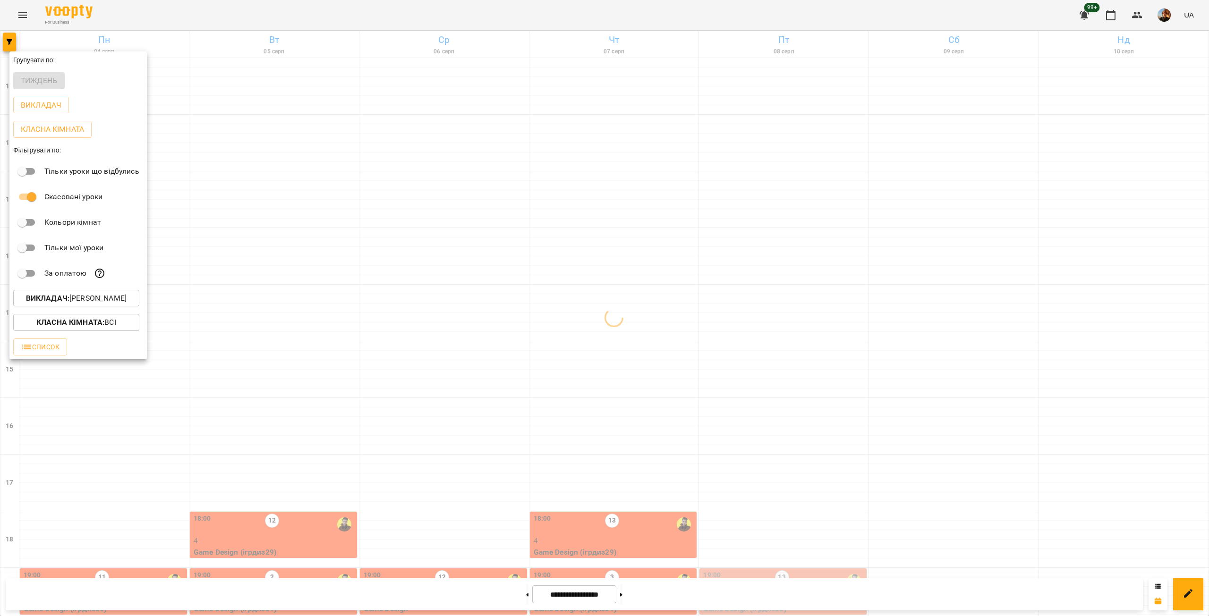
click at [264, 376] on div at bounding box center [604, 308] width 1209 height 616
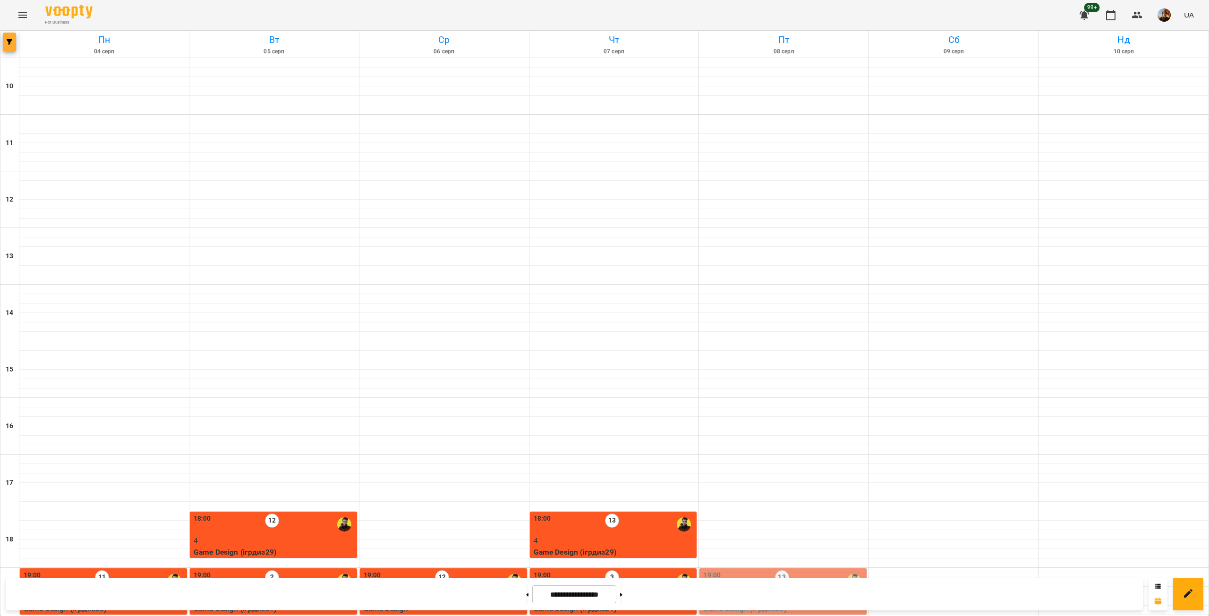
click at [8, 42] on icon "button" at bounding box center [10, 42] width 6 height 6
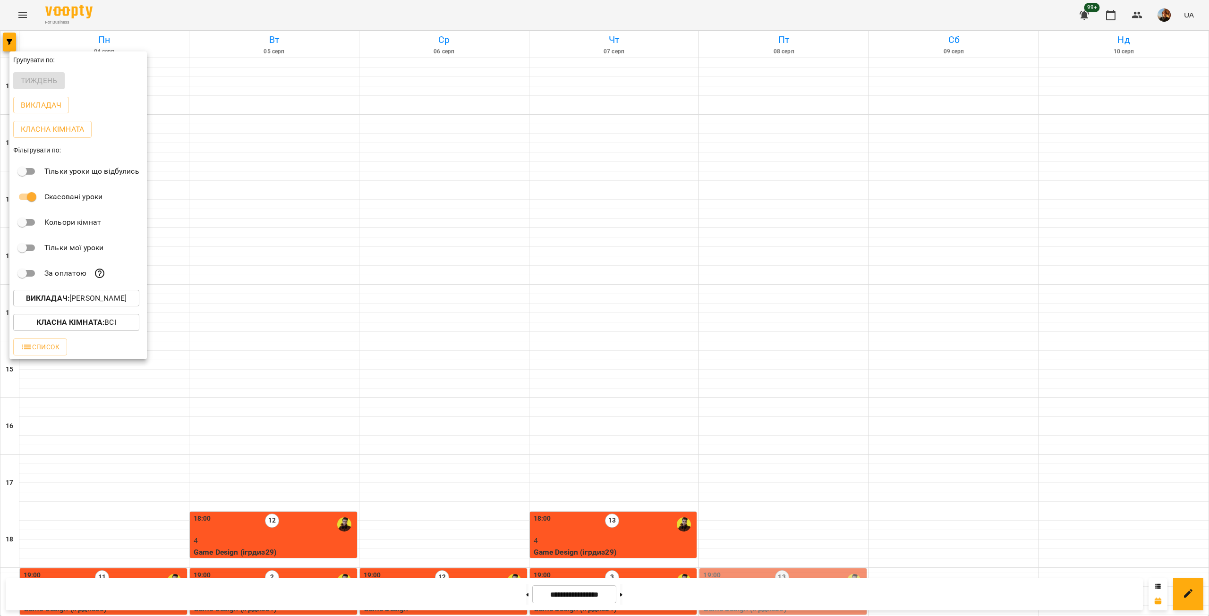
click at [87, 307] on button "Викладач : [PERSON_NAME]" at bounding box center [76, 298] width 126 height 17
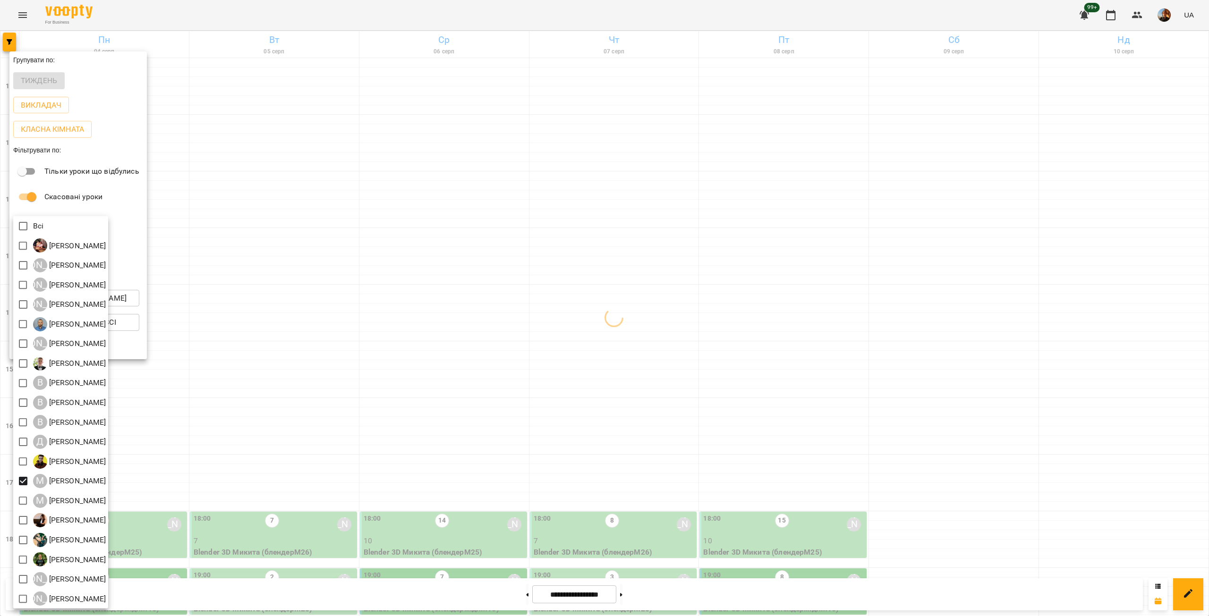
click at [180, 424] on div at bounding box center [604, 308] width 1209 height 616
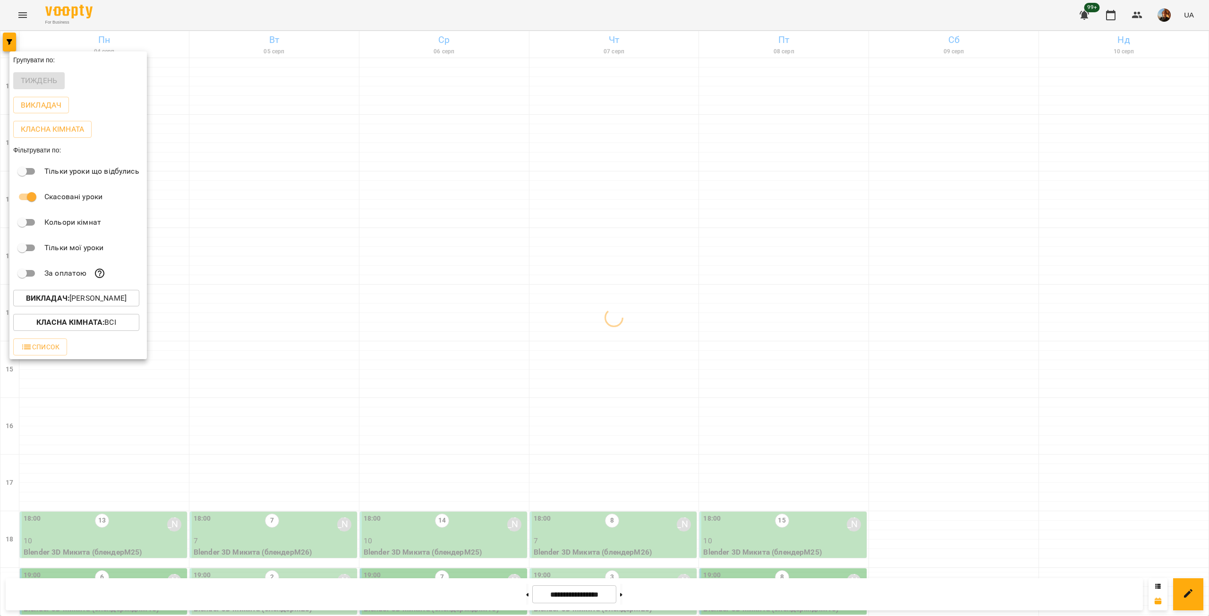
click at [180, 424] on div at bounding box center [604, 308] width 1209 height 616
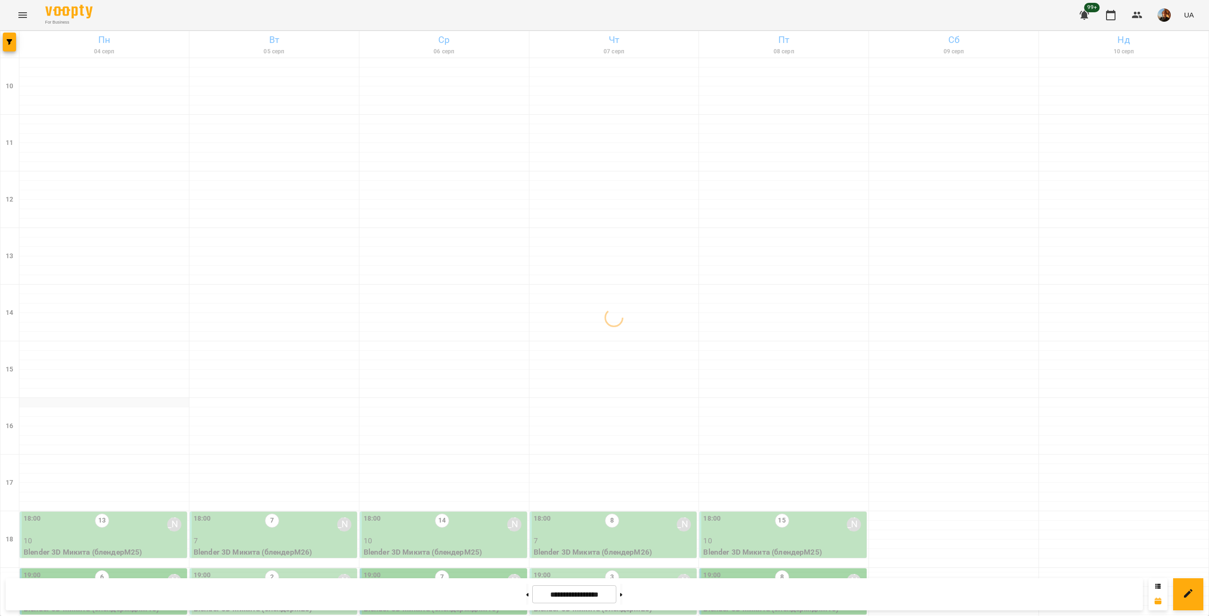
scroll to position [221, 0]
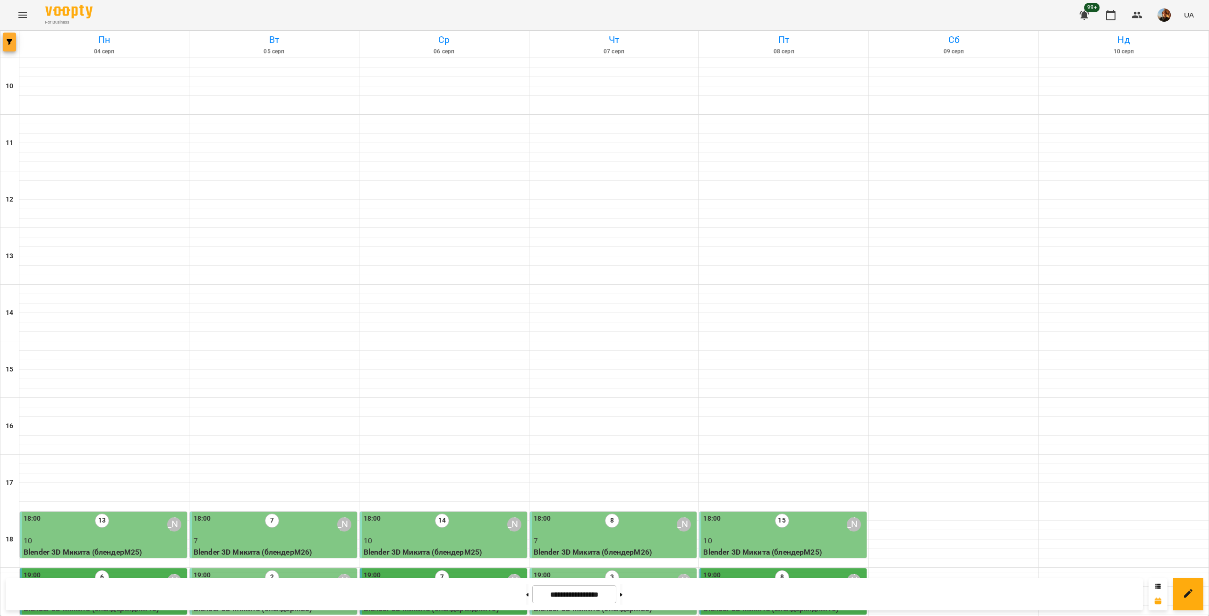
click at [10, 42] on icon "button" at bounding box center [10, 42] width 6 height 6
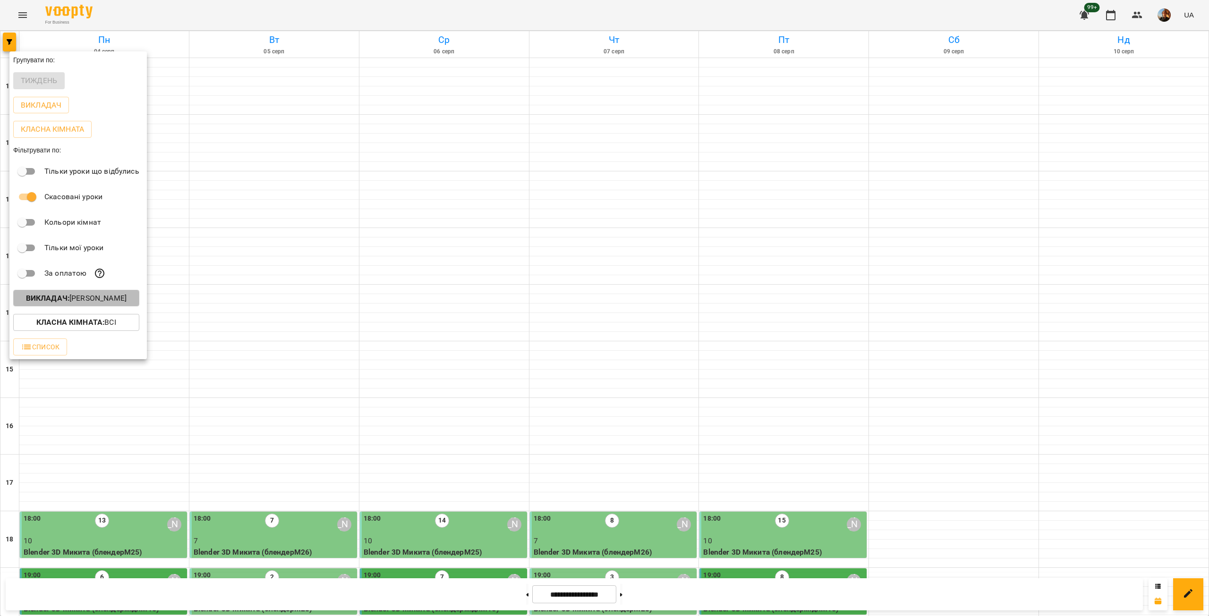
click at [110, 307] on button "Викладач : [PERSON_NAME]" at bounding box center [76, 298] width 126 height 17
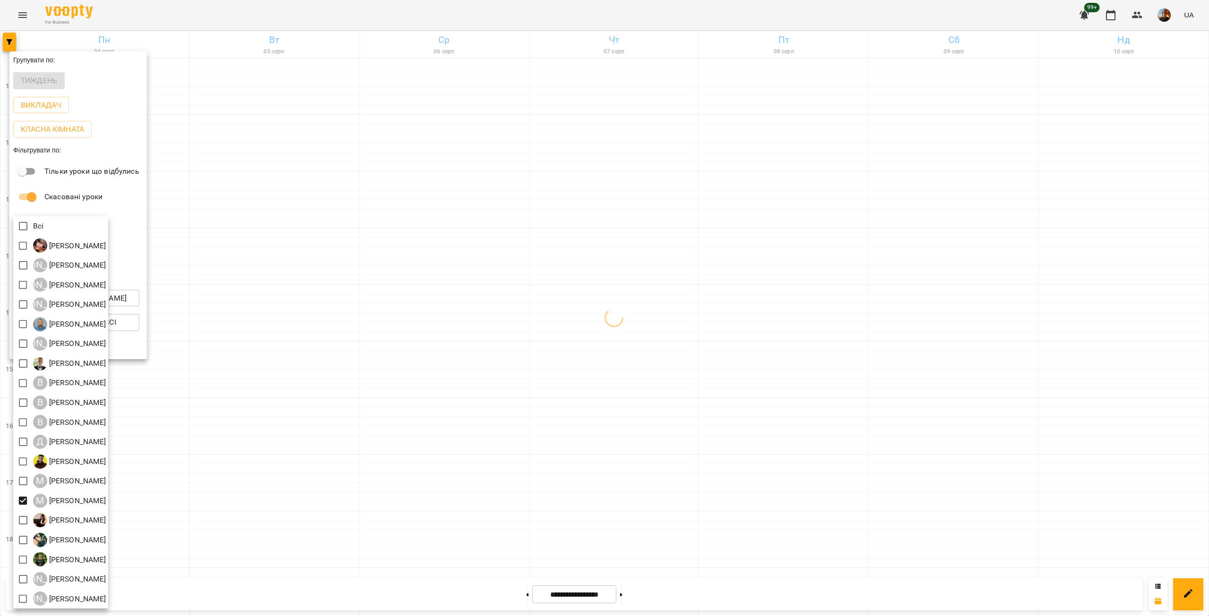
click at [213, 295] on div at bounding box center [604, 308] width 1209 height 616
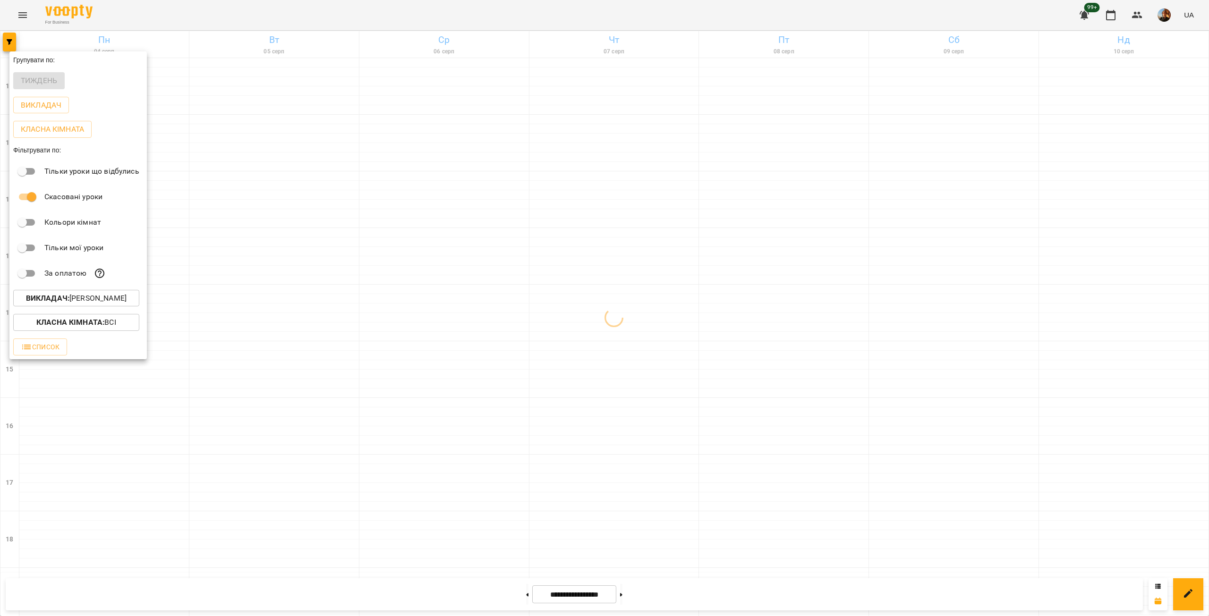
click at [213, 295] on div at bounding box center [604, 308] width 1209 height 616
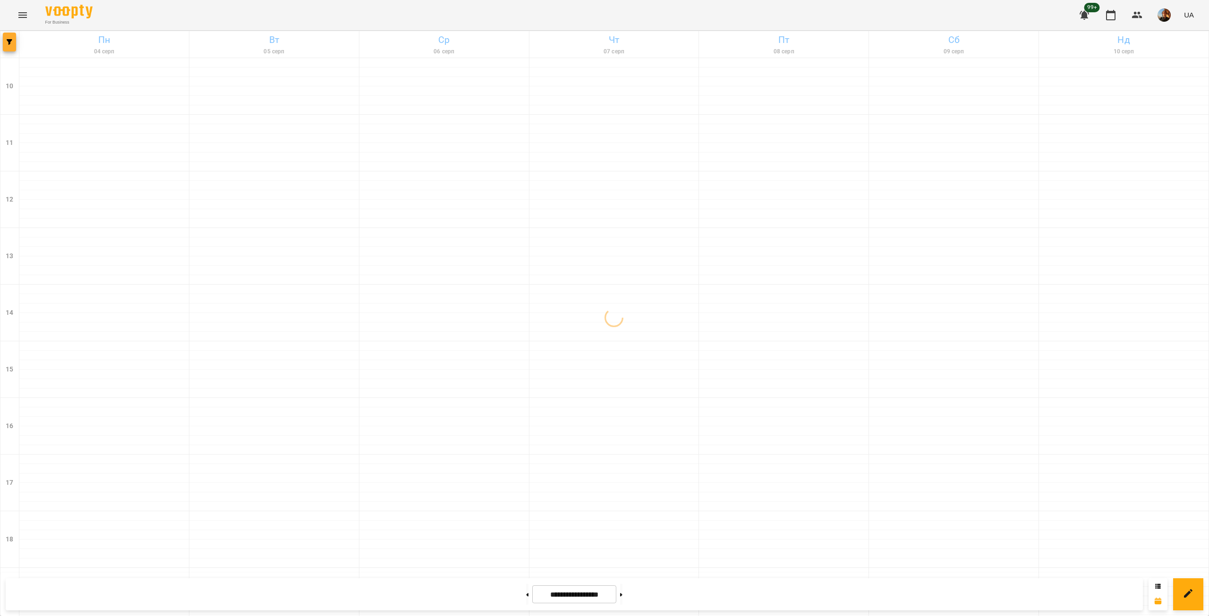
click at [11, 37] on button "button" at bounding box center [9, 42] width 13 height 19
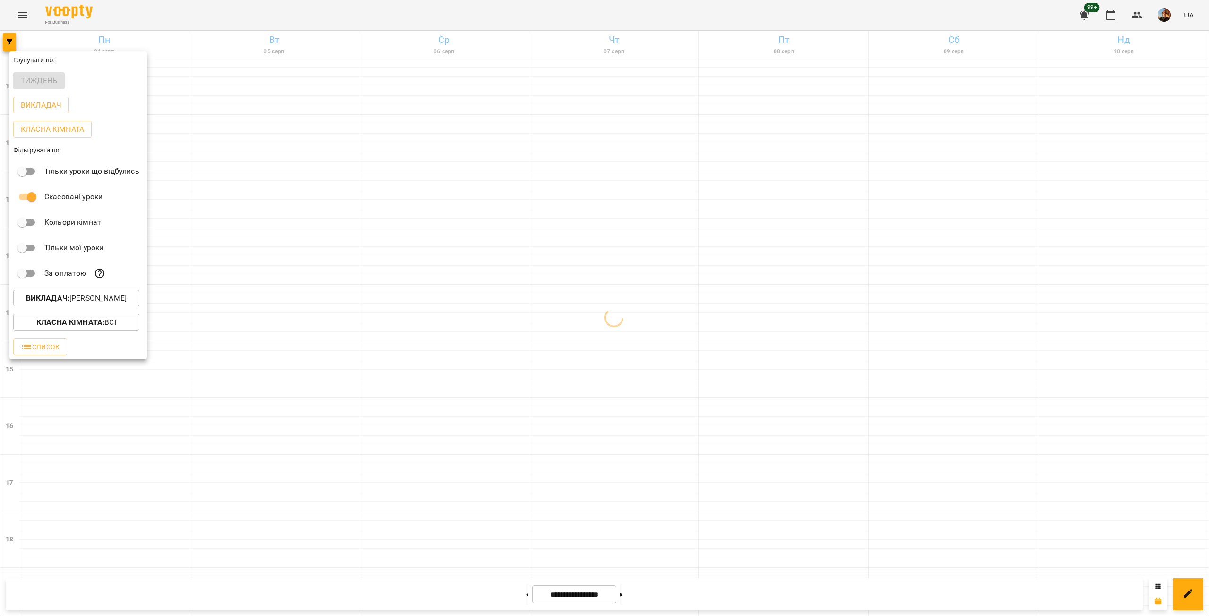
click at [102, 306] on button "Викладач : [PERSON_NAME]" at bounding box center [76, 298] width 126 height 17
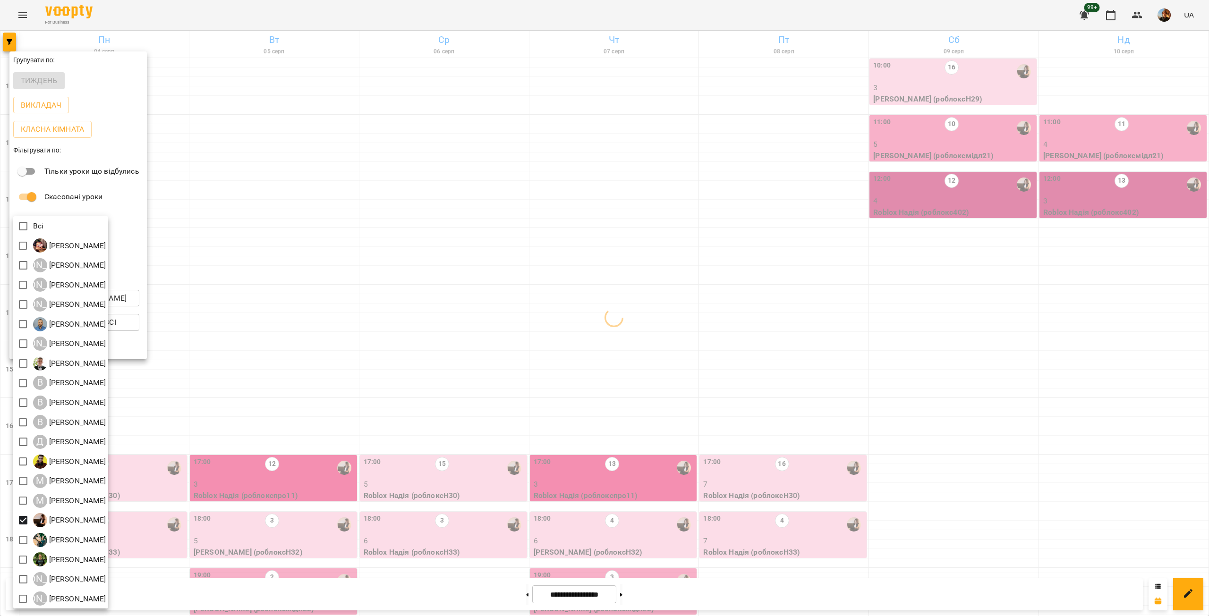
click at [313, 191] on div at bounding box center [604, 308] width 1209 height 616
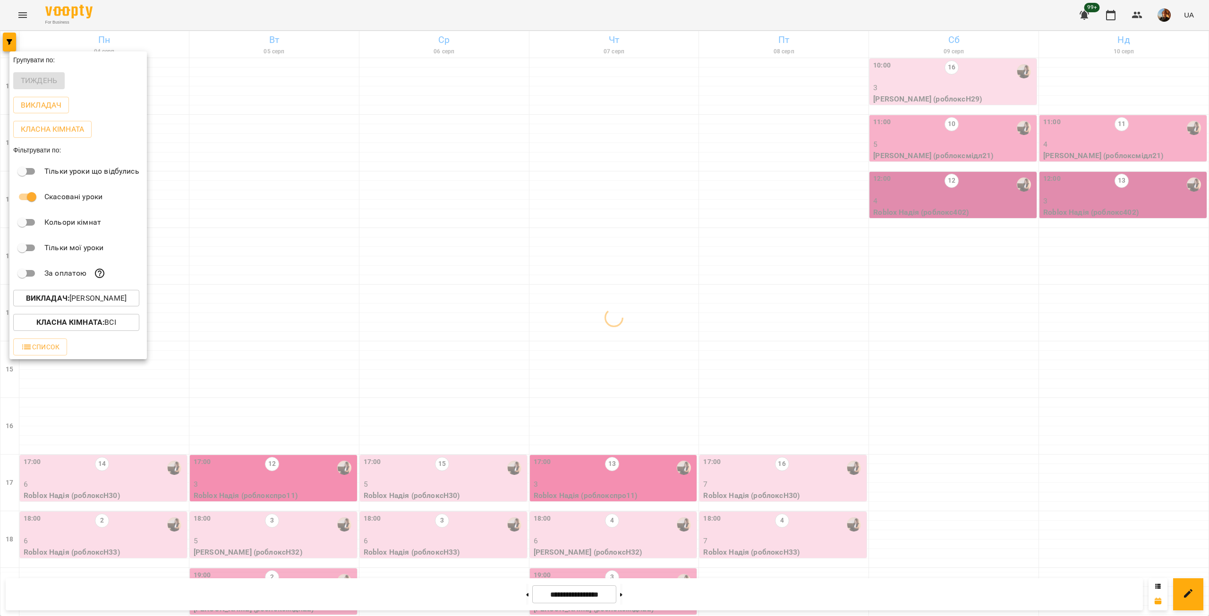
click at [313, 191] on div at bounding box center [604, 308] width 1209 height 616
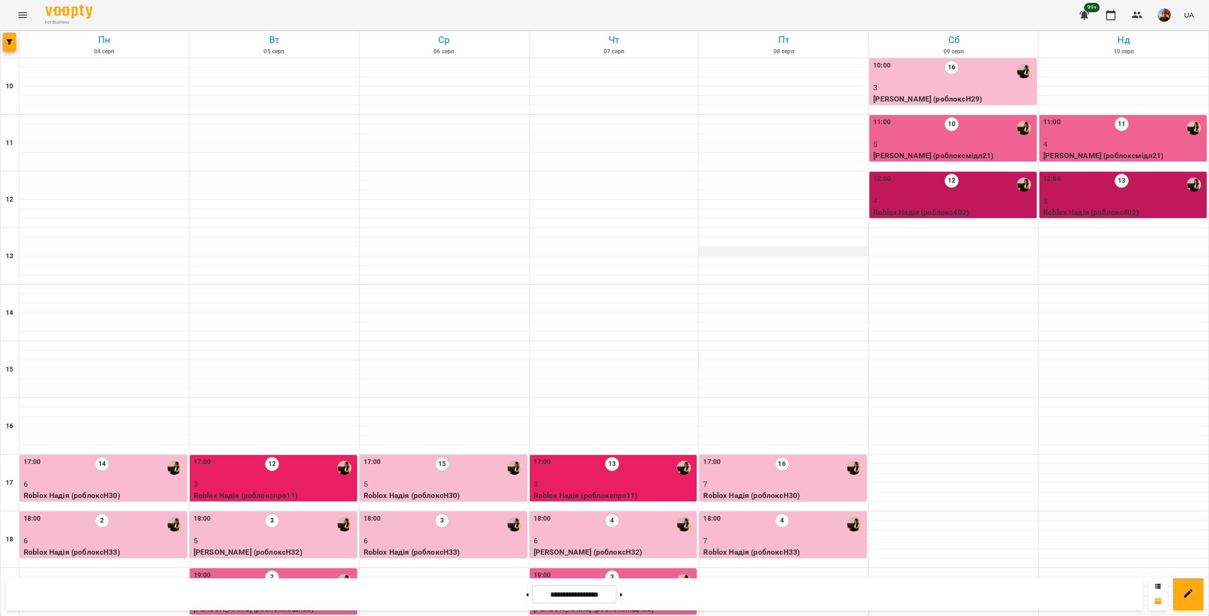
scroll to position [0, 0]
click at [749, 483] on p "7" at bounding box center [783, 484] width 161 height 11
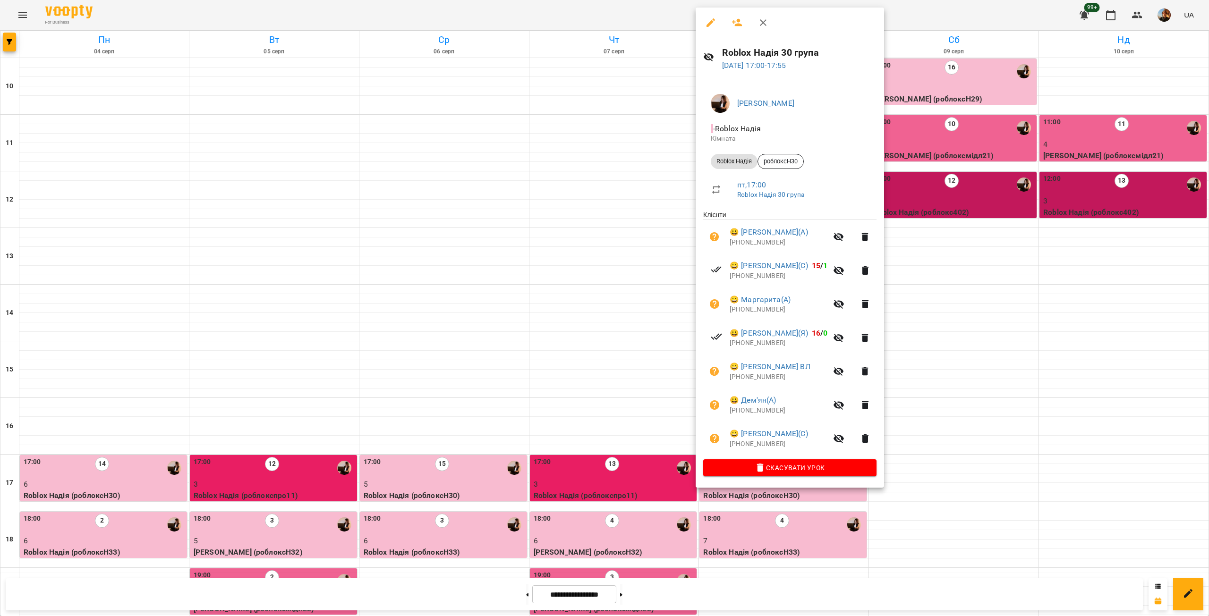
click at [755, 447] on p "[PHONE_NUMBER]" at bounding box center [778, 444] width 98 height 9
click at [748, 408] on p "[PHONE_NUMBER]" at bounding box center [778, 410] width 98 height 9
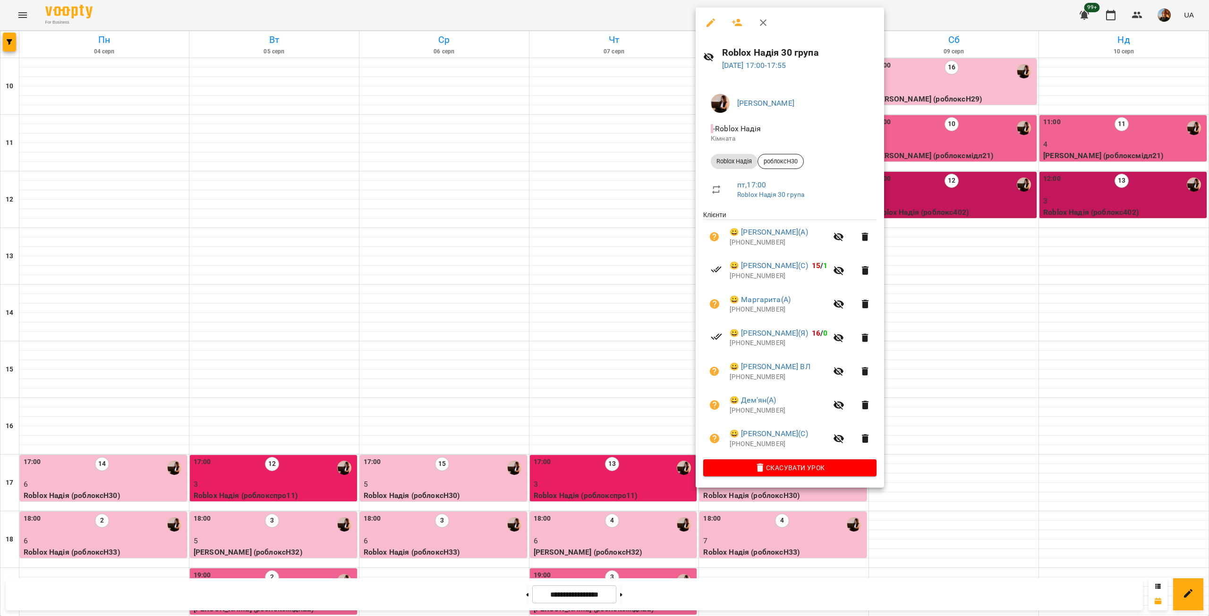
click at [748, 408] on p "[PHONE_NUMBER]" at bounding box center [778, 410] width 98 height 9
click at [769, 380] on p "[PHONE_NUMBER]" at bounding box center [778, 377] width 98 height 9
click at [766, 344] on p "[PHONE_NUMBER]" at bounding box center [778, 343] width 98 height 9
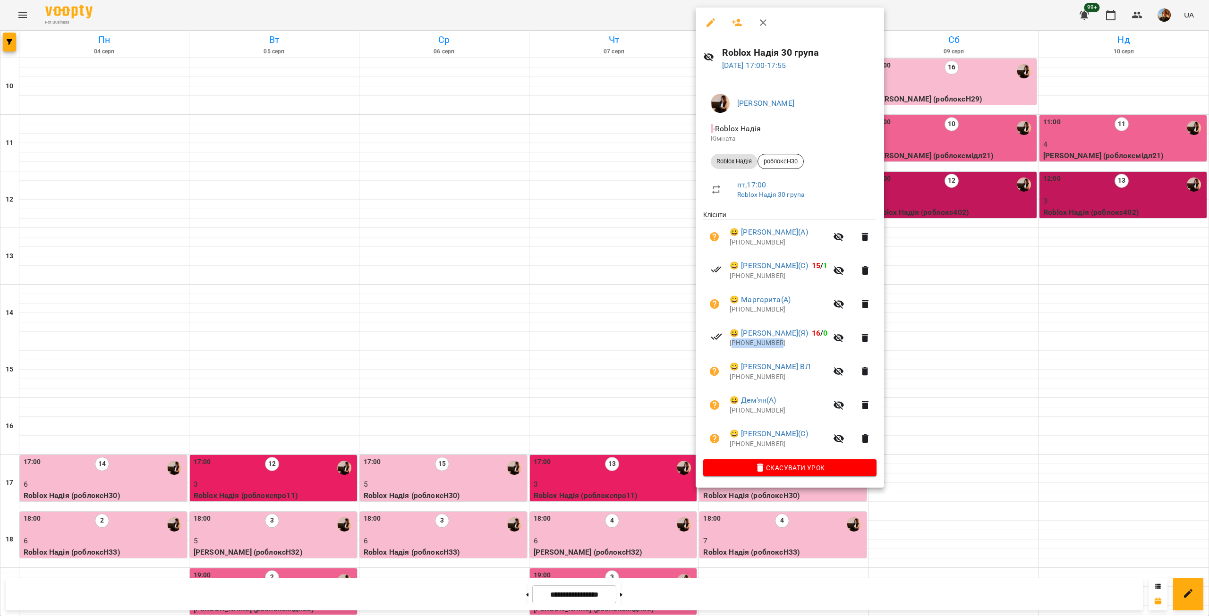
click at [766, 344] on p "[PHONE_NUMBER]" at bounding box center [778, 343] width 98 height 9
click at [757, 308] on p "[PHONE_NUMBER]" at bounding box center [778, 309] width 98 height 9
click at [757, 307] on p "[PHONE_NUMBER]" at bounding box center [778, 309] width 98 height 9
click at [757, 279] on p "[PHONE_NUMBER]" at bounding box center [778, 275] width 98 height 9
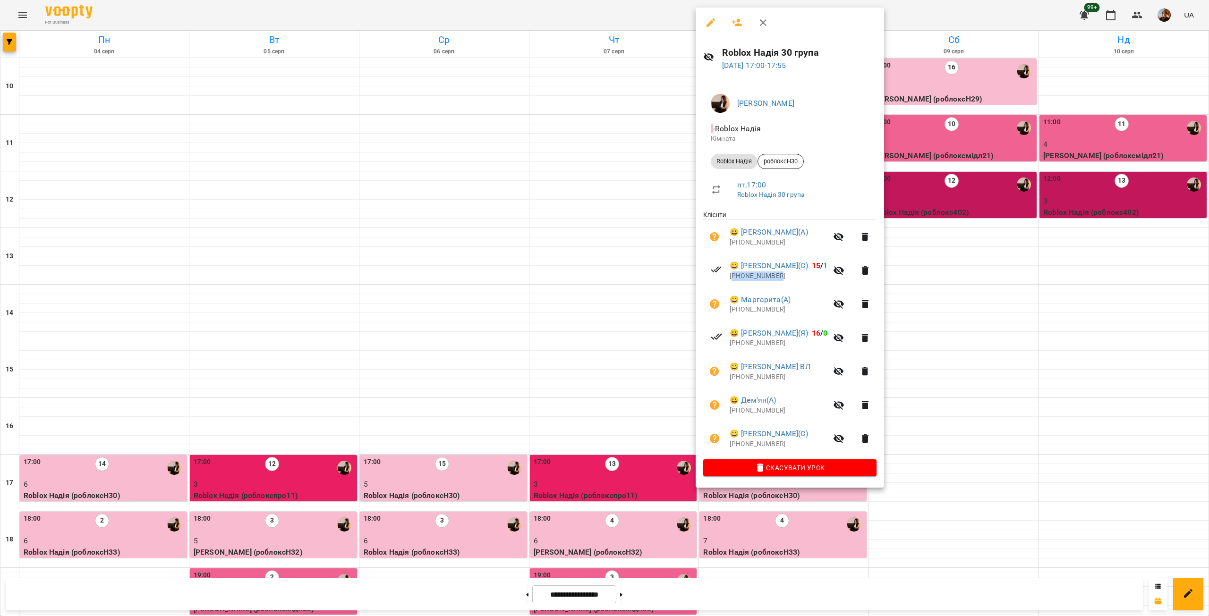
click at [757, 279] on p "[PHONE_NUMBER]" at bounding box center [778, 275] width 98 height 9
click at [742, 245] on p "[PHONE_NUMBER]" at bounding box center [778, 242] width 98 height 9
click at [966, 418] on div at bounding box center [604, 308] width 1209 height 616
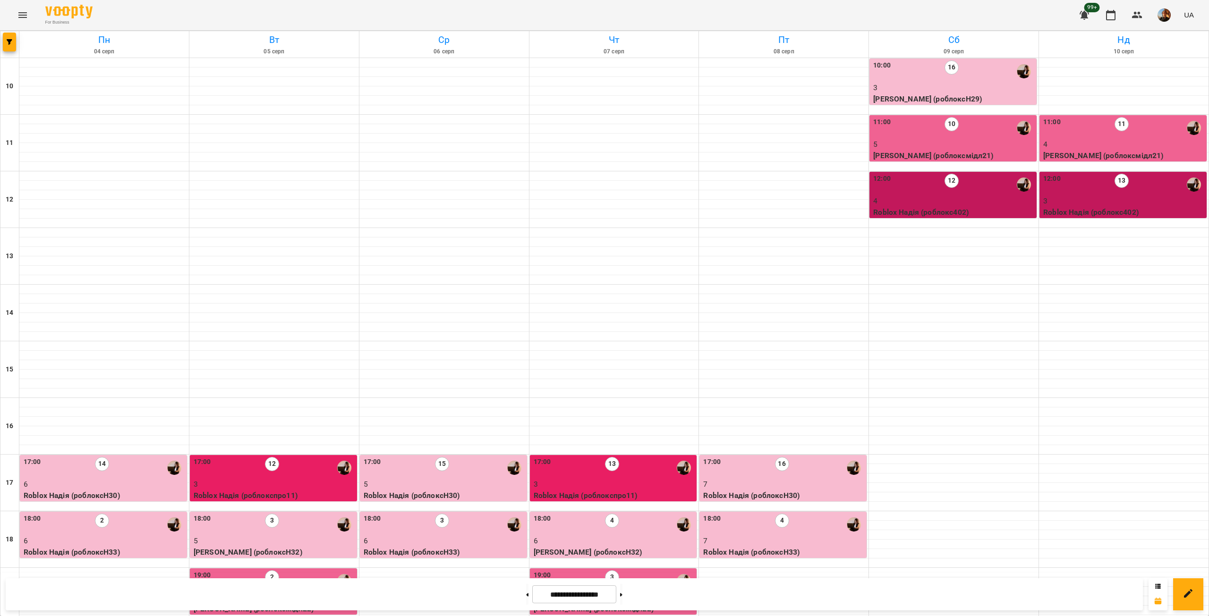
click at [972, 87] on p "3" at bounding box center [953, 87] width 161 height 11
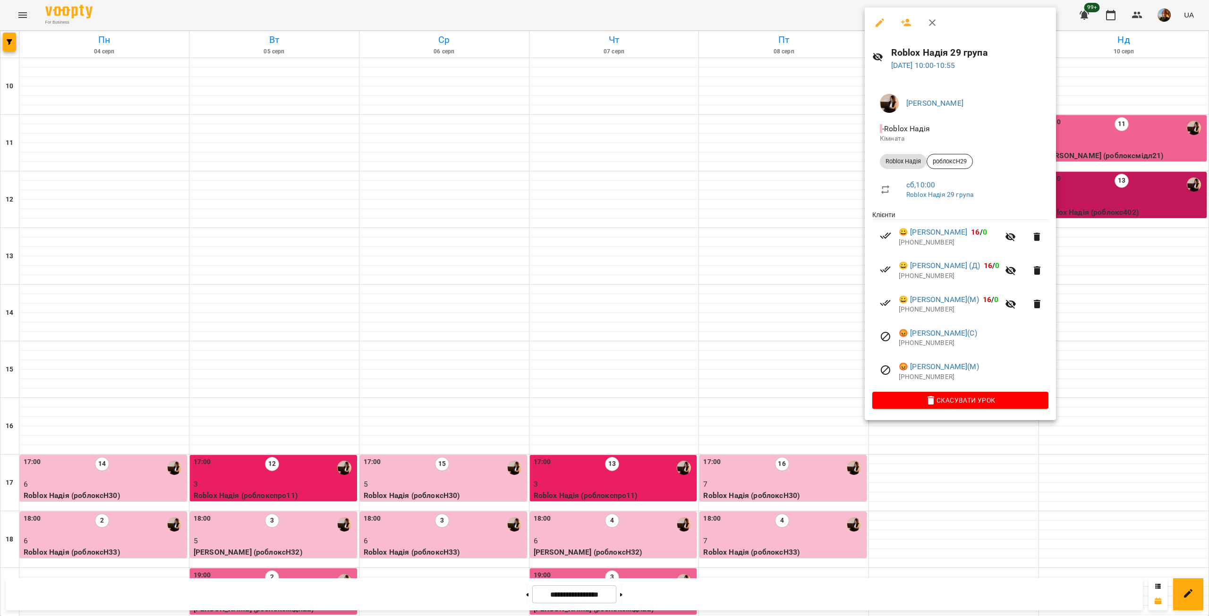
click at [921, 378] on p "[PHONE_NUMBER]" at bounding box center [973, 377] width 150 height 9
drag, startPoint x: 921, startPoint y: 378, endPoint x: 916, endPoint y: 379, distance: 5.4
click at [921, 378] on p "[PHONE_NUMBER]" at bounding box center [973, 377] width 150 height 9
click at [917, 347] on p "[PHONE_NUMBER]" at bounding box center [973, 343] width 150 height 9
click at [916, 347] on p "[PHONE_NUMBER]" at bounding box center [973, 343] width 150 height 9
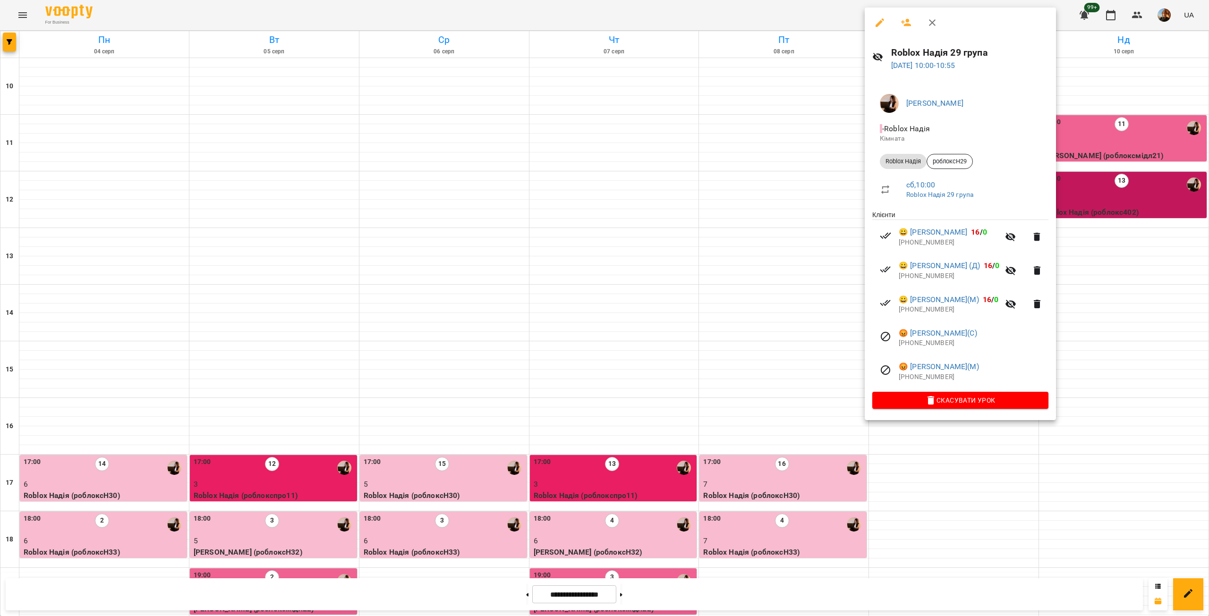
click at [921, 312] on p "[PHONE_NUMBER]" at bounding box center [948, 309] width 101 height 9
click at [920, 312] on p "[PHONE_NUMBER]" at bounding box center [948, 309] width 101 height 9
click at [927, 277] on p "[PHONE_NUMBER]" at bounding box center [948, 275] width 101 height 9
click at [911, 244] on p "[PHONE_NUMBER]" at bounding box center [948, 242] width 101 height 9
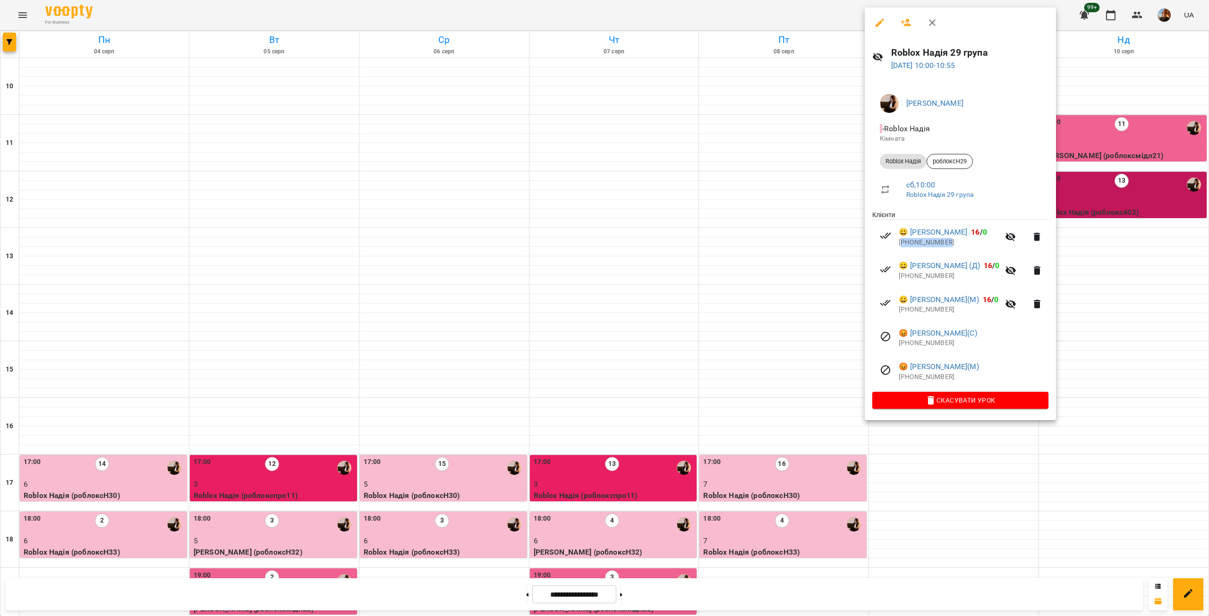
click at [911, 244] on p "[PHONE_NUMBER]" at bounding box center [948, 242] width 101 height 9
click at [563, 271] on div at bounding box center [604, 308] width 1209 height 616
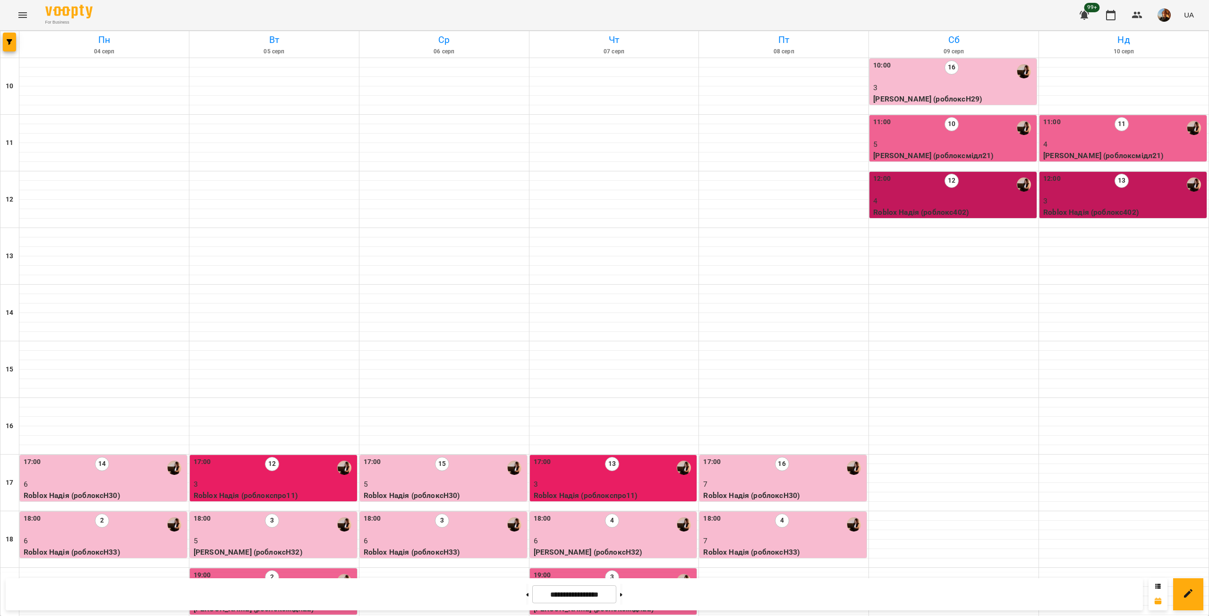
scroll to position [221, 0]
click at [11, 40] on icon "button" at bounding box center [10, 42] width 6 height 6
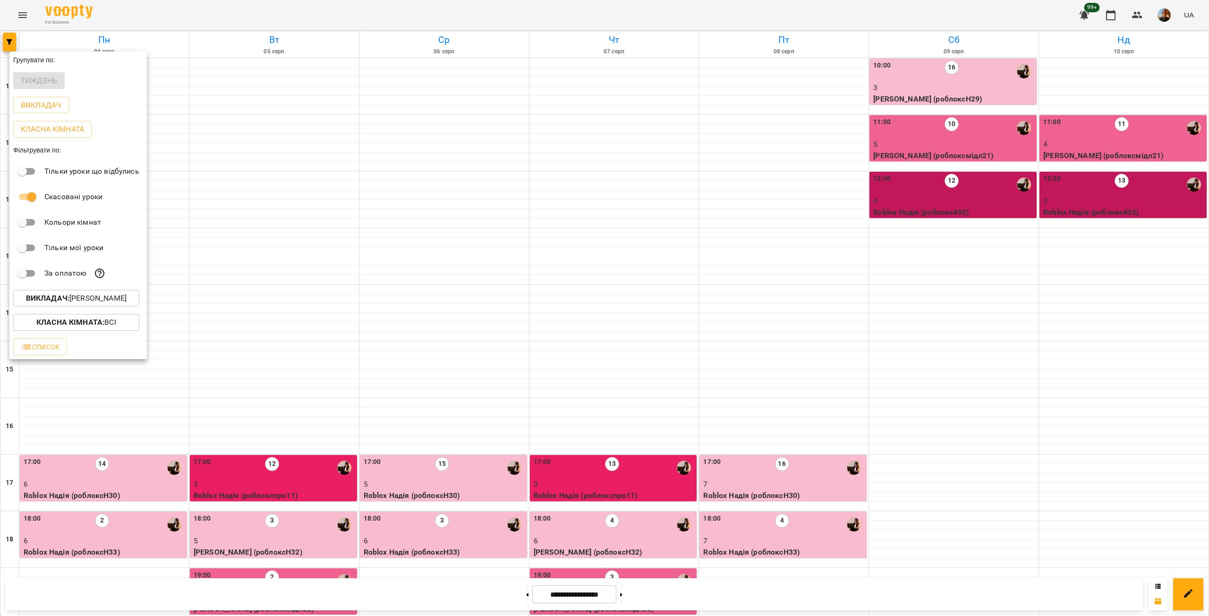
click at [98, 294] on button "Викладач : [PERSON_NAME]" at bounding box center [76, 298] width 126 height 17
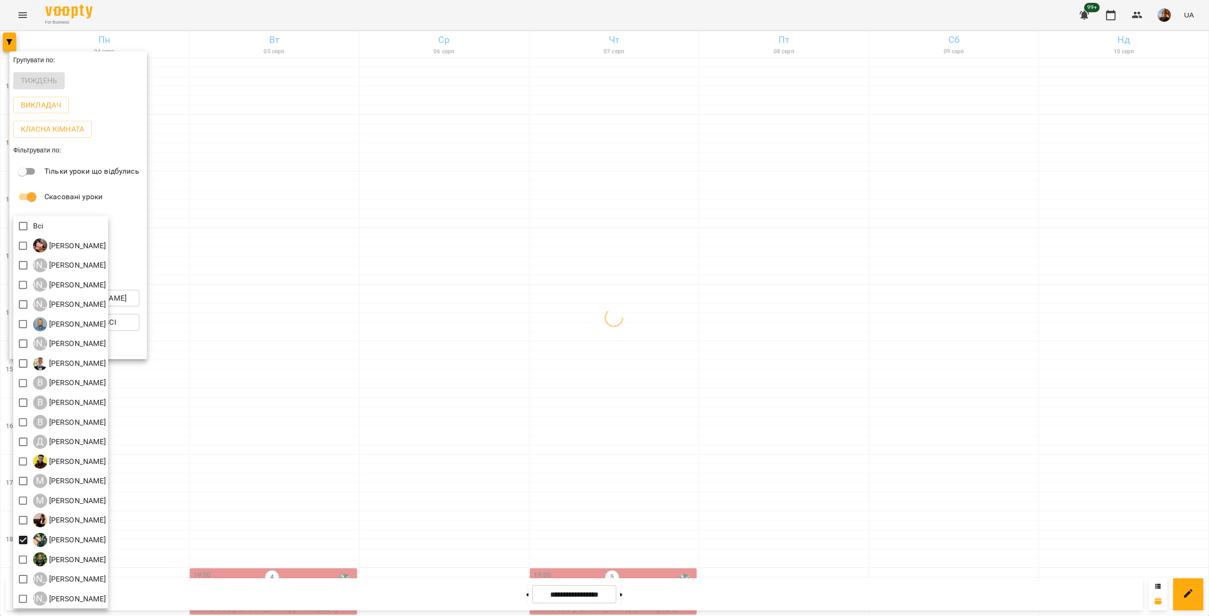
click at [229, 242] on div at bounding box center [604, 308] width 1209 height 616
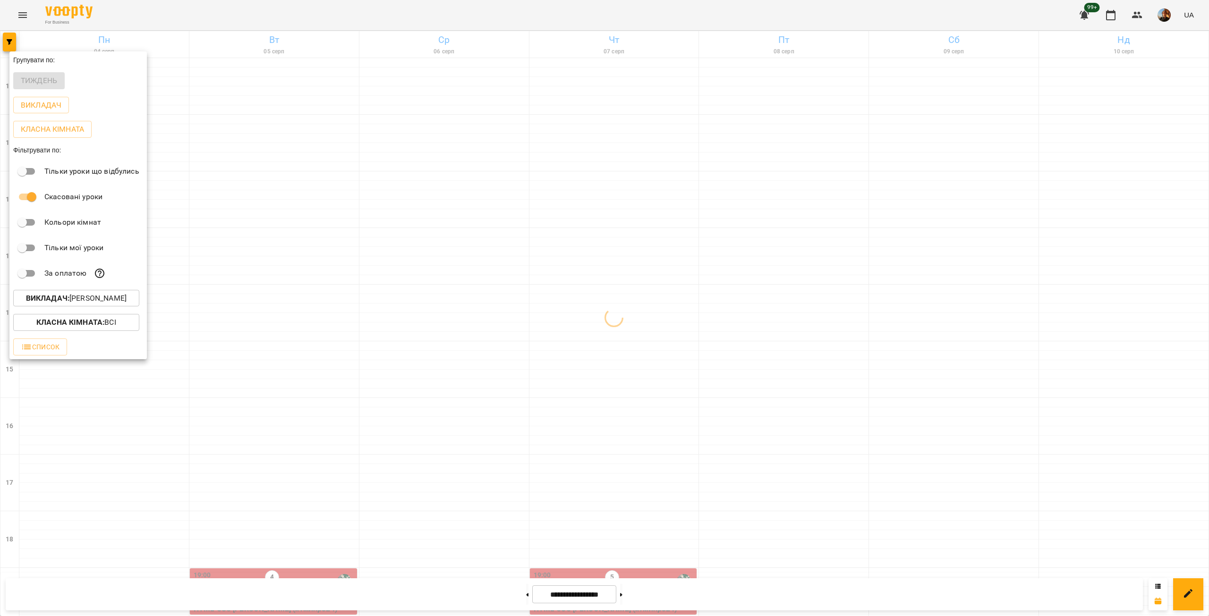
click at [229, 244] on div at bounding box center [604, 308] width 1209 height 616
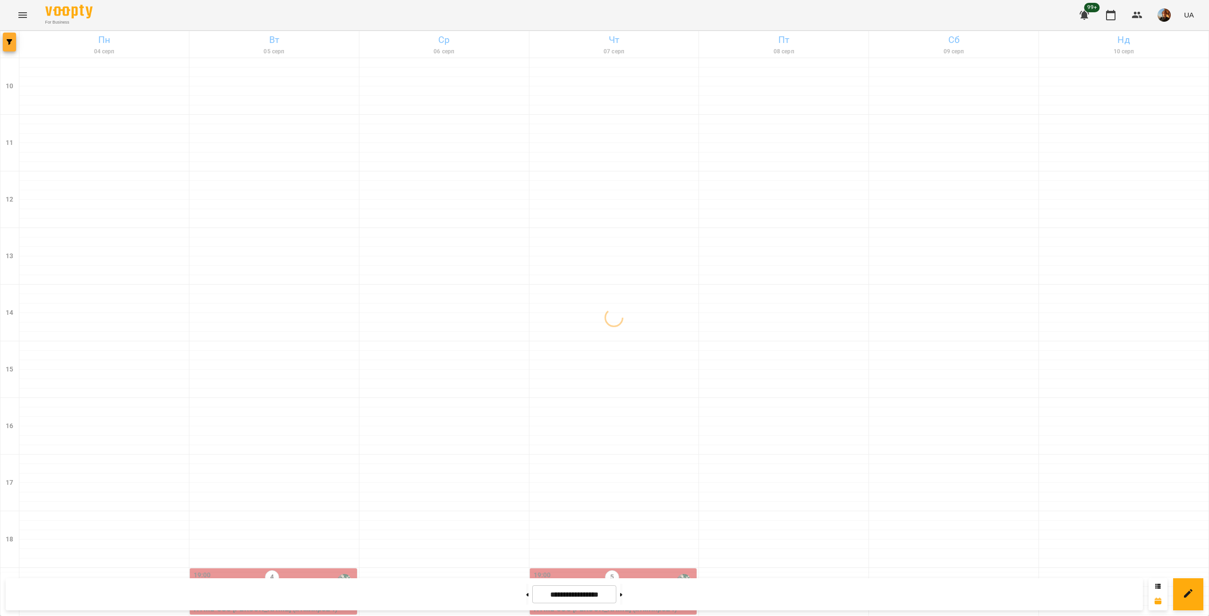
click at [7, 43] on icon "button" at bounding box center [10, 42] width 6 height 6
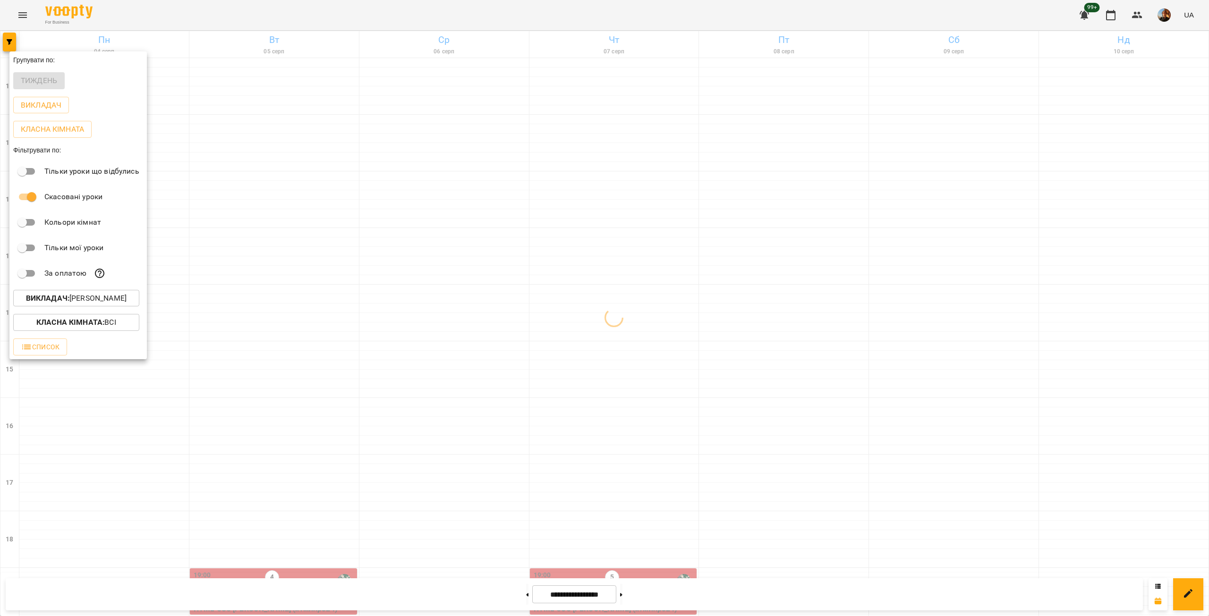
click at [88, 301] on p "Викладач : [PERSON_NAME]" at bounding box center [76, 298] width 101 height 11
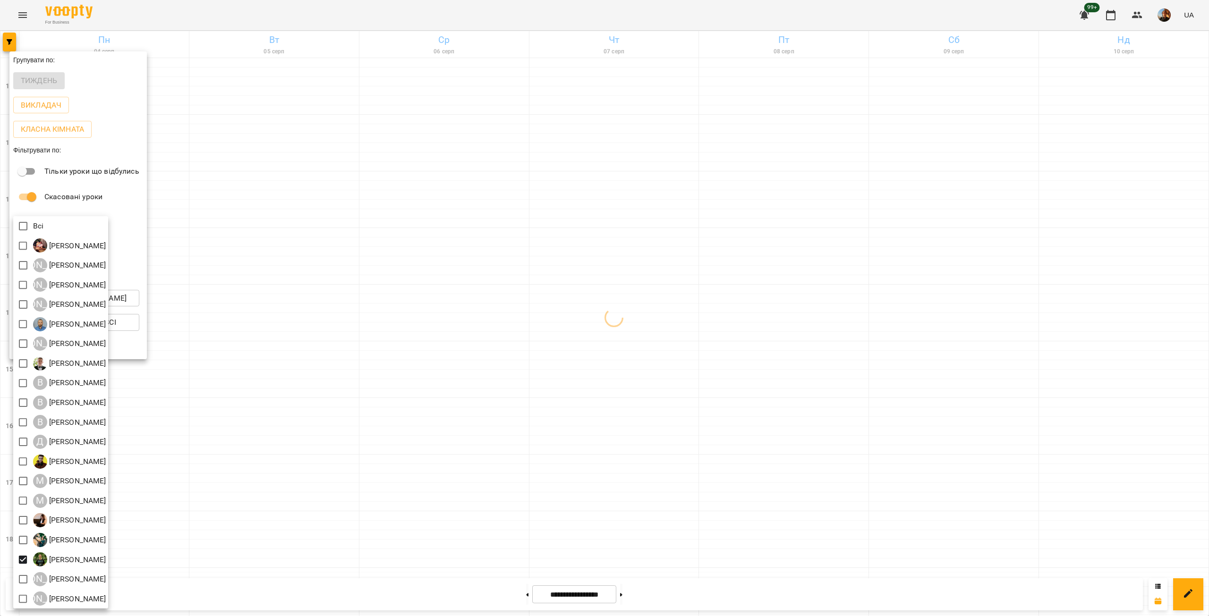
click at [276, 284] on div at bounding box center [604, 308] width 1209 height 616
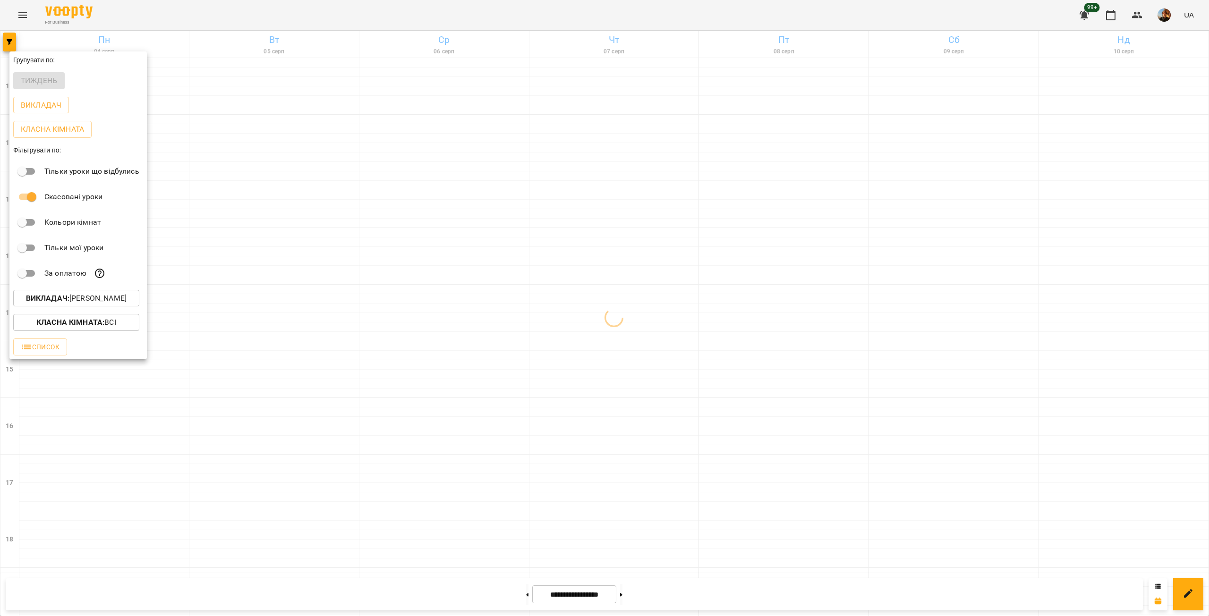
click at [276, 285] on div at bounding box center [604, 308] width 1209 height 616
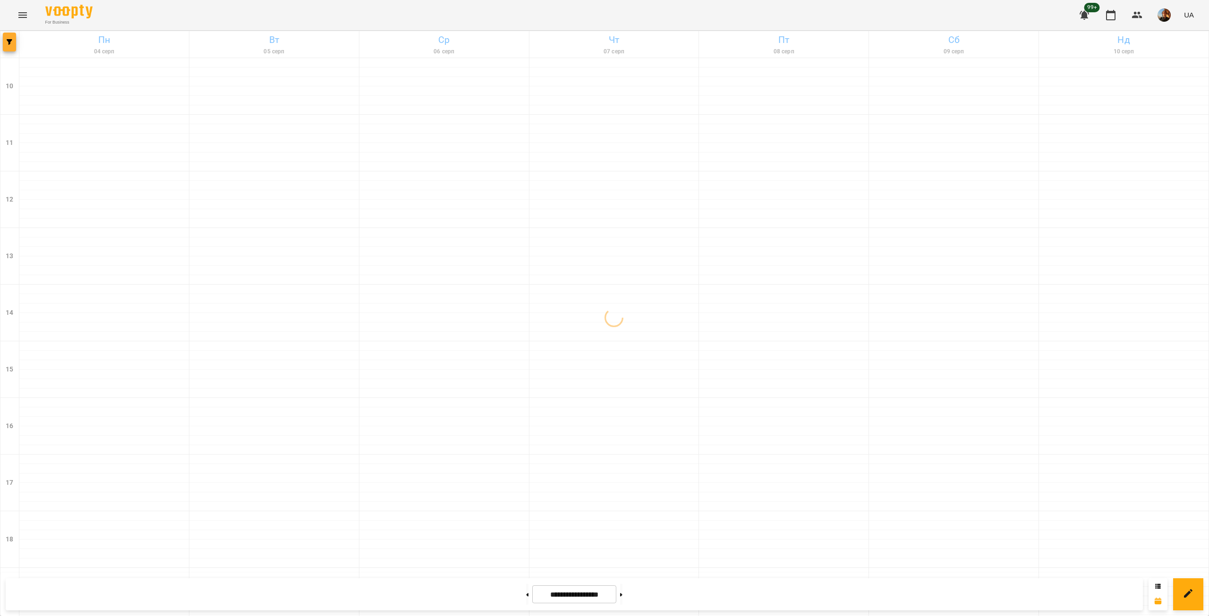
click at [8, 46] on button "button" at bounding box center [9, 42] width 13 height 19
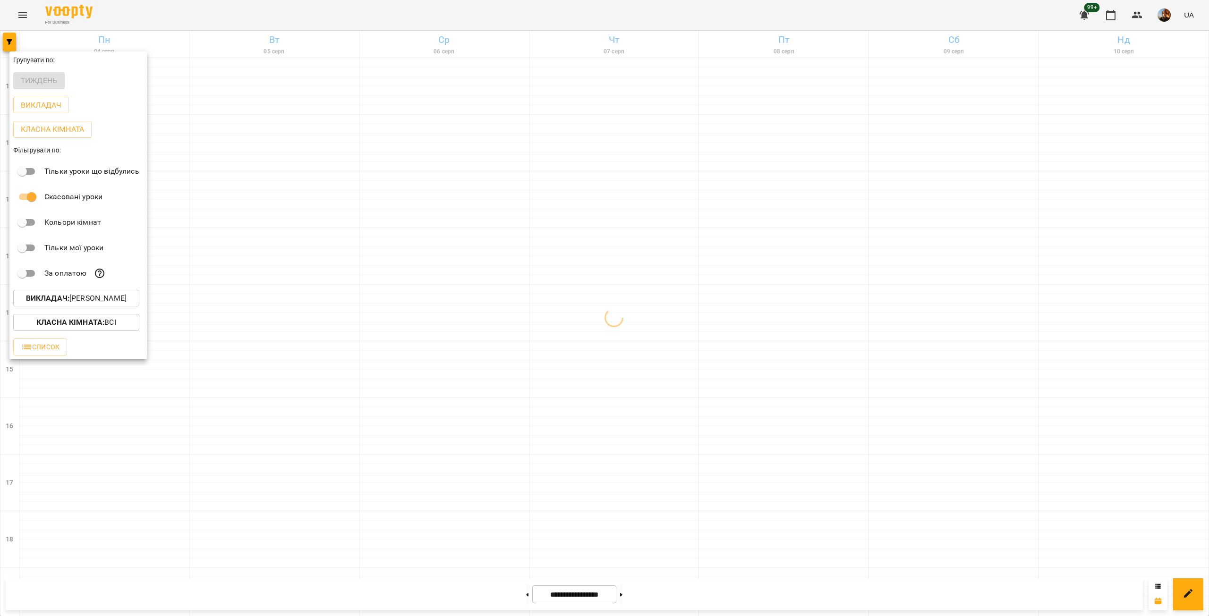
click at [73, 303] on p "Викладач : [PERSON_NAME]" at bounding box center [76, 298] width 101 height 11
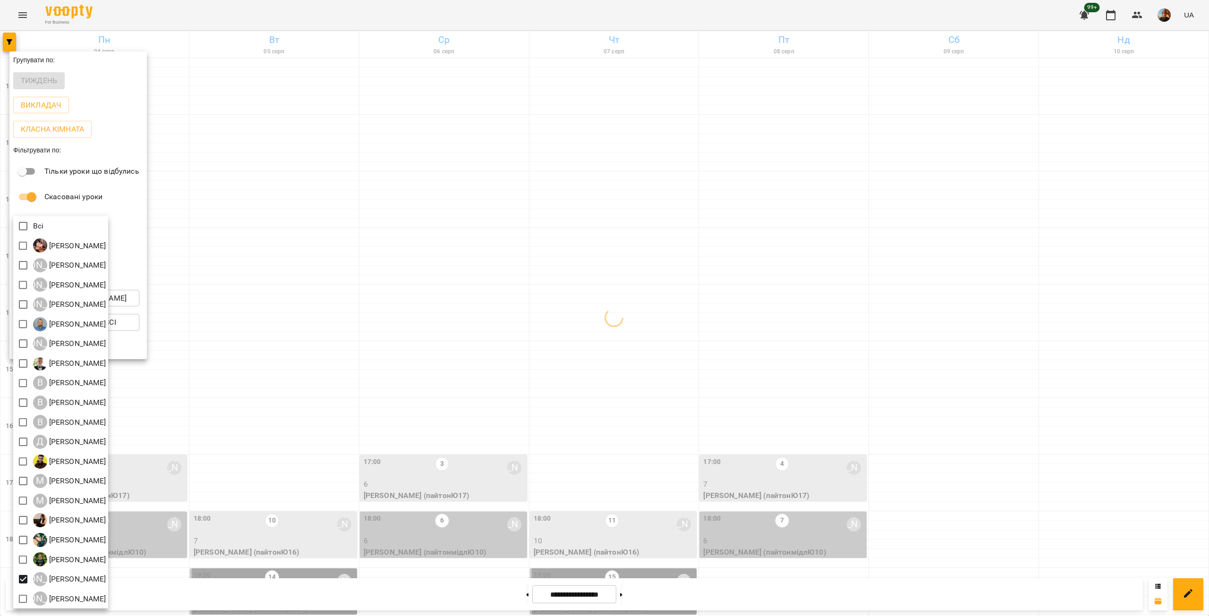
click at [262, 255] on div at bounding box center [604, 308] width 1209 height 616
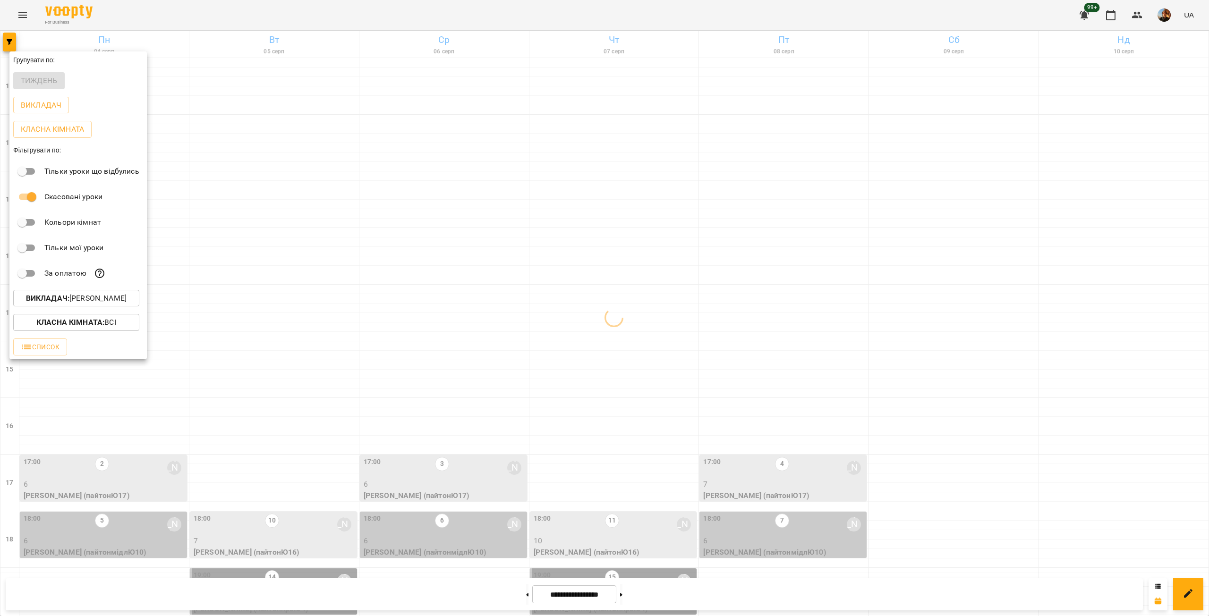
click at [262, 255] on div at bounding box center [604, 308] width 1209 height 616
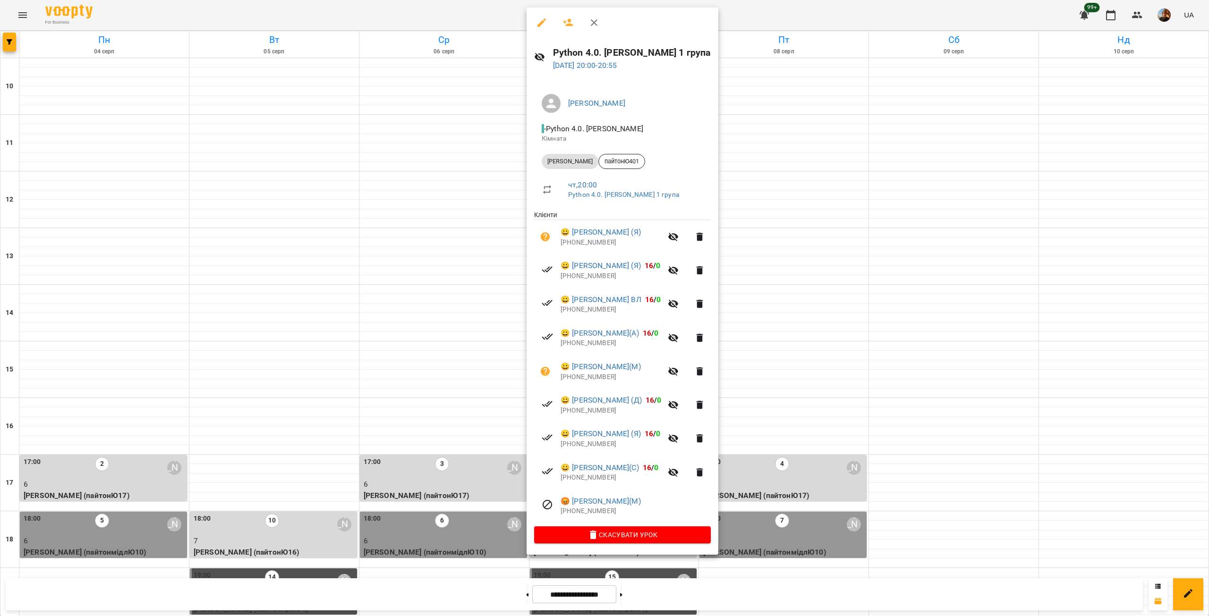
click at [588, 512] on p "[PHONE_NUMBER]" at bounding box center [635, 511] width 150 height 9
click at [603, 481] on p "[PHONE_NUMBER]" at bounding box center [611, 477] width 102 height 9
click at [591, 447] on p "[PHONE_NUMBER]" at bounding box center [611, 444] width 102 height 9
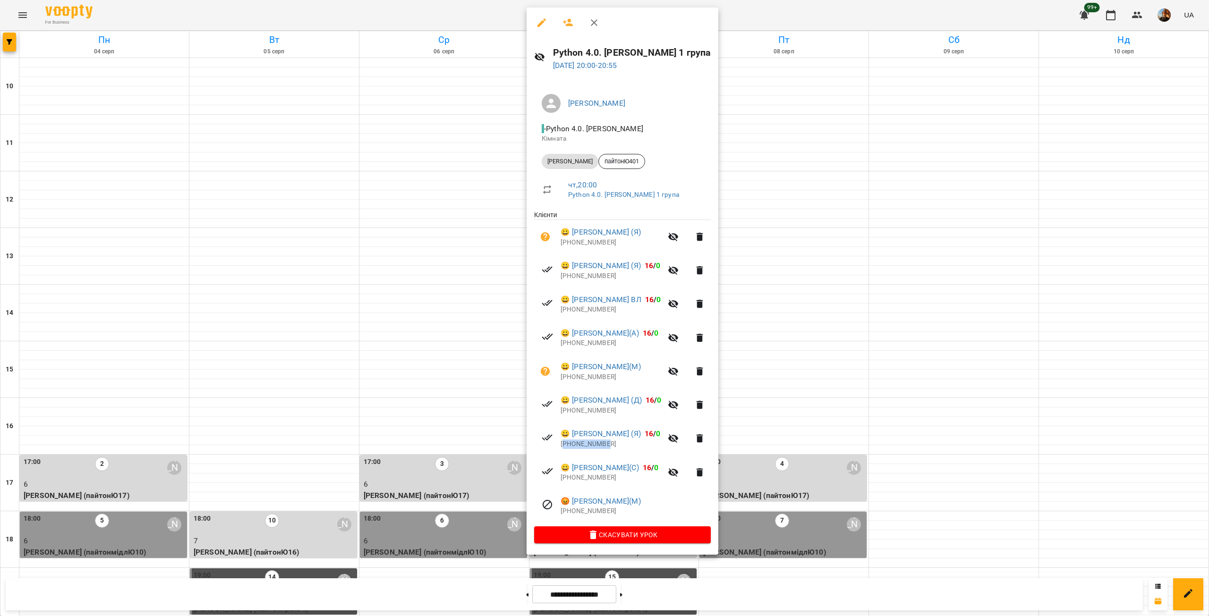
click at [591, 447] on p "[PHONE_NUMBER]" at bounding box center [611, 444] width 102 height 9
click at [593, 413] on p "[PHONE_NUMBER]" at bounding box center [611, 410] width 102 height 9
click at [583, 379] on p "[PHONE_NUMBER]" at bounding box center [611, 377] width 102 height 9
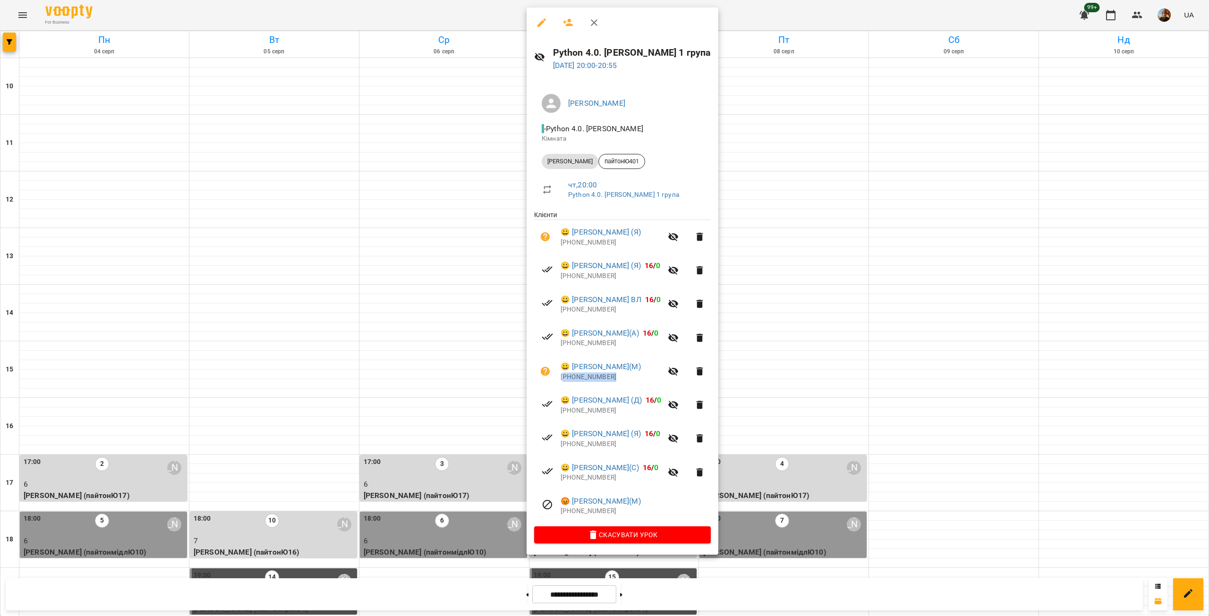
click at [586, 343] on p "[PHONE_NUMBER]" at bounding box center [611, 343] width 102 height 9
click at [589, 311] on p "[PHONE_NUMBER]" at bounding box center [611, 309] width 102 height 9
click at [591, 279] on p "[PHONE_NUMBER]" at bounding box center [611, 275] width 102 height 9
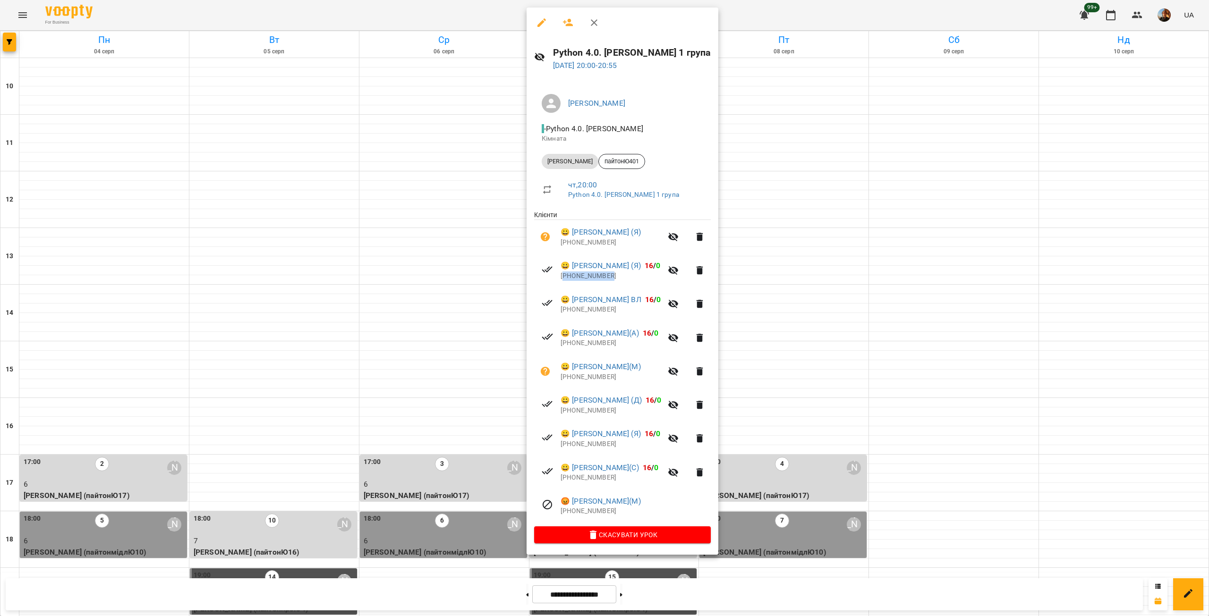
click at [591, 279] on p "[PHONE_NUMBER]" at bounding box center [611, 275] width 102 height 9
click at [588, 243] on p "[PHONE_NUMBER]" at bounding box center [611, 242] width 102 height 9
click at [913, 357] on div at bounding box center [604, 308] width 1209 height 616
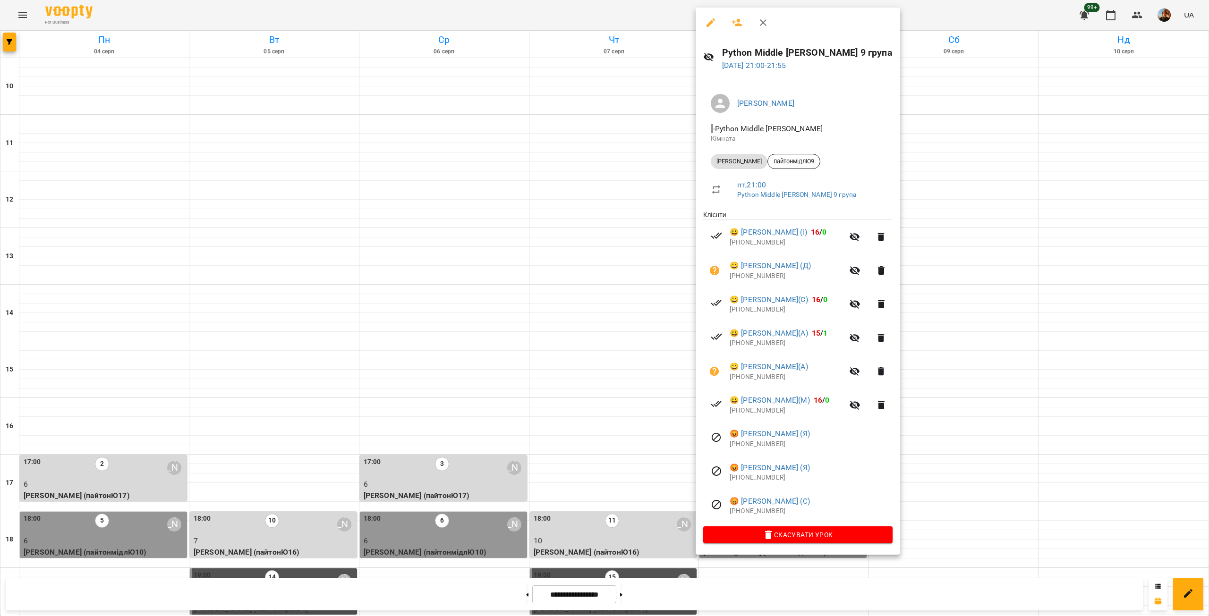
click at [762, 511] on p "[PHONE_NUMBER]" at bounding box center [810, 511] width 163 height 9
click at [757, 476] on p "[PHONE_NUMBER]" at bounding box center [810, 477] width 163 height 9
click at [769, 445] on p "[PHONE_NUMBER]" at bounding box center [810, 444] width 163 height 9
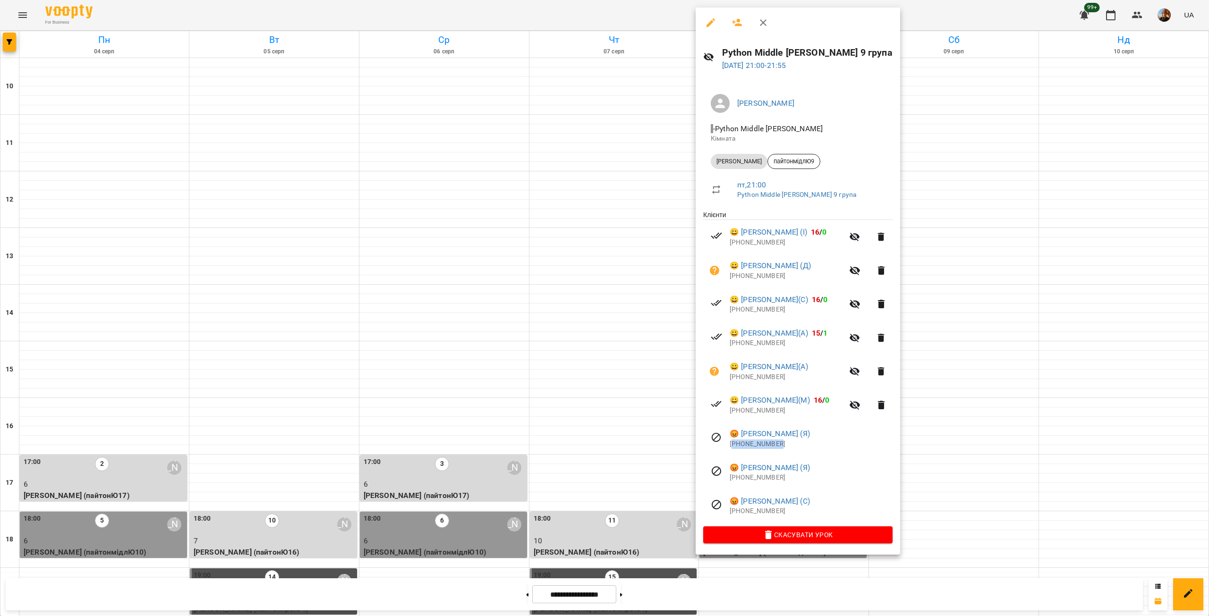
click at [769, 445] on p "[PHONE_NUMBER]" at bounding box center [810, 444] width 163 height 9
click at [753, 412] on p "[PHONE_NUMBER]" at bounding box center [786, 410] width 114 height 9
click at [753, 379] on p "[PHONE_NUMBER]" at bounding box center [786, 377] width 114 height 9
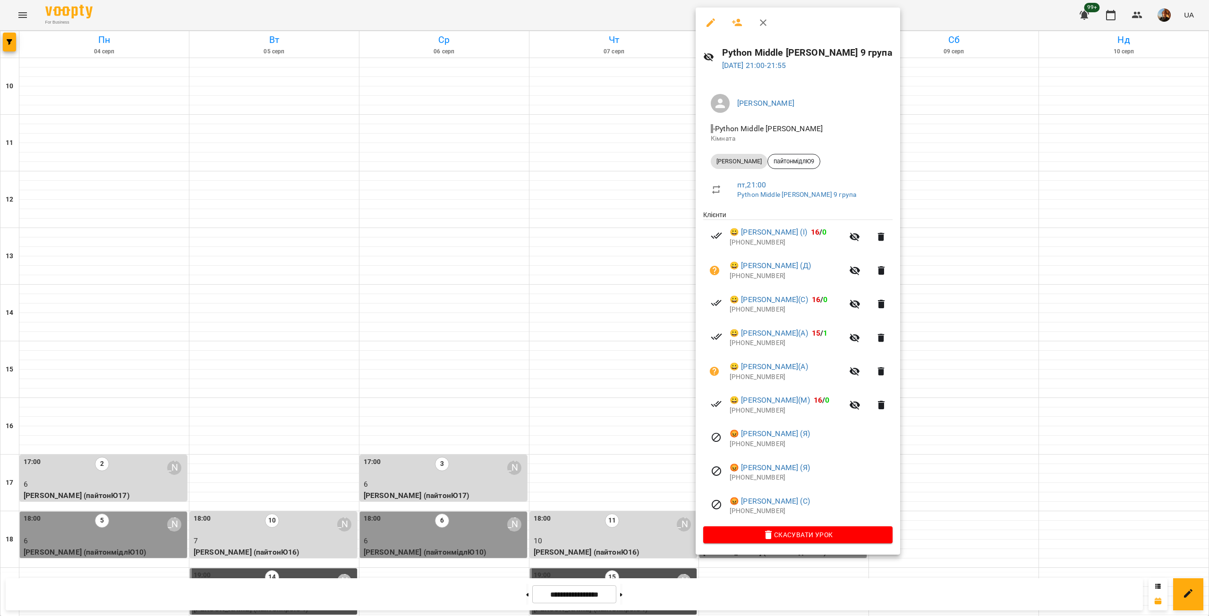
click at [758, 345] on p "[PHONE_NUMBER]" at bounding box center [786, 343] width 114 height 9
click at [754, 313] on p "[PHONE_NUMBER]" at bounding box center [786, 309] width 114 height 9
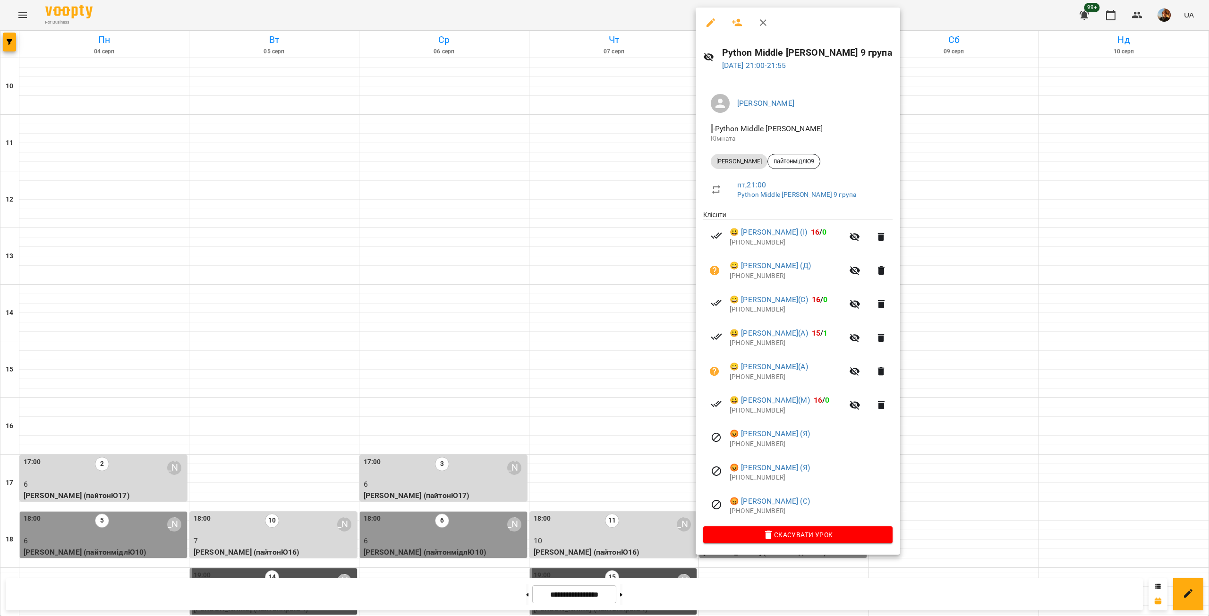
click at [754, 313] on p "[PHONE_NUMBER]" at bounding box center [786, 309] width 114 height 9
click at [760, 278] on p "[PHONE_NUMBER]" at bounding box center [786, 275] width 114 height 9
click at [765, 242] on p "[PHONE_NUMBER]" at bounding box center [786, 242] width 114 height 9
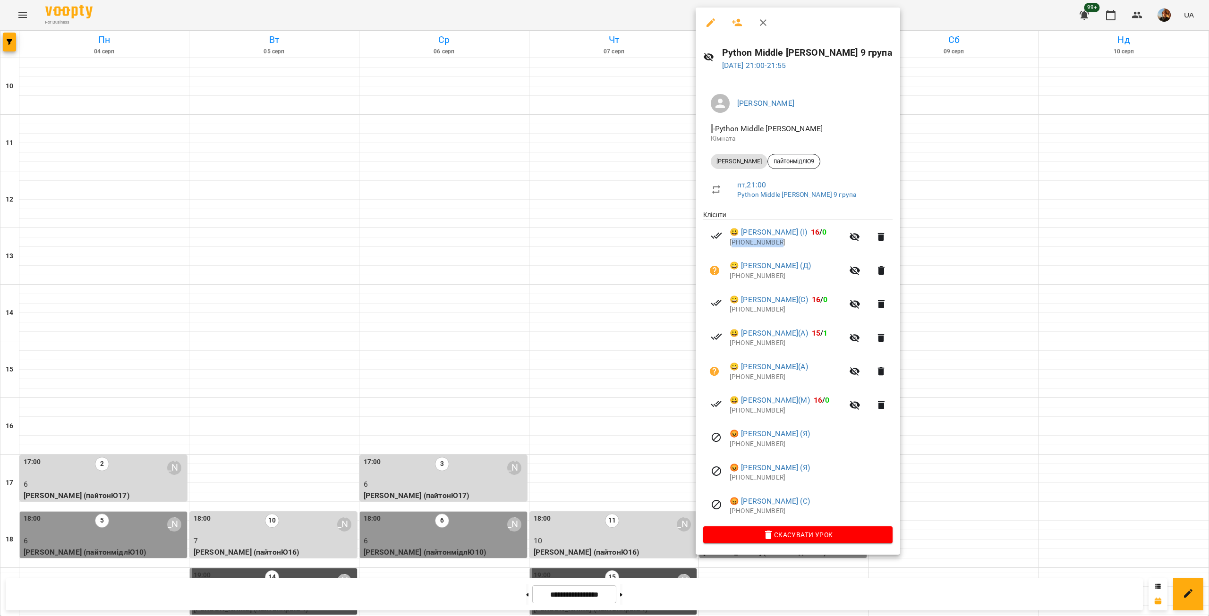
click at [765, 242] on p "[PHONE_NUMBER]" at bounding box center [786, 242] width 114 height 9
click at [558, 151] on div at bounding box center [604, 308] width 1209 height 616
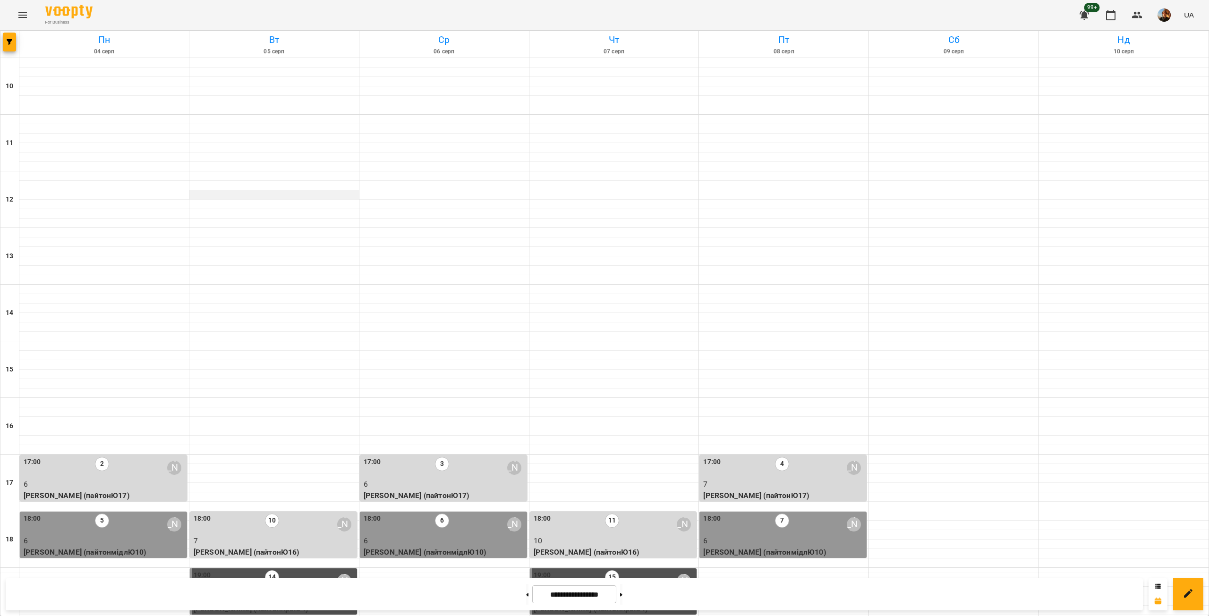
scroll to position [0, 0]
click at [6, 37] on button "button" at bounding box center [9, 42] width 13 height 19
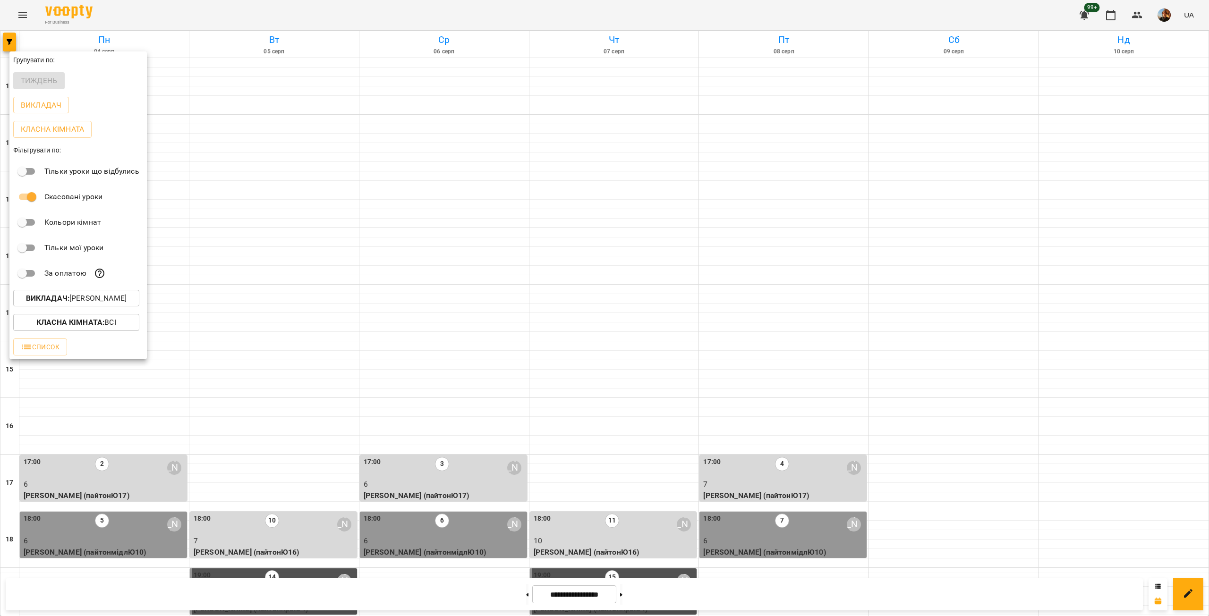
click at [101, 304] on p "Викладач : [PERSON_NAME]" at bounding box center [76, 298] width 101 height 11
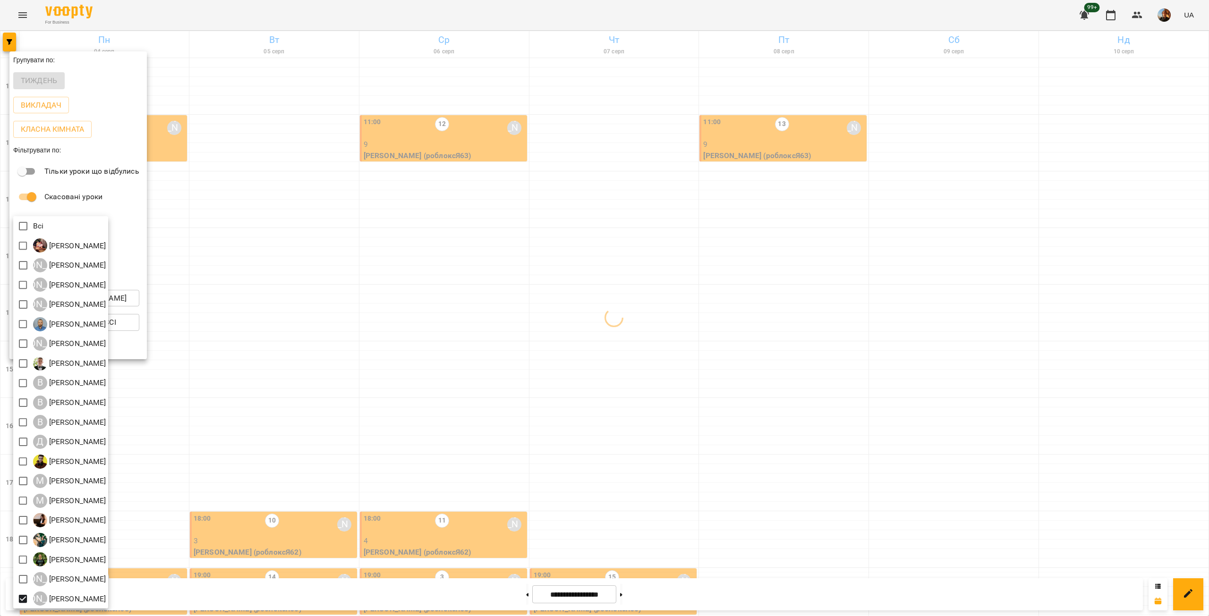
click at [250, 411] on div at bounding box center [604, 308] width 1209 height 616
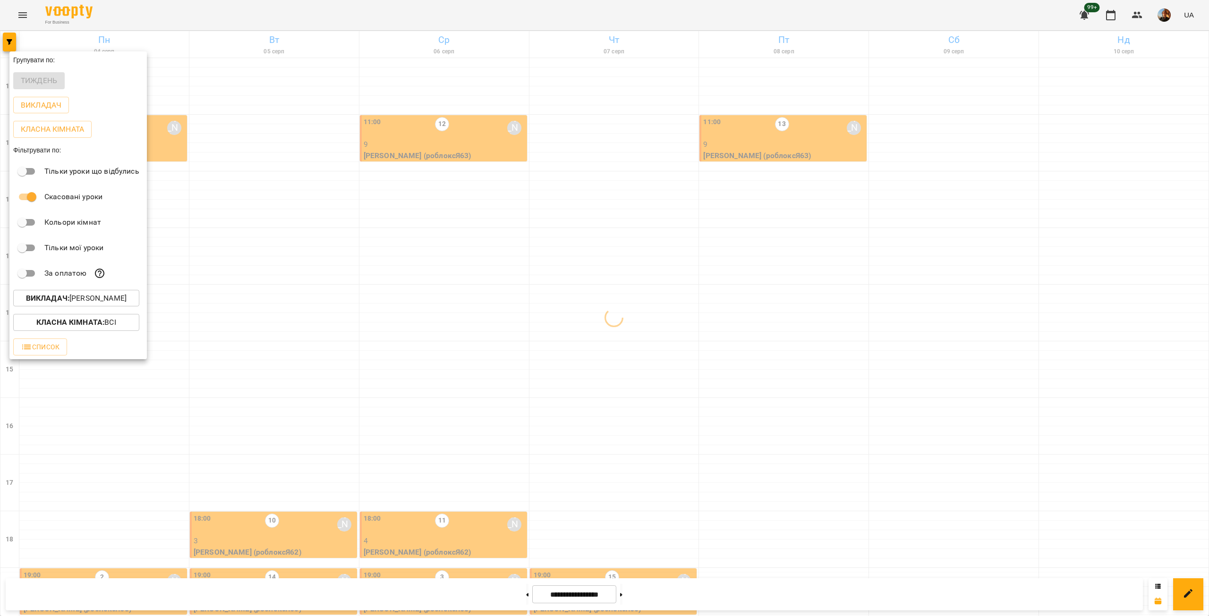
click at [250, 411] on div at bounding box center [604, 308] width 1209 height 616
